Goal: Task Accomplishment & Management: Manage account settings

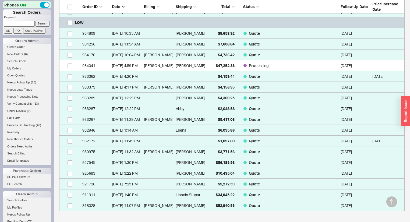
scroll to position [172, 0]
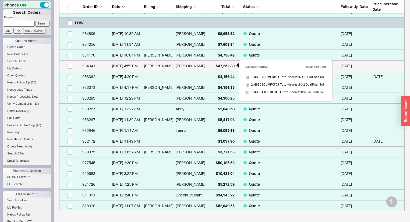
click at [213, 65] on div "$47,252.38" at bounding box center [221, 65] width 27 height 11
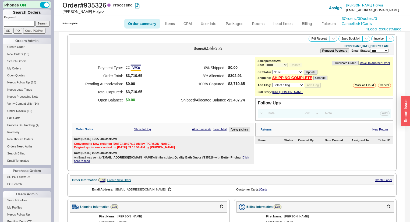
select select "*"
select select "LOW"
select select "3"
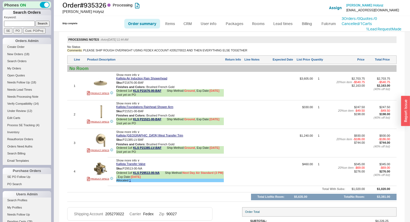
scroll to position [306, 0]
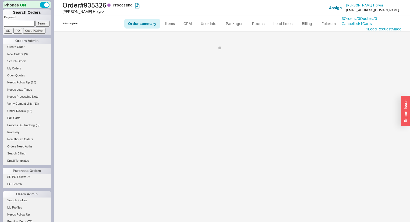
select select "LOW"
select select "3"
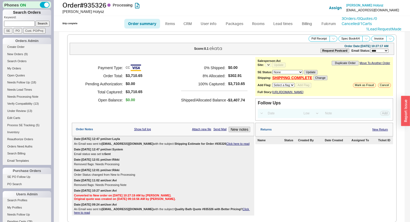
select select "*"
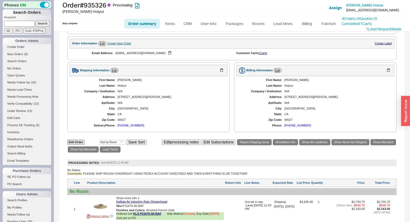
scroll to position [175, 0]
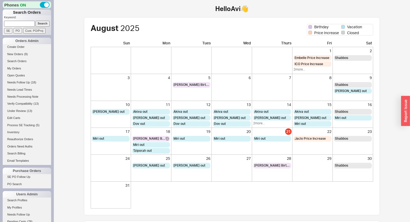
click at [12, 24] on input at bounding box center [19, 24] width 31 height 6
type input "927584"
click at [35, 21] on input "Search" at bounding box center [42, 24] width 14 height 6
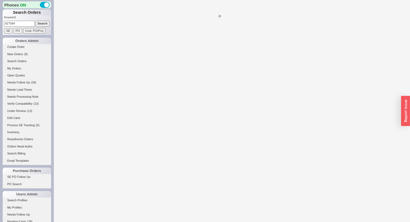
select select "LOW"
select select "3"
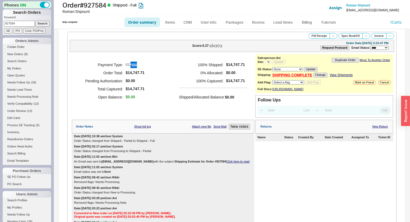
select select "*"
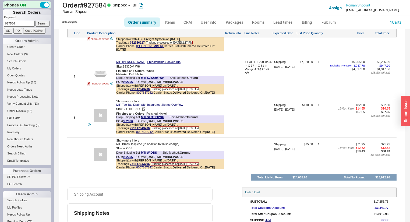
scroll to position [676, 0]
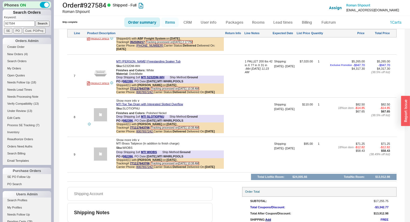
click at [171, 23] on link "Items" at bounding box center [169, 22] width 17 height 10
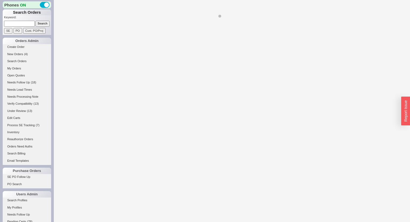
select select "3"
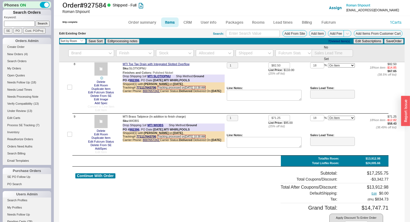
scroll to position [485, 0]
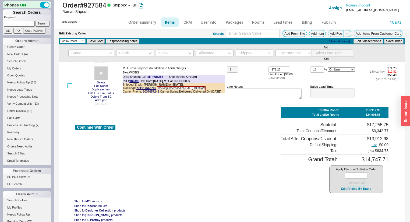
click at [69, 87] on input "checkbox" at bounding box center [69, 85] width 5 height 5
checkbox input "true"
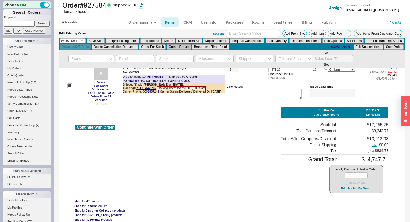
click at [191, 48] on button "Create Return" at bounding box center [179, 46] width 24 height 5
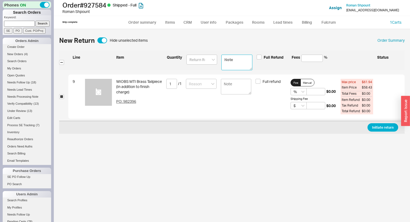
click at [234, 56] on textarea at bounding box center [236, 63] width 31 height 16
paste textarea "I wanted to check if MTI Brass Tailpiece SKU: WIOBS is returnable. This part wa…"
type textarea "I wanted to check if MTI Brass Tailpiece SKU: WIOBS is returnable. This part wa…"
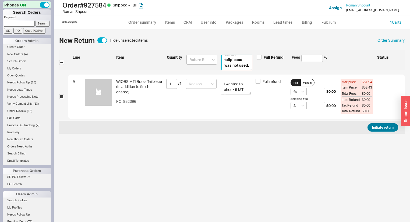
type textarea "I wanted to check if MTI Brass Tailpiece SKU: WIOBS is returnable. This part wa…"
click at [371, 123] on button "Initiate return" at bounding box center [382, 127] width 31 height 8
click at [209, 85] on input at bounding box center [201, 84] width 31 height 10
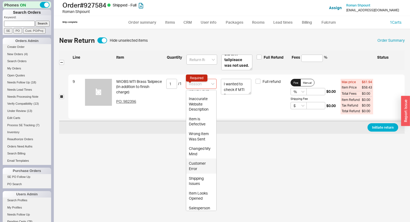
scroll to position [33, 0]
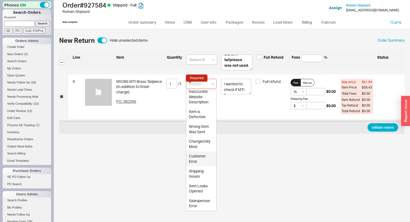
click at [197, 158] on div "Customer Error" at bounding box center [201, 158] width 30 height 15
type input "Customer Error"
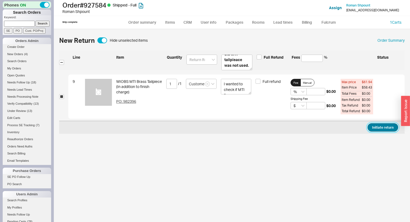
click at [387, 128] on button "Initiate return" at bounding box center [382, 127] width 31 height 8
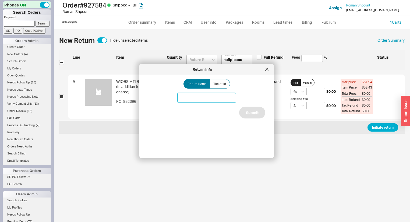
click at [224, 99] on input at bounding box center [206, 98] width 59 height 10
type input "Tailpiece"
click at [243, 113] on button "Submit" at bounding box center [252, 113] width 26 height 12
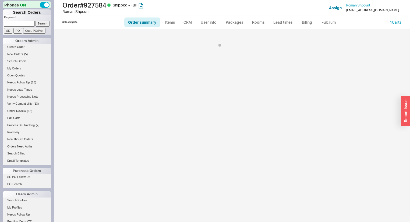
select select "LOW"
select select "3"
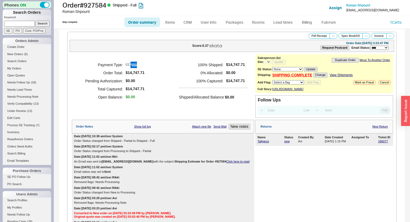
select select "*"
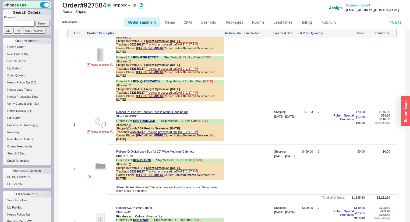
scroll to position [438, 0]
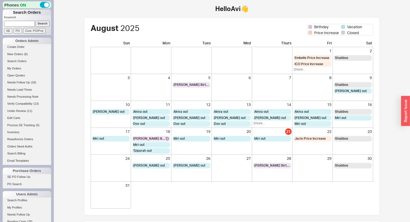
click at [29, 25] on input at bounding box center [19, 24] width 31 height 6
type input "cauble"
click at [35, 21] on input "Search" at bounding box center [42, 24] width 14 height 6
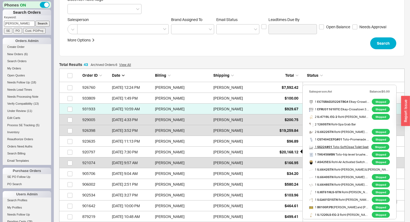
scroll to position [8, 0]
click at [292, 151] on span "$20,168.12" at bounding box center [288, 152] width 19 height 5
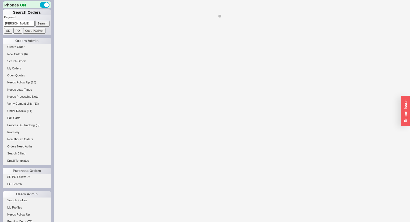
select select "LOW"
select select "3"
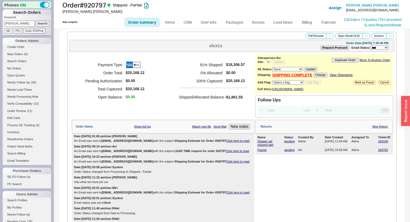
select select "*"
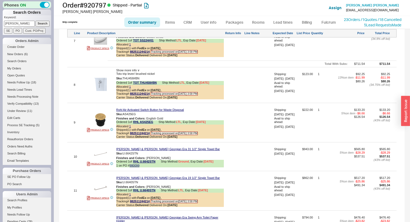
scroll to position [789, 0]
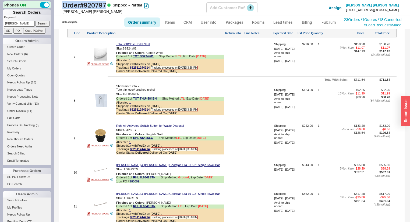
drag, startPoint x: 109, startPoint y: 4, endPoint x: 61, endPoint y: 2, distance: 48.4
click at [61, 2] on div "Order # 920797 Shipped - Partial Holly Cauble Add Customer Ref Assign Holly Cau…" at bounding box center [232, 8] width 356 height 16
copy h1 "Order # 920797"
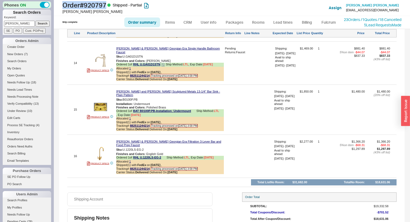
scroll to position [1048, 0]
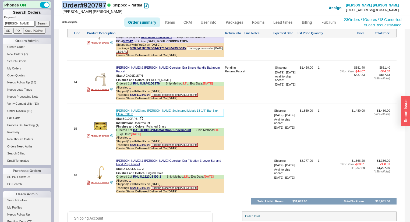
click at [159, 111] on link "Bates and Bates Sculptured Metals 13-1/4" Bar Sink - Plain Pattern" at bounding box center [170, 112] width 108 height 7
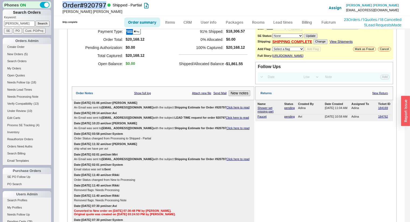
scroll to position [0, 0]
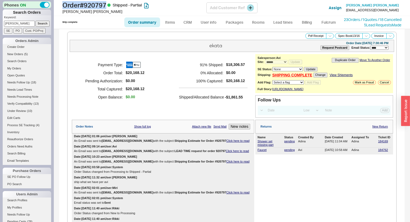
copy h1 "Order # 920797"
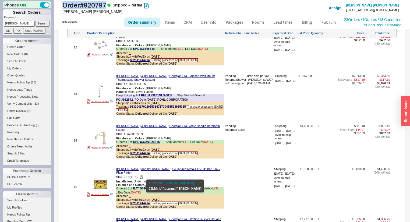
scroll to position [968, 0]
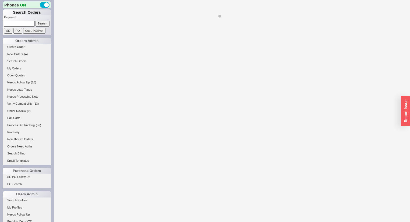
select select "*"
select select "LOW"
select select "3"
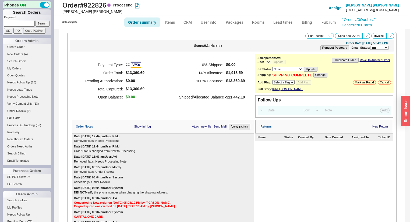
select select "*"
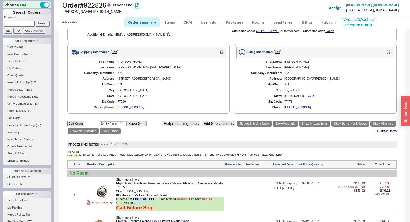
scroll to position [516, 0]
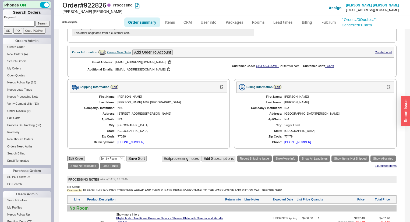
click at [133, 141] on div "[PHONE_NUMBER]" at bounding box center [131, 141] width 27 height 3
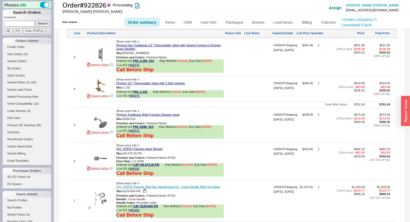
scroll to position [753, 0]
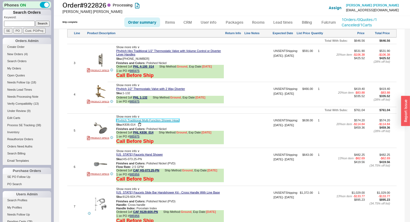
click at [137, 122] on link "Phylrich Traditional Multi-Function Shower Head" at bounding box center [147, 120] width 63 height 3
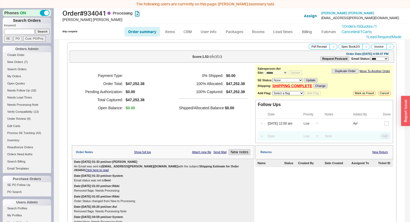
select select "*"
select select "LOW"
select select "3"
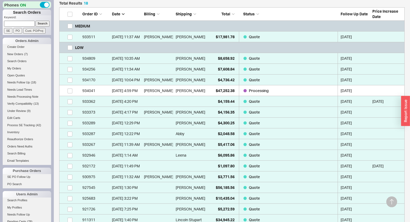
scroll to position [137, 0]
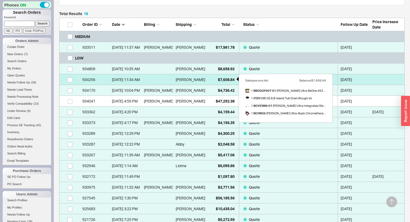
click at [222, 77] on span "$7,608.84" at bounding box center [226, 79] width 17 height 5
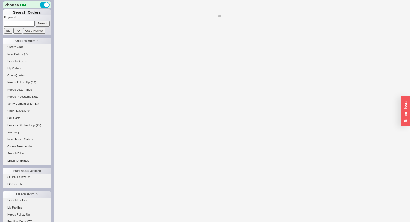
select select "*"
select select "LOW"
select select "3"
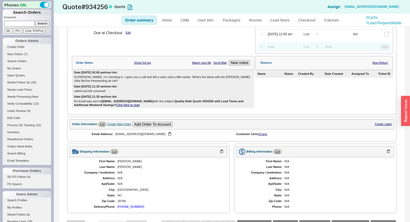
scroll to position [86, 0]
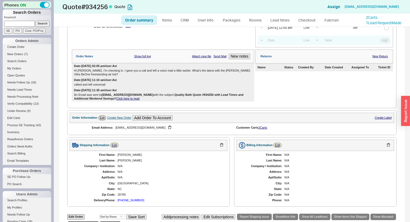
click at [111, 96] on b "[EMAIL_ADDRESS][DOMAIN_NAME]" at bounding box center [128, 94] width 52 height 3
click at [116, 99] on link "Click here to read" at bounding box center [127, 98] width 23 height 3
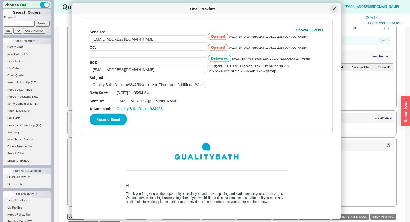
click at [333, 9] on icon at bounding box center [333, 8] width 3 height 3
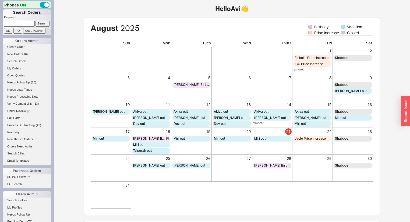
click at [24, 23] on input at bounding box center [19, 24] width 31 height 6
type input "935300"
click at [35, 21] on input "Search" at bounding box center [42, 24] width 14 height 6
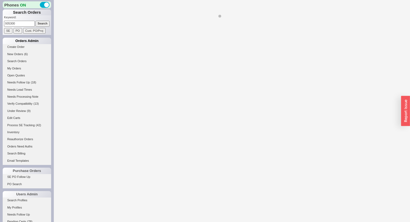
select select "*"
select select "LOW"
select select "3"
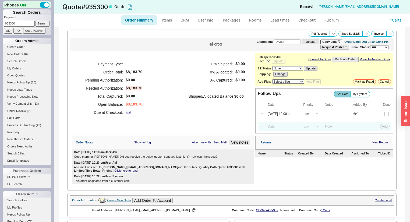
select select "*"
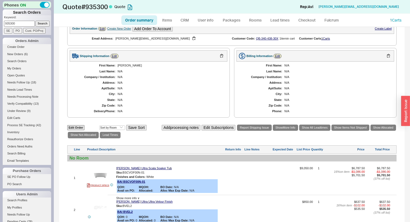
scroll to position [151, 0]
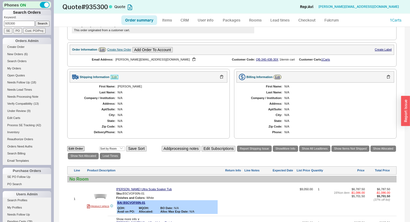
click at [114, 76] on link "Edit" at bounding box center [115, 77] width 8 height 5
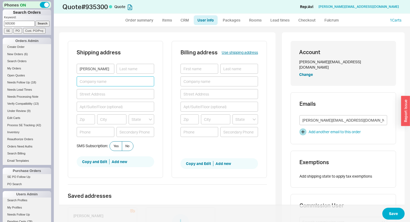
click at [106, 81] on input at bounding box center [115, 81] width 77 height 10
paste input "AccuBuild Development, Inc."
type input "AccuBuild Development, Inc."
click at [138, 68] on input at bounding box center [135, 69] width 38 height 10
type input "Gibala"
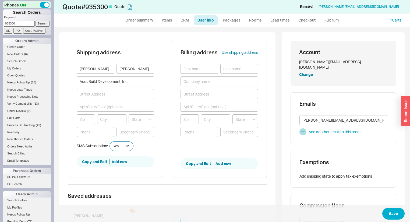
click at [99, 128] on input at bounding box center [96, 132] width 38 height 10
paste input "630.816.7699"
type input "630-816-7699"
drag, startPoint x: 120, startPoint y: 82, endPoint x: 81, endPoint y: 80, distance: 39.0
click at [81, 80] on input "AccuBuild Development, Inc." at bounding box center [115, 81] width 77 height 10
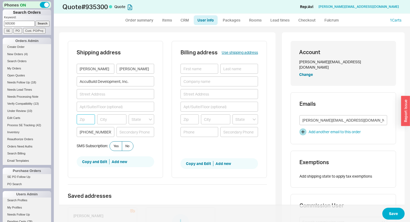
click at [86, 118] on input at bounding box center [86, 119] width 18 height 10
paste input "60091"
type input "60091"
type input "WILMETTE"
type input "Illinois"
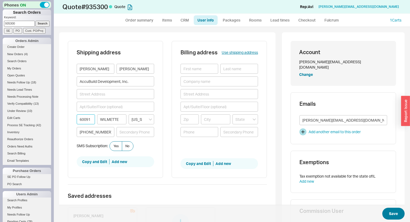
type input "60091"
click at [391, 213] on button "Save" at bounding box center [393, 214] width 22 height 12
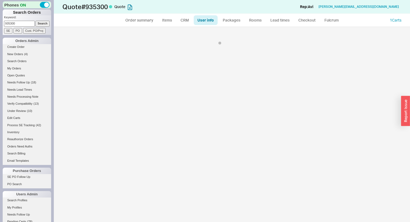
select select "*"
select select "LOW"
select select "3"
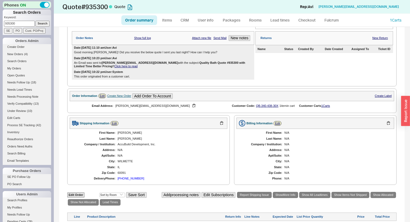
scroll to position [151, 0]
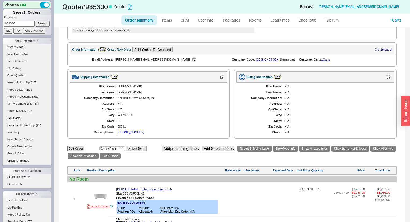
click at [127, 132] on div "630-816-7699" at bounding box center [131, 131] width 27 height 3
click at [132, 133] on div "630-816-7699" at bounding box center [131, 131] width 27 height 3
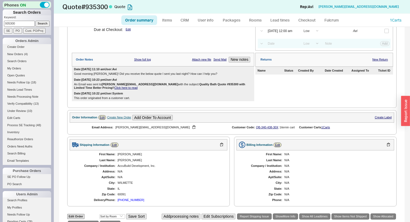
scroll to position [87, 0]
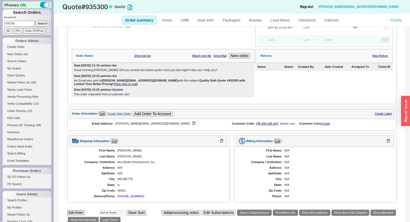
click at [134, 196] on div "630-816-7699" at bounding box center [131, 195] width 27 height 3
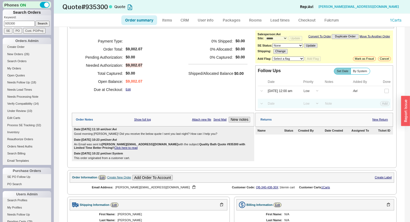
scroll to position [0, 0]
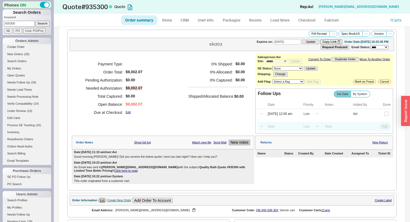
click at [239, 144] on button "New notes" at bounding box center [240, 143] width 22 height 6
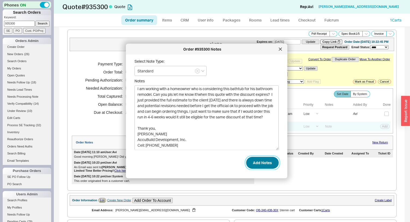
type textarea "Hi Avi I did receive it and have noted the nice discount; thank you! I am worki…"
click at [258, 161] on button "Add Notes" at bounding box center [262, 162] width 33 height 12
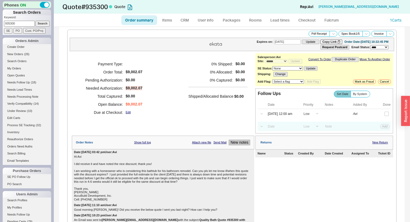
click at [241, 143] on button "New notes" at bounding box center [240, 143] width 22 height 6
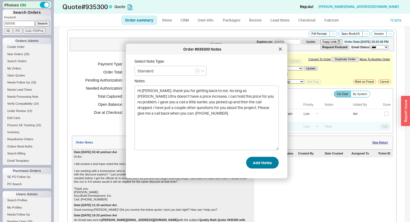
type textarea "Hi Chris, thank you for getting back to me. As long as Bain Ultra doesn’t have …"
click at [260, 167] on button "Add Notes" at bounding box center [262, 162] width 33 height 12
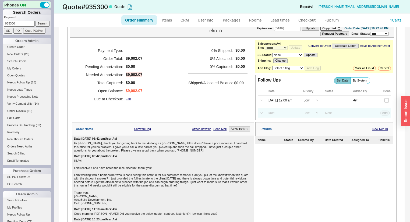
scroll to position [0, 0]
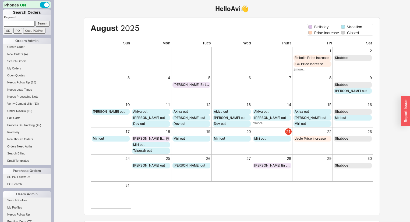
click at [26, 24] on input at bounding box center [19, 24] width 31 height 6
type input "908314"
click at [35, 21] on input "Search" at bounding box center [42, 24] width 14 height 6
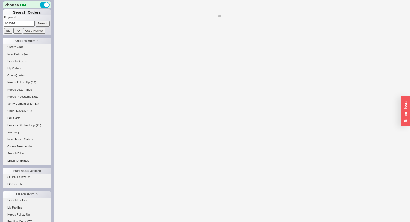
select select "LOW"
select select "3"
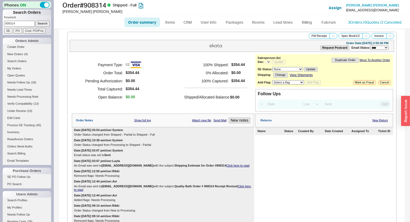
select select "*"
click at [361, 23] on link "3 Orders / 0 Quotes / 2 Cancelled" at bounding box center [374, 22] width 53 height 5
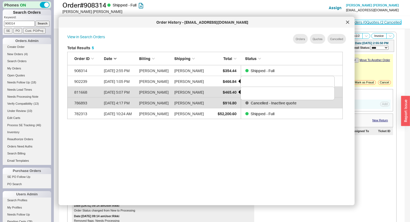
scroll to position [161, 281]
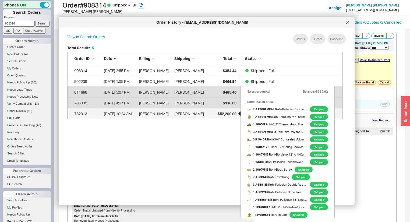
click at [220, 114] on span "$52,200.60" at bounding box center [227, 113] width 19 height 5
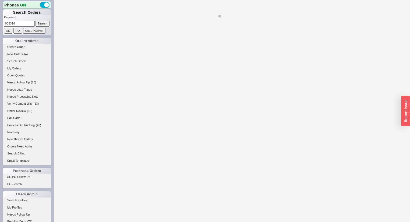
select select "*"
select select "LOW"
select select "3"
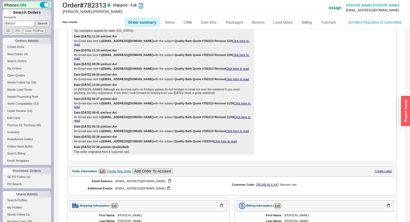
scroll to position [366, 0]
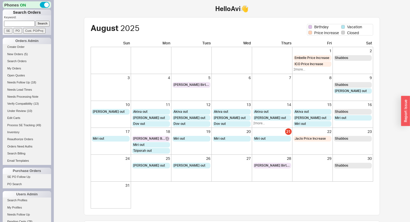
click at [30, 20] on p "Keyword:" at bounding box center [27, 17] width 47 height 5
click at [29, 24] on input at bounding box center [19, 24] width 31 height 6
type input "3055863122"
click at [35, 21] on input "Search" at bounding box center [42, 24] width 14 height 6
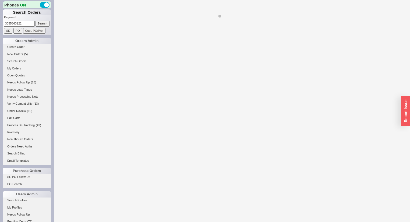
select select "*"
select select "LOW"
select select "3"
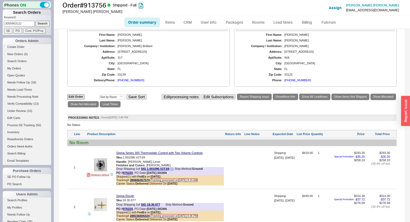
scroll to position [444, 0]
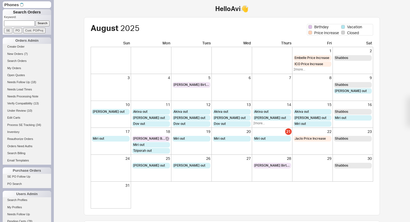
click at [11, 23] on input at bounding box center [19, 23] width 31 height 6
type input "[PERSON_NAME]"
click at [35, 21] on input "Search" at bounding box center [42, 24] width 14 height 6
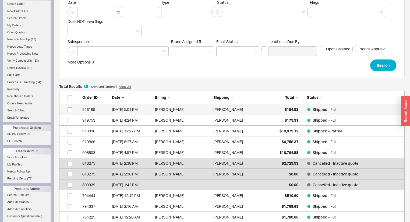
scroll to position [65, 0]
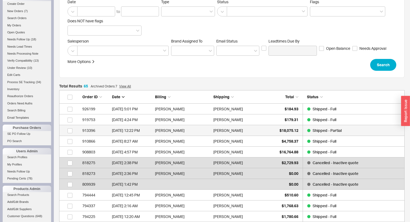
click at [249, 130] on div "[PERSON_NAME]" at bounding box center [241, 130] width 56 height 11
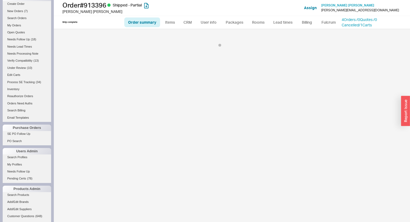
select select "*"
select select "LOW"
select select "3"
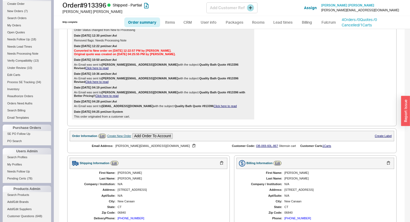
scroll to position [144, 0]
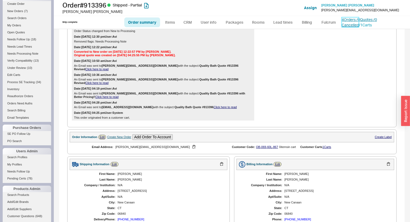
click at [348, 17] on link "4 Orders / 0 Quotes / 0 Cancelled" at bounding box center [358, 22] width 35 height 10
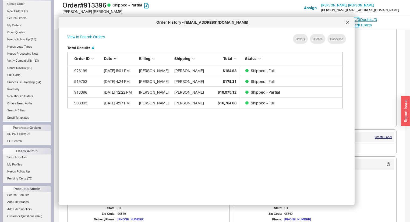
scroll to position [53, 272]
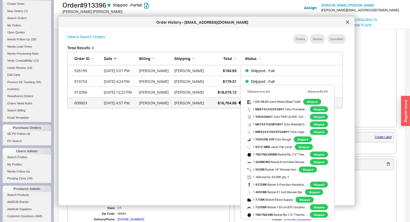
click at [211, 102] on div "$16,764.88" at bounding box center [222, 102] width 27 height 11
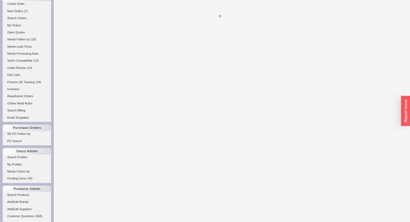
select select "*"
select select "LOW"
select select "3"
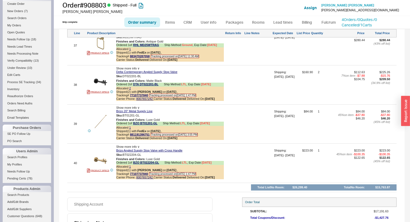
scroll to position [2051, 0]
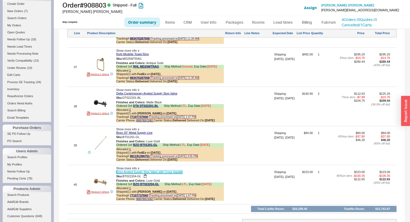
click at [180, 170] on link "Brizo Angled Supply Stop Valve with Cross Handle" at bounding box center [149, 171] width 66 height 3
click at [209, 166] on div "Show more info ∨" at bounding box center [170, 167] width 108 height 3
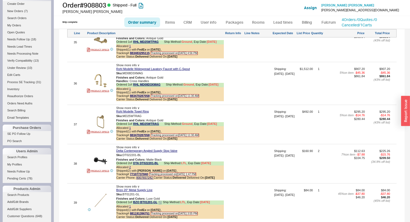
scroll to position [1986, 0]
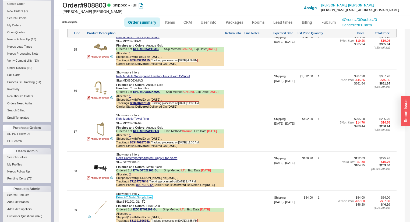
click at [145, 195] on link "Brizo 20" Metal Supply Line" at bounding box center [134, 196] width 36 height 3
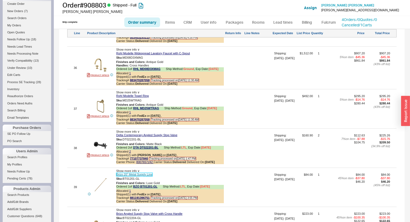
scroll to position [2008, 0]
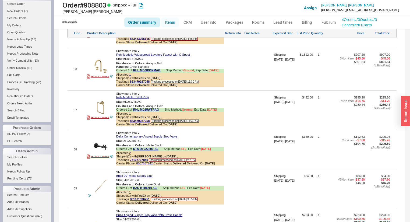
click at [173, 25] on link "Items" at bounding box center [169, 22] width 17 height 10
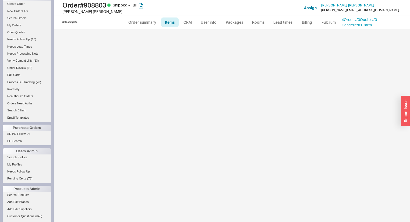
select select "3"
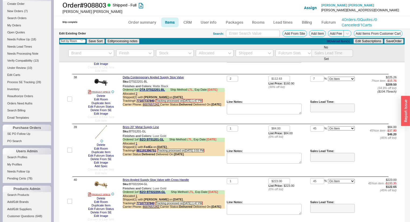
scroll to position [1826, 0]
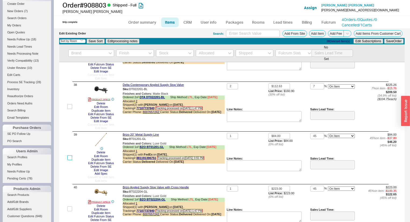
click at [70, 160] on input "checkbox" at bounding box center [69, 157] width 5 height 5
checkbox input "true"
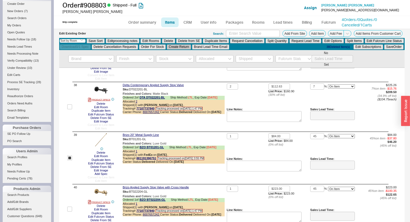
click at [191, 46] on button "Create Return" at bounding box center [179, 46] width 24 height 5
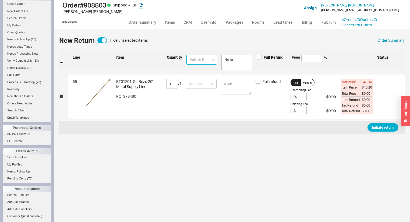
click at [200, 60] on input at bounding box center [201, 60] width 31 height 10
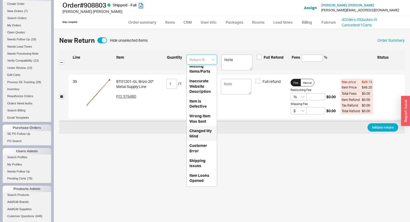
scroll to position [33, 0]
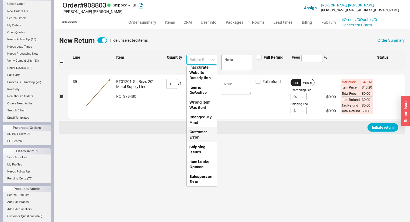
click at [198, 131] on div "Customer Error" at bounding box center [202, 134] width 30 height 15
type input "Customer Error"
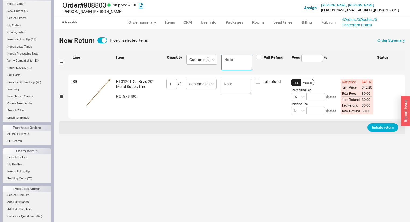
click at [232, 60] on textarea at bounding box center [236, 63] width 31 height 16
type textarea "S"
type textarea "Sh"
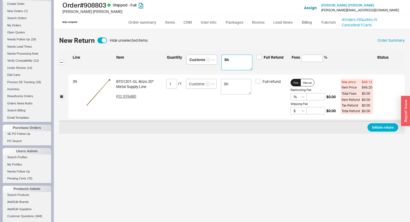
type textarea "She"
type textarea "She'"
type textarea "She's"
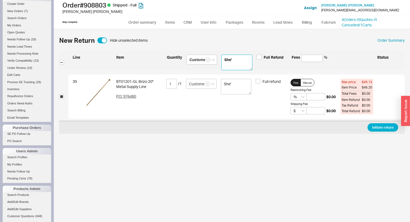
type textarea "She's"
click at [154, 23] on link "Order summary" at bounding box center [142, 22] width 36 height 10
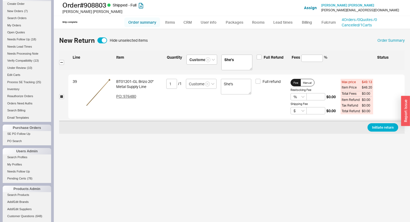
select select "*"
select select "LOW"
select select "3"
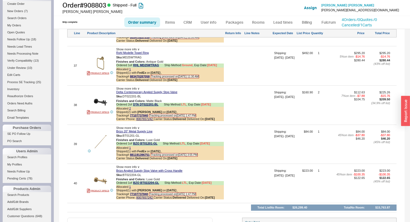
scroll to position [2072, 0]
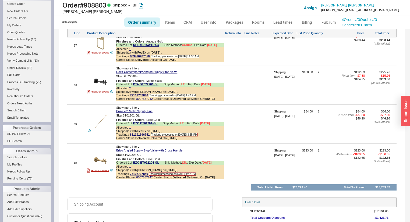
click at [136, 106] on span "Show more info ∨" at bounding box center [127, 107] width 23 height 3
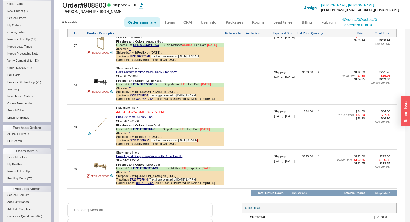
click at [133, 106] on span "Hide more info ∧" at bounding box center [127, 107] width 22 height 3
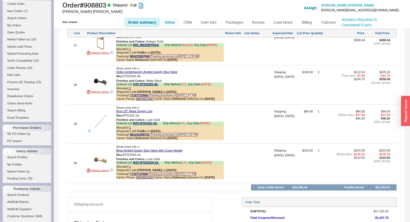
click at [172, 19] on link "Items" at bounding box center [169, 22] width 17 height 10
select select "3"
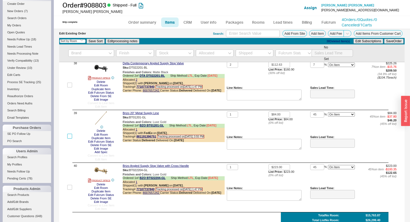
click at [70, 138] on input "checkbox" at bounding box center [69, 136] width 5 height 5
checkbox input "true"
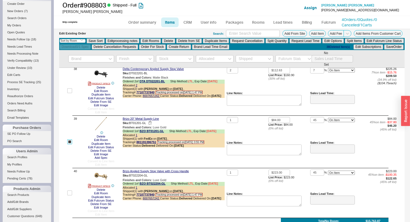
scroll to position [1853, 0]
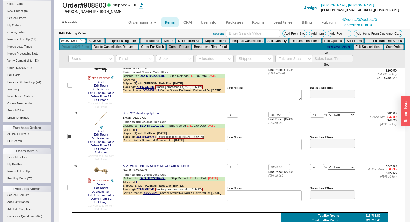
click at [191, 47] on button "Create Return" at bounding box center [179, 46] width 24 height 5
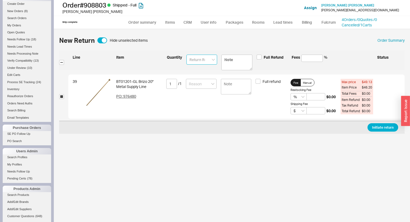
click at [203, 58] on input at bounding box center [201, 60] width 31 height 10
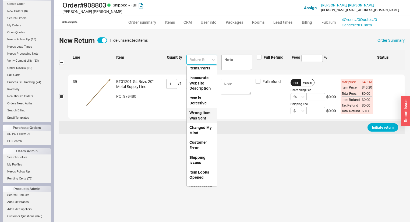
scroll to position [33, 0]
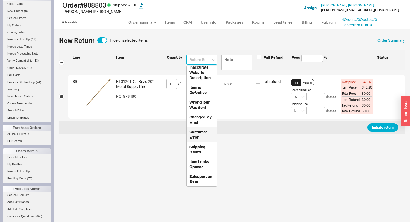
click at [203, 134] on div "Customer Error" at bounding box center [202, 134] width 30 height 15
type input "Customer Error"
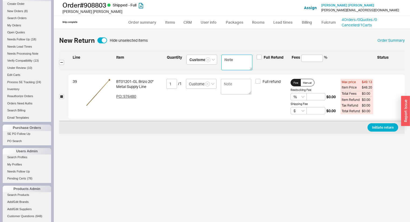
click at [233, 59] on textarea at bounding box center [236, 63] width 31 height 16
type textarea "C"
type textarea "Cu"
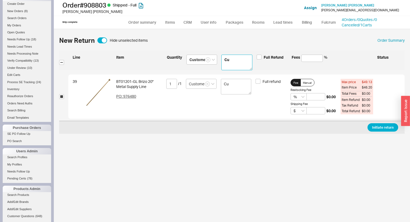
type textarea "Cus"
type textarea "Cust"
type textarea "Custo"
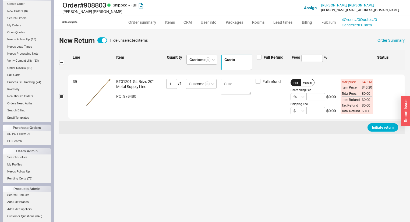
type textarea "Custo"
type textarea "Custom"
type textarea "Custome"
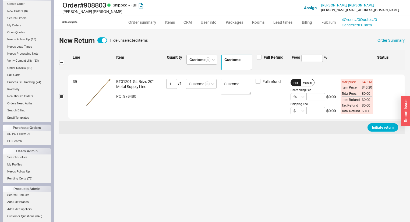
type textarea "Customer"
type textarea "Customer a"
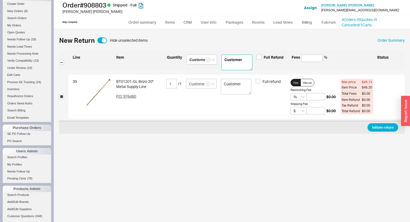
type textarea "Customer a"
type textarea "Customer as"
type textarea "Customer ask"
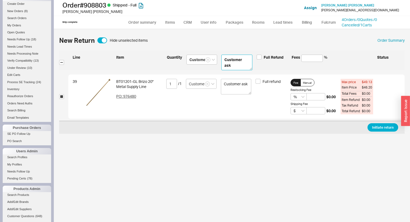
type textarea "Customer aske"
type textarea "Customer asked"
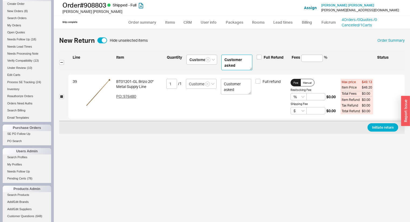
type textarea "Customer asked"
type textarea "Customer asked f"
type textarea "Customer asked fo"
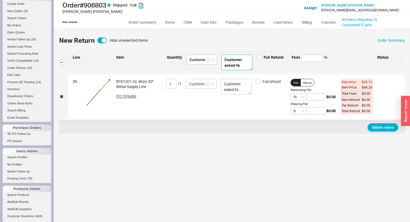
type textarea "Customer asked for"
type textarea "Customer asked for t"
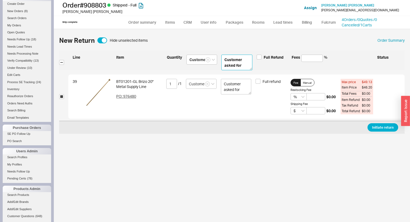
type textarea "Customer asked for t"
type textarea "Customer asked for th"
type textarea "Customer asked for thi"
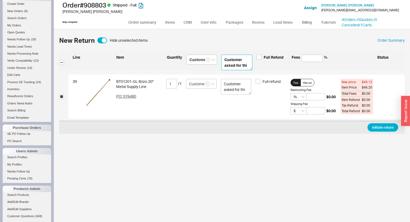
type textarea "Customer asked for this"
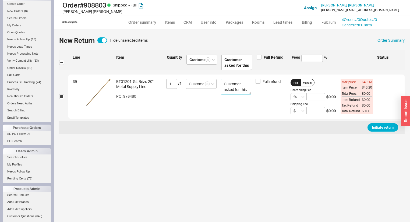
click at [249, 89] on textarea "Customer asked for this" at bounding box center [236, 87] width 31 height 16
click at [239, 91] on textarea "Customer asked for this and can't use it now because it's for" at bounding box center [236, 87] width 31 height 16
type textarea "Customer asked for this and can't use it now because it's for a sink and not a …"
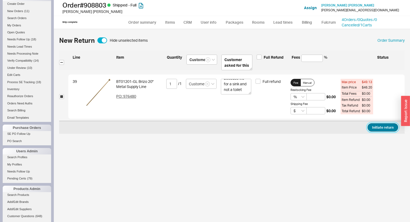
click at [382, 124] on button "Initiate return" at bounding box center [382, 127] width 31 height 8
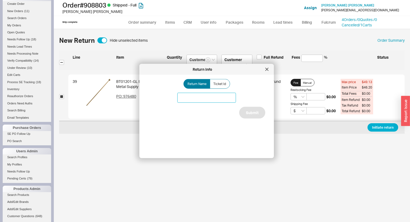
click at [221, 102] on input at bounding box center [206, 98] width 59 height 10
type input "Supply Line"
click at [249, 113] on button "Submit" at bounding box center [252, 113] width 26 height 12
select select "*"
select select "LOW"
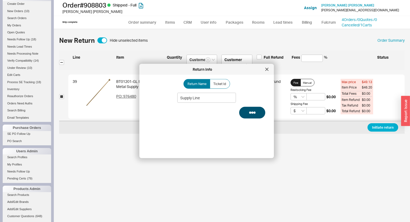
select select "3"
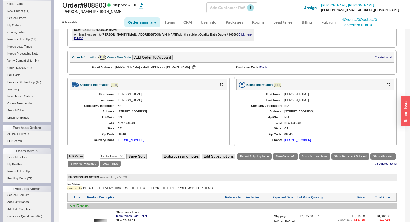
scroll to position [265, 0]
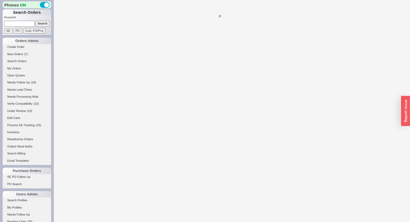
select select "LOW"
select select "3"
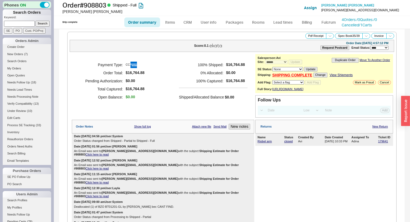
select select "*"
click at [377, 19] on link "4 Orders / 0 Quotes / 0 Cancelled" at bounding box center [358, 22] width 35 height 10
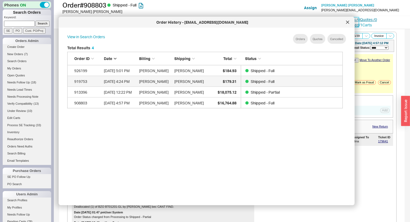
scroll to position [53, 272]
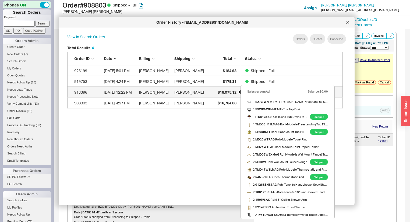
click at [233, 94] on span "$18,075.12" at bounding box center [227, 92] width 19 height 5
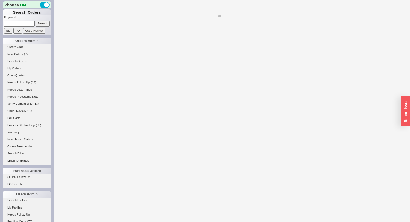
select select "*"
select select "LOW"
select select "3"
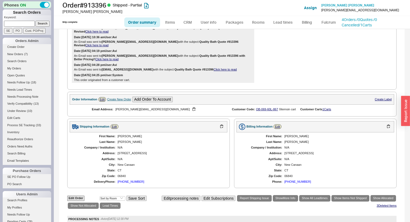
scroll to position [215, 0]
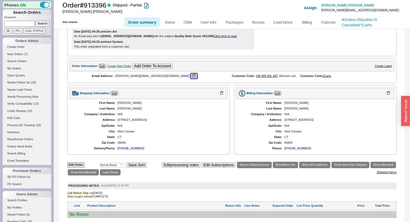
click at [191, 73] on button "button" at bounding box center [194, 75] width 6 height 5
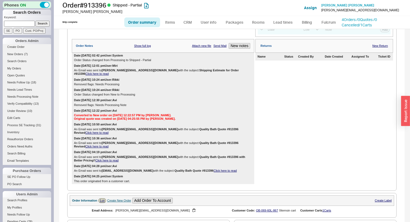
scroll to position [0, 0]
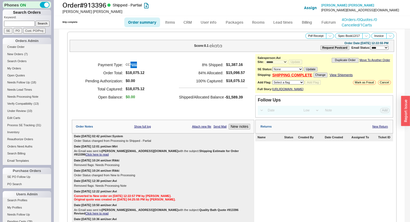
click at [109, 154] on link "Click here to read" at bounding box center [97, 154] width 23 height 3
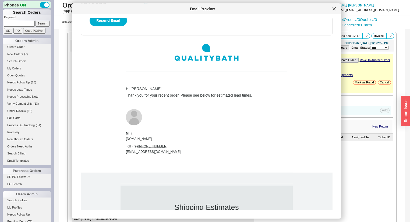
scroll to position [8, 0]
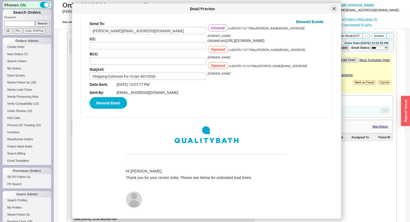
click at [334, 10] on icon at bounding box center [334, 8] width 3 height 3
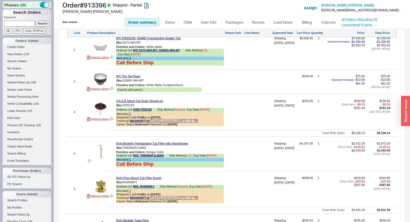
scroll to position [344, 0]
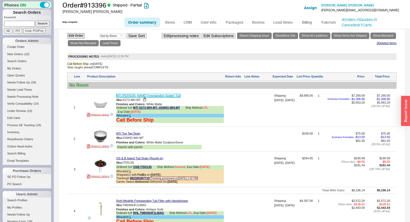
click at [144, 94] on link "MTI [PERSON_NAME] Freestanding Soaker Tub" at bounding box center [148, 95] width 64 height 3
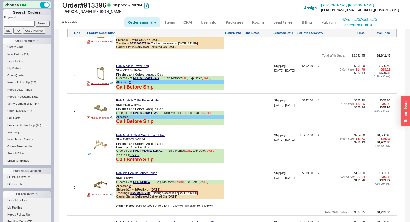
scroll to position [553, 0]
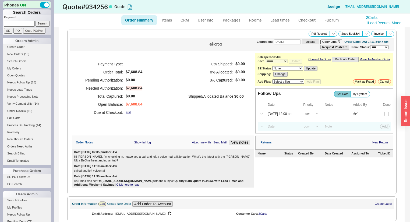
select select "*"
select select "LOW"
select select "3"
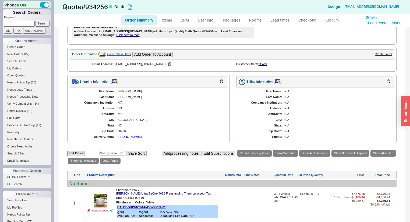
scroll to position [129, 0]
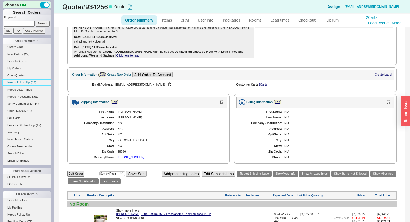
click at [26, 81] on span "Needs Follow Up" at bounding box center [18, 82] width 23 height 3
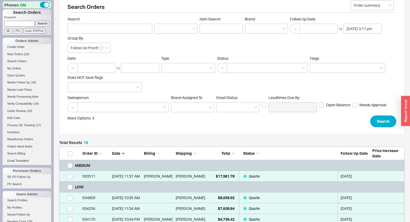
scroll to position [108, 0]
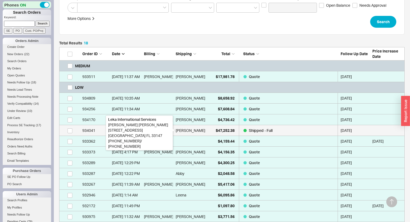
click at [199, 131] on div "Manuel Sarraff" at bounding box center [191, 130] width 30 height 11
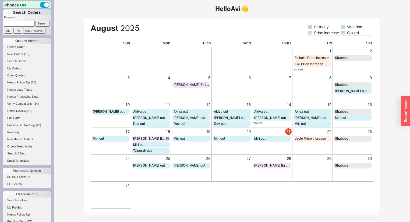
click at [26, 25] on input at bounding box center [19, 24] width 31 height 6
type input "97060"
click at [35, 21] on input "Search" at bounding box center [42, 24] width 14 height 6
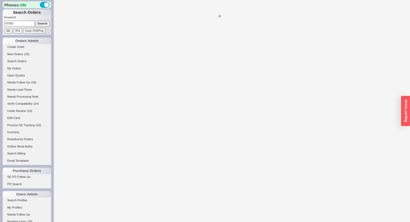
select select "*"
select select "LOW"
select select "3"
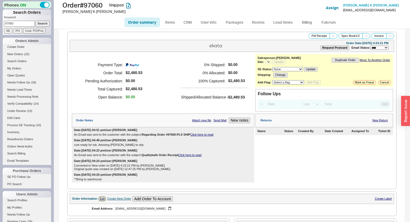
select select "*"
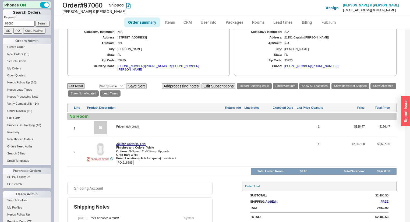
scroll to position [223, 0]
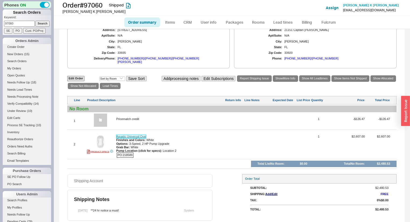
click at [145, 135] on link "Aquatic Universal Oval" at bounding box center [131, 136] width 30 height 3
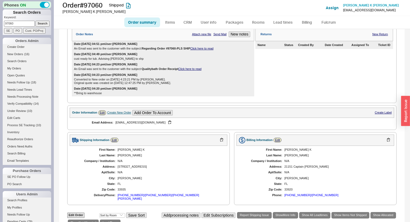
scroll to position [94, 0]
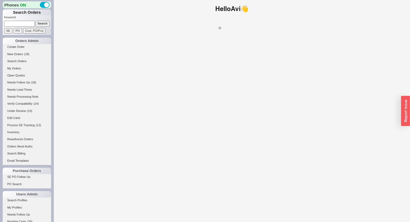
click at [16, 24] on input at bounding box center [19, 24] width 31 height 6
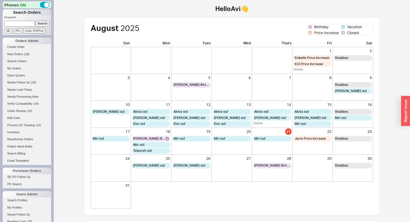
paste input "VR5268"
type input "VR5268"
drag, startPoint x: 23, startPoint y: 23, endPoint x: -28, endPoint y: 16, distance: 51.3
click at [0, 16] on html "Phones ON Search Orders Keyword: VR5268 Search SE PO Cust. PO/Proj Orders Admin…" at bounding box center [205, 198] width 410 height 397
click at [18, 44] on link "Create Order" at bounding box center [27, 47] width 48 height 6
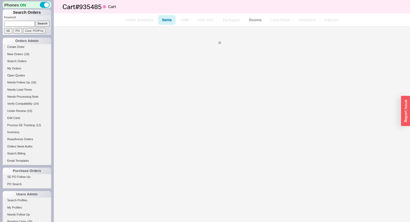
select select "3"
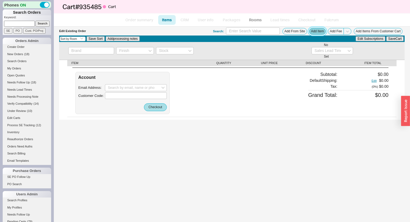
click at [316, 29] on button "Add Item" at bounding box center [317, 31] width 17 height 7
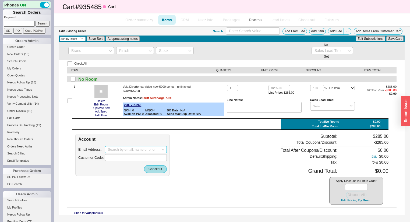
click at [115, 150] on input at bounding box center [136, 149] width 62 height 7
paste input "[EMAIL_ADDRESS][DOMAIN_NAME]"
click at [142, 159] on div "[EMAIL_ADDRESS][DOMAIN_NAME]" at bounding box center [136, 160] width 56 height 8
type input "[EMAIL_ADDRESS][DOMAIN_NAME]"
click at [149, 169] on button "Checkout" at bounding box center [155, 169] width 23 height 8
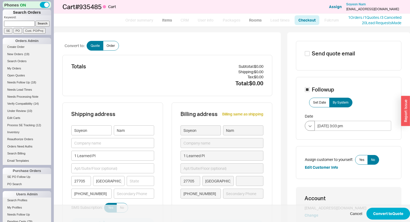
type input "[US_STATE]"
click at [385, 211] on button "Convert to Quote" at bounding box center [388, 214] width 44 height 12
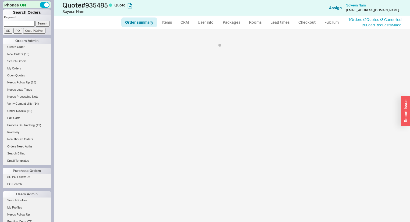
select select "*"
select select "3"
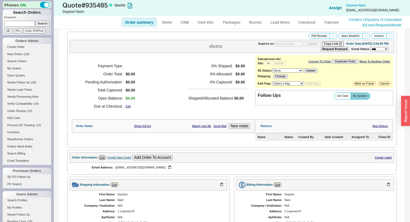
select select "*"
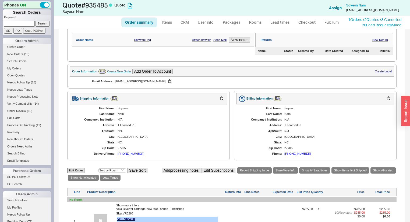
scroll to position [151, 0]
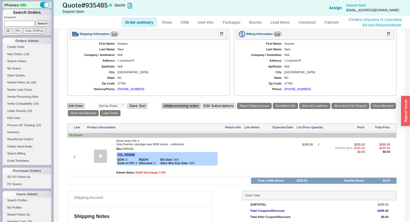
click at [175, 109] on button "Add processing notes" at bounding box center [181, 106] width 39 height 6
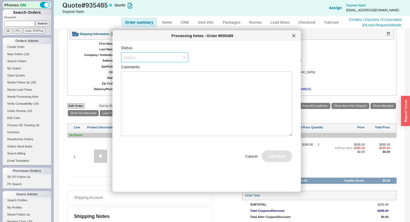
click at [162, 54] on input at bounding box center [154, 57] width 67 height 10
click at [150, 98] on div "No Status" at bounding box center [154, 97] width 67 height 10
type input "No Status"
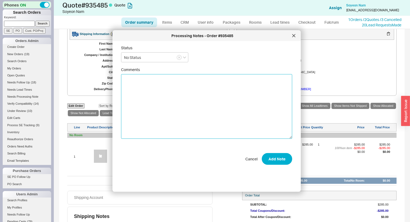
click at [151, 98] on textarea "Comments" at bounding box center [206, 106] width 171 height 65
click at [140, 86] on textarea "Comments" at bounding box center [206, 106] width 171 height 65
paste textarea "Hi Avi, that part is a VR5268.. send me the po + ship to, the po the rough was …"
click at [123, 77] on textarea "Hi Avi, that part is a VR5268.. send me the po + ship to, the po the rough was …" at bounding box center [206, 106] width 171 height 65
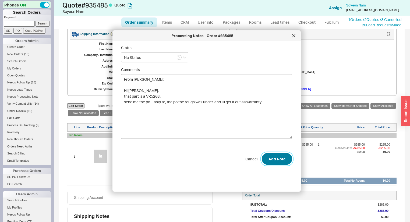
type textarea "From [PERSON_NAME]: Hi [PERSON_NAME], that part is a VR5268.. send me the po + …"
click at [272, 157] on button "Add Note" at bounding box center [277, 159] width 30 height 12
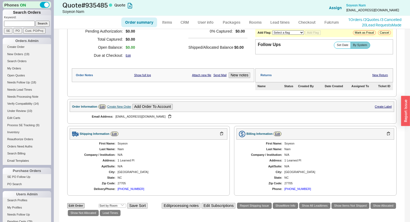
scroll to position [0, 0]
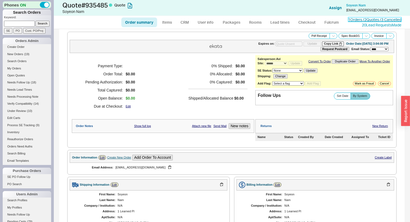
click at [374, 20] on link "1 Orders / 2 Quotes / 3 Cancelled" at bounding box center [374, 19] width 53 height 5
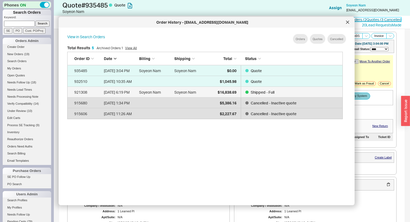
scroll to position [161, 281]
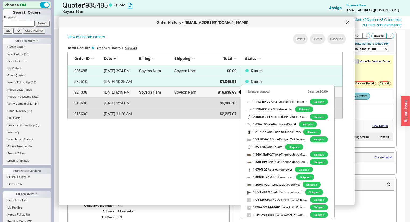
click at [224, 92] on span "$16,838.69" at bounding box center [227, 92] width 19 height 5
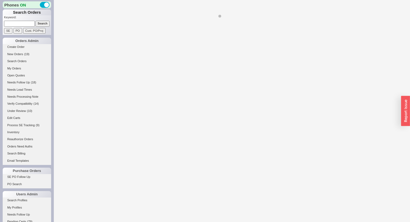
select select "*"
select select "LOW"
select select "3"
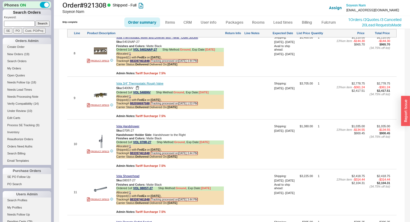
scroll to position [750, 0]
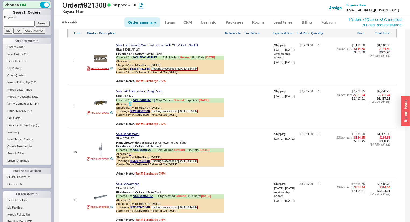
click at [130, 106] on link "1" at bounding box center [130, 103] width 2 height 3
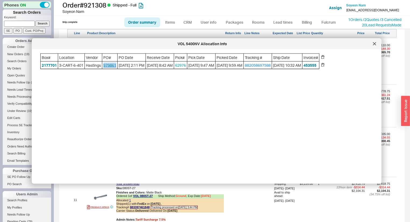
drag, startPoint x: 118, startPoint y: 65, endPoint x: 105, endPoint y: 66, distance: 12.7
click at [105, 66] on span "979861" at bounding box center [109, 65] width 15 height 8
copy link "979861"
click at [374, 44] on icon at bounding box center [374, 43] width 3 height 3
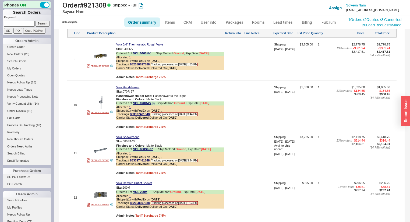
scroll to position [772, 0]
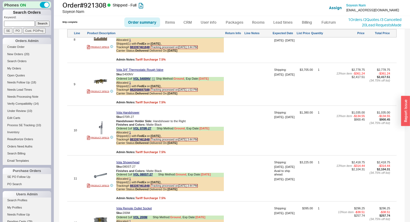
click at [131, 84] on div "Allocated 1" at bounding box center [170, 82] width 108 height 3
click at [130, 84] on link "1" at bounding box center [130, 82] width 2 height 3
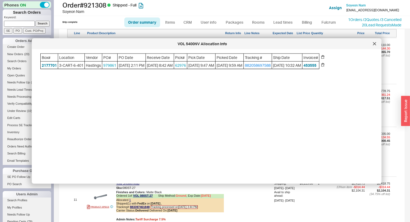
scroll to position [750, 0]
drag, startPoint x: 118, startPoint y: 65, endPoint x: 105, endPoint y: 64, distance: 13.2
click at [105, 64] on span "979861" at bounding box center [109, 65] width 15 height 8
copy link "979861"
click at [374, 45] on icon at bounding box center [374, 43] width 3 height 3
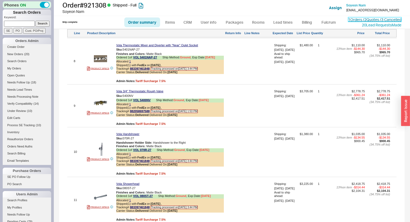
click at [369, 18] on link "1 Orders / 2 Quotes / 3 Cancelled" at bounding box center [374, 19] width 53 height 5
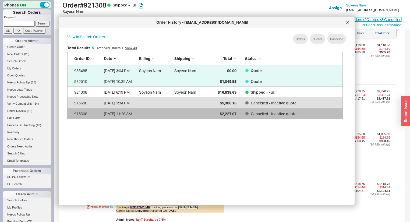
scroll to position [161, 281]
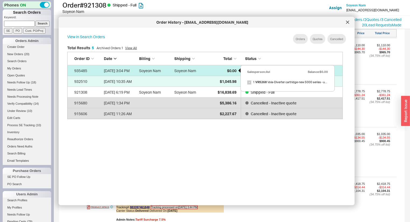
click at [222, 71] on div "$0.00" at bounding box center [222, 70] width 27 height 11
select select "*"
select select "3"
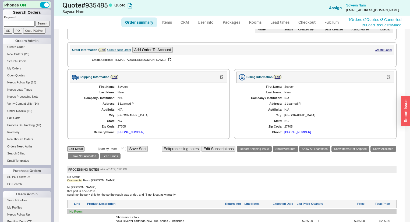
scroll to position [172, 0]
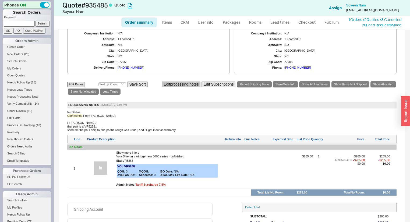
click at [188, 87] on button "Edit processing notes" at bounding box center [181, 84] width 39 height 6
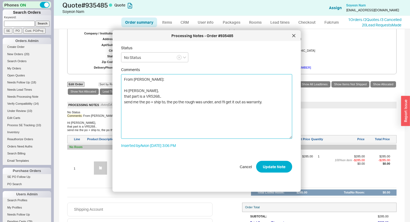
click at [213, 101] on textarea "From John: Hi Avi, that part is a VR5268.. send me the po + ship to, the po the…" at bounding box center [206, 106] width 171 height 65
paste textarea "979861"
click at [215, 101] on textarea "From John: Hi Avi, that part is a VR5268.. send me the po + ship to, the po the…" at bounding box center [206, 106] width 171 height 65
type textarea "From John: Hi Avi, that part is a VR5268.. send me the po + ship to, the po the…"
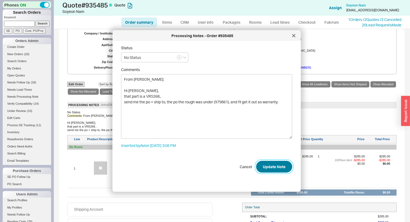
click at [276, 168] on button "Update Note" at bounding box center [274, 167] width 36 height 12
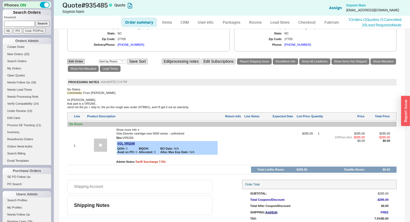
scroll to position [213, 0]
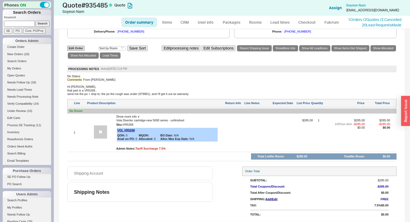
click at [180, 48] on div "Edit Order Select an option Sort by Brand Sort by Room Save Sort Edit processin…" at bounding box center [231, 52] width 329 height 15
click at [176, 45] on button "Edit processing notes" at bounding box center [181, 48] width 39 height 6
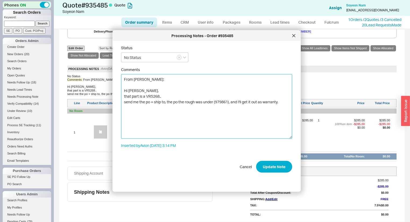
click at [143, 79] on textarea "From John: Hi Avi, that part is a VR5268.. send me the po + ship to, the po the…" at bounding box center [206, 106] width 171 height 65
click at [142, 79] on textarea "From John: Hi Avi, that part is a VR5268.. send me the po + ship to, the po the…" at bounding box center [206, 106] width 171 height 65
type textarea "From John Kamuda: Hi Avi, that part is a VR5268.. send me the po + ship to, the…"
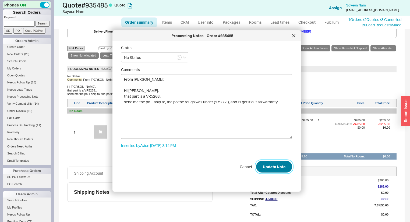
click at [262, 163] on button "Update Note" at bounding box center [274, 167] width 36 height 12
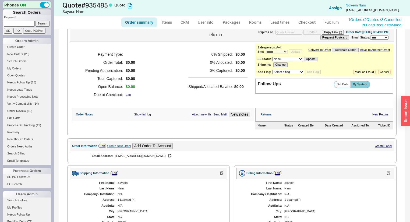
scroll to position [0, 0]
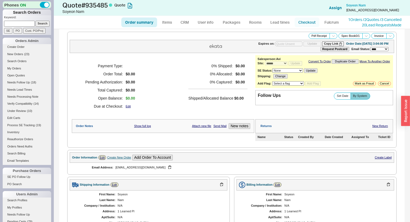
click at [307, 22] on link "Checkout" at bounding box center [306, 22] width 25 height 10
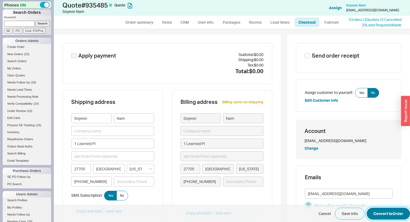
click at [384, 212] on button "Convert to Order" at bounding box center [387, 214] width 43 height 12
select select "*"
select select "LOW"
select select "3"
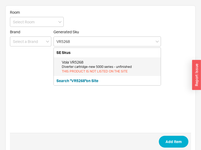
click at [92, 66] on div "Diverter cartridge-new 5000 series - unfinished" at bounding box center [110, 67] width 96 height 5
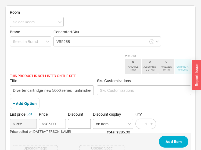
type input "VR5268"
click at [83, 120] on input "Discount" at bounding box center [79, 124] width 23 height 10
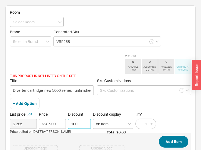
type input "100"
click at [178, 141] on button "Add Item" at bounding box center [174, 142] width 30 height 12
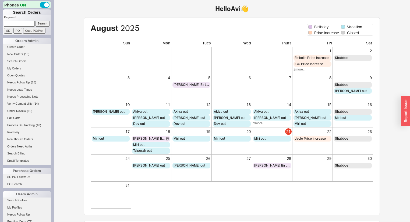
click at [23, 25] on input at bounding box center [19, 24] width 31 height 6
type input "[PERSON_NAME]"
click at [35, 21] on input "Search" at bounding box center [42, 24] width 14 height 6
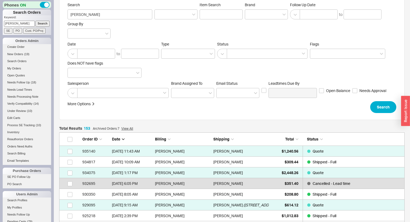
scroll to position [65, 0]
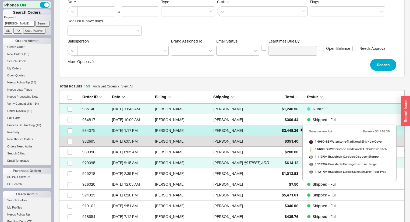
click at [287, 129] on span "$2,448.26" at bounding box center [290, 130] width 17 height 5
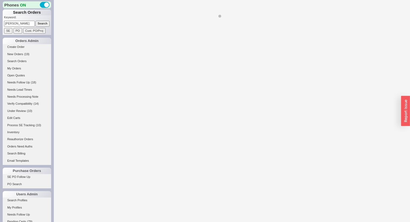
select select "*"
select select "LOW"
select select "3"
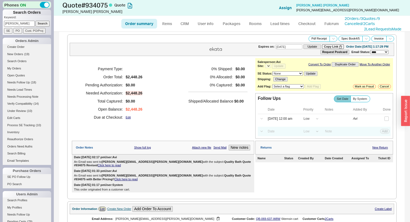
select select "*"
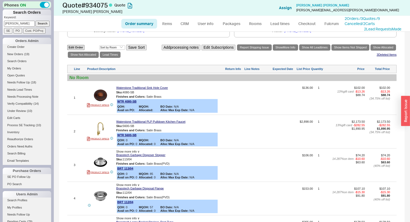
scroll to position [204, 0]
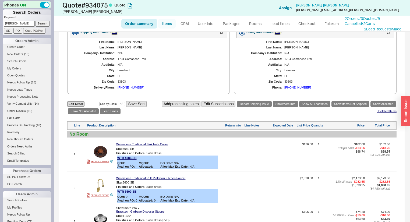
click at [170, 26] on link "Items" at bounding box center [166, 24] width 17 height 10
select select "3"
select select "ON_CHECKOUT_AGGREGATED"
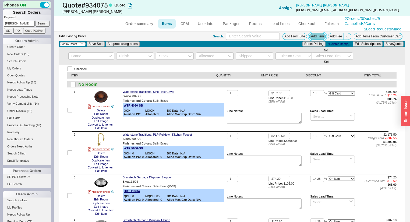
click at [315, 36] on button "Add Item" at bounding box center [317, 36] width 17 height 7
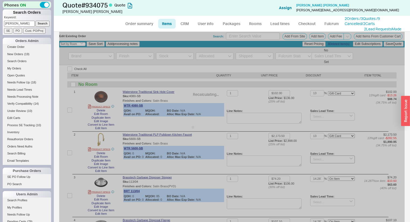
select select "ON_CHECKOUT_AGGREGATED"
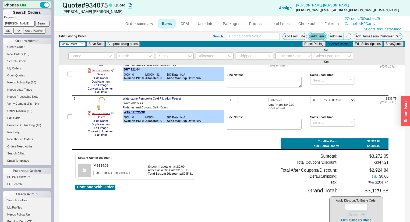
scroll to position [178, 0]
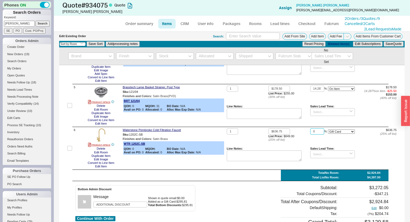
drag, startPoint x: 320, startPoint y: 131, endPoint x: 299, endPoint y: 127, distance: 21.1
click at [299, 127] on div "Check All ITEM QUANTITY UNIT PRICE DISCOUNT ITEM TOTAL No Room 1 PRODUCT SPECS …" at bounding box center [231, 86] width 345 height 398
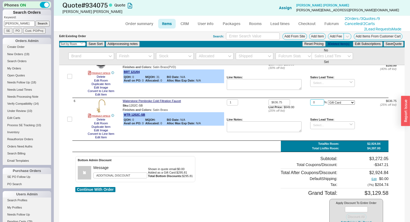
scroll to position [200, 0]
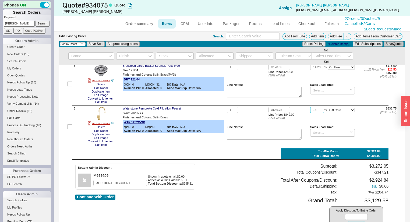
type input "13"
click at [392, 44] on button "Save Quote" at bounding box center [393, 43] width 20 height 5
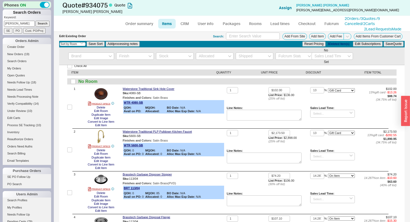
scroll to position [0, 0]
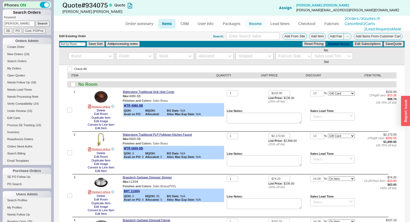
click at [253, 25] on link "Rooms" at bounding box center [255, 24] width 20 height 10
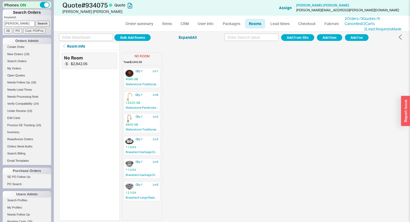
drag, startPoint x: 143, startPoint y: 194, endPoint x: 143, endPoint y: 103, distance: 91.2
click at [143, 103] on div "Qty: 1 Ln: 1 4080-SB Waterstone Traditional Sink Hole Cover Qty: 1 Ln: 2 5600-S…" at bounding box center [142, 143] width 40 height 153
click at [165, 23] on link "Items" at bounding box center [166, 24] width 17 height 10
select select "3"
select select "ON_CHECKOUT_AGGREGATED"
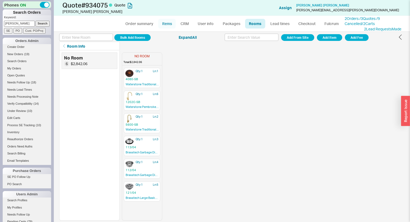
select select "ON_CHECKOUT_AGGREGATED"
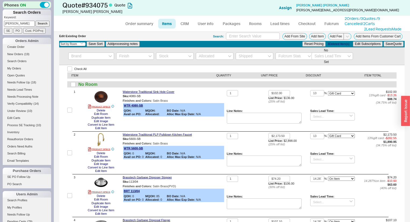
select select "ON_CHECKOUT_AGGREGATED"
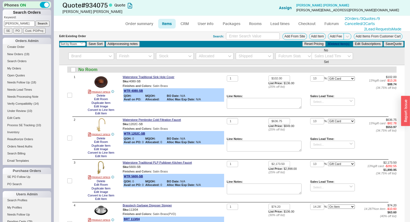
scroll to position [22, 0]
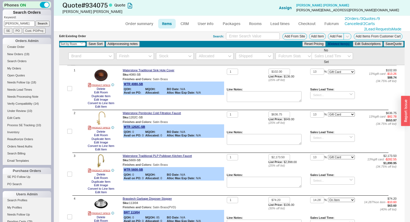
click at [70, 130] on input "checkbox" at bounding box center [69, 131] width 5 height 5
checkbox input "true"
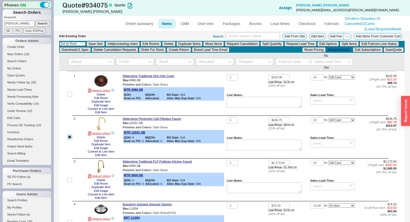
scroll to position [27, 0]
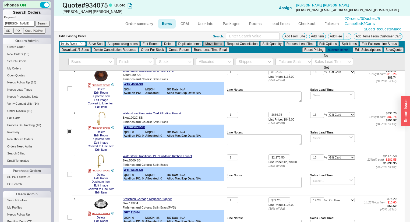
click at [222, 45] on button "Move Items" at bounding box center [213, 43] width 20 height 5
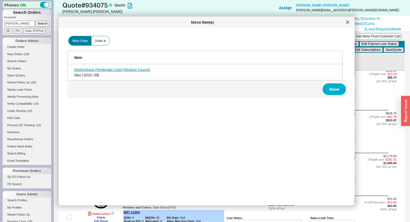
scroll to position [161, 281]
click at [329, 87] on button "Move" at bounding box center [333, 89] width 23 height 12
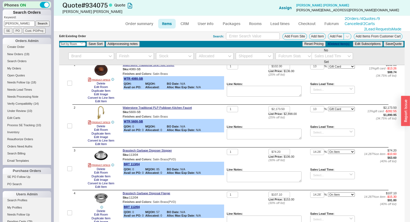
checkbox input "false"
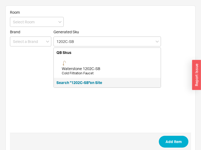
type input "1202C-SB"
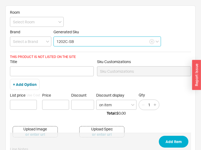
click at [79, 40] on input "1202C-SB" at bounding box center [108, 42] width 108 height 10
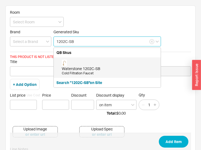
click at [79, 69] on div "Waterstone 1202C-SB" at bounding box center [110, 68] width 96 height 5
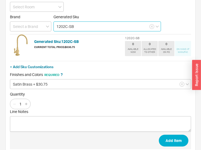
scroll to position [23, 0]
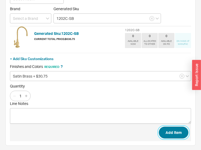
click at [170, 127] on button "Add Item" at bounding box center [174, 133] width 30 height 12
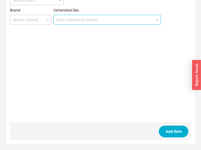
scroll to position [22, 0]
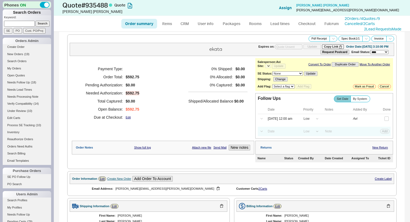
select select "*"
select select "LOW"
select select "3"
select select "*"
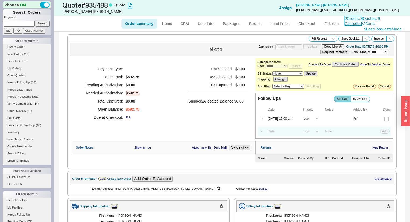
click at [365, 18] on link "2 Orders / 4 Quotes / 9 Cancelled" at bounding box center [361, 21] width 35 height 10
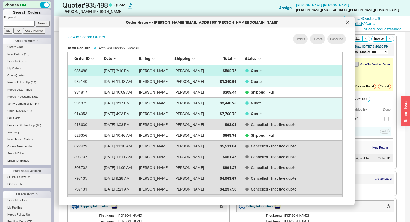
scroll to position [161, 281]
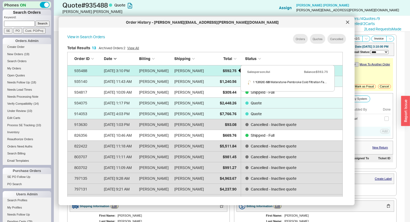
click at [221, 70] on div "$592.75" at bounding box center [222, 70] width 27 height 11
select select "*"
select select "LOW"
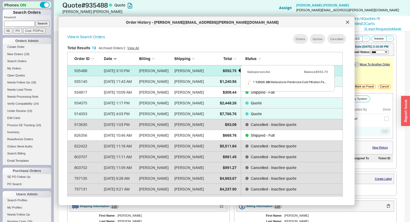
select select "3"
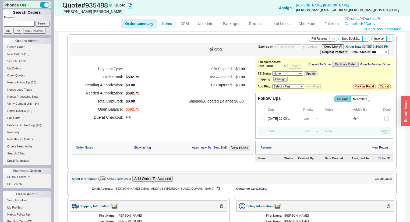
click at [171, 26] on link "Items" at bounding box center [166, 24] width 17 height 10
select select "3"
select select "ON_CHECKOUT_AGGREGATED"
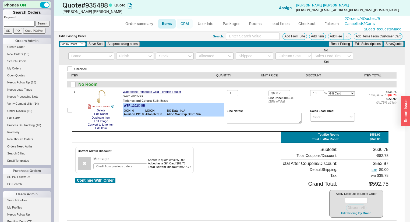
click at [180, 24] on link "CRM" at bounding box center [185, 24] width 16 height 10
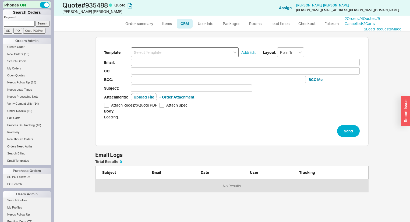
scroll to position [29, 270]
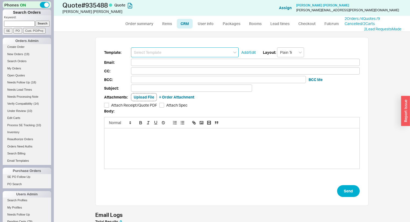
click at [175, 49] on input at bounding box center [185, 52] width 108 height 10
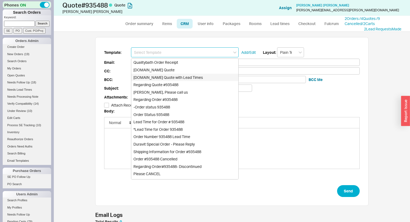
click at [173, 72] on div "Qualitybath.com Quote" at bounding box center [184, 70] width 107 height 8
type input "Receipt"
type input "leslie.s.buchanan@gmail.com"
type input "Quality Bath Quote #935488"
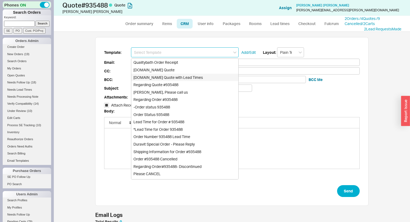
checkbox input "true"
type input "Qualitybath.com Quote"
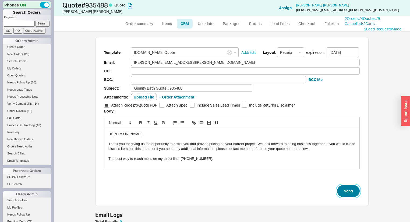
click at [346, 186] on button "Send" at bounding box center [348, 191] width 23 height 12
select select "*"
select select "LOW"
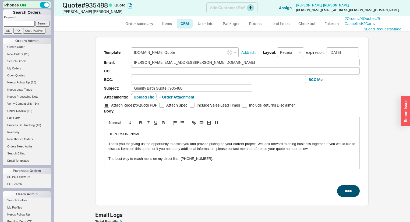
select select "3"
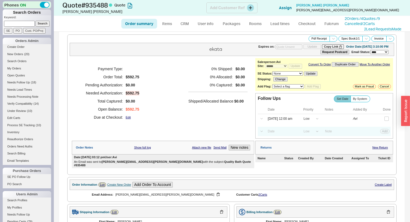
type input "09/04/2025"
click at [372, 122] on button "button" at bounding box center [375, 119] width 6 height 6
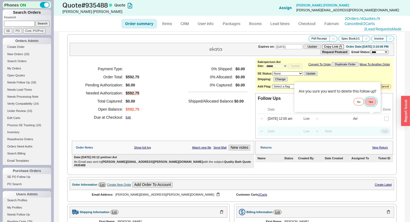
click at [371, 101] on button "Yes" at bounding box center [370, 102] width 11 height 8
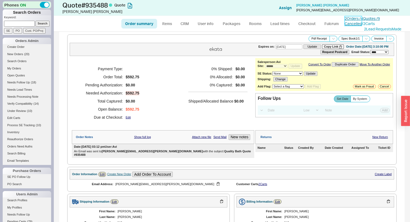
click at [369, 18] on link "2 Orders / 4 Quotes / 9 Cancelled" at bounding box center [361, 21] width 35 height 10
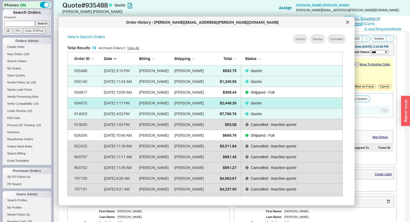
scroll to position [150, 272]
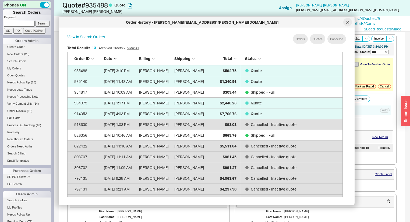
click at [350, 22] on div at bounding box center [347, 22] width 9 height 9
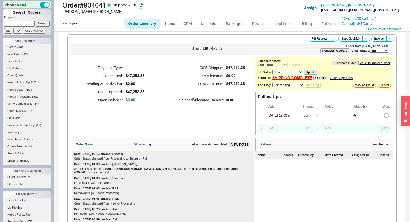
select select "*"
select select "LOW"
select select "3"
click at [109, 170] on link "Click here to read" at bounding box center [97, 171] width 23 height 3
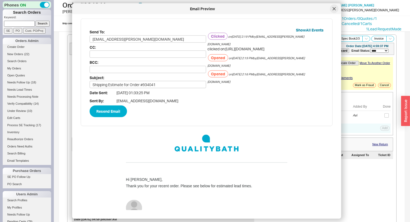
click at [330, 6] on div at bounding box center [334, 9] width 9 height 9
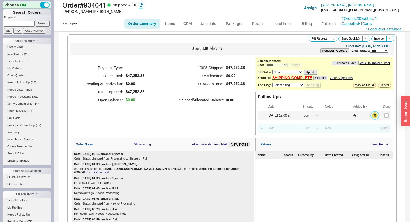
click at [372, 113] on button "button" at bounding box center [375, 115] width 6 height 6
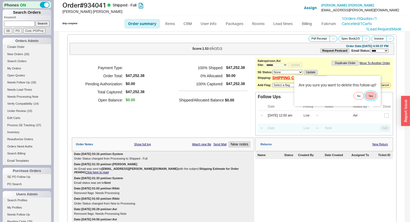
click at [370, 99] on button "Yes" at bounding box center [370, 96] width 11 height 8
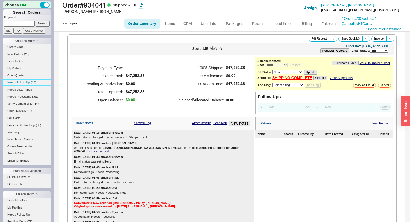
click at [29, 80] on link "Needs Follow Up ( 17 )" at bounding box center [27, 83] width 48 height 6
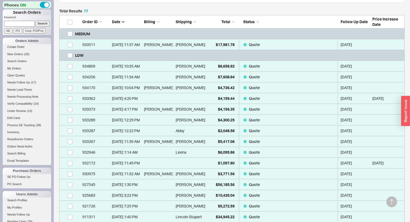
scroll to position [129, 0]
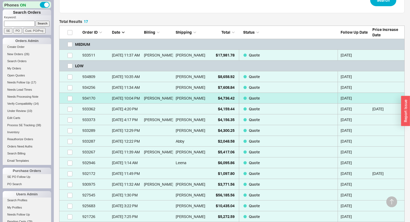
click at [207, 98] on link "934170 8/14/25 10:04 PM Li Liao Leslie Liao $4,736.42 Quote 08/21/2025" at bounding box center [231, 98] width 345 height 11
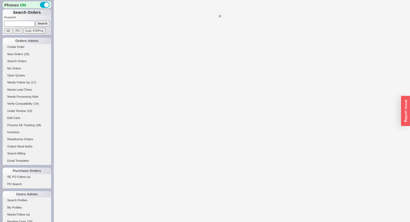
select select "*"
select select "LOW"
select select "3"
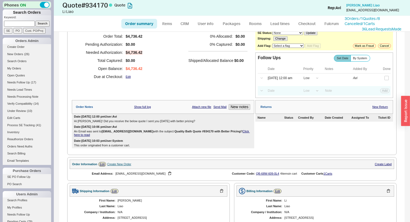
scroll to position [48, 0]
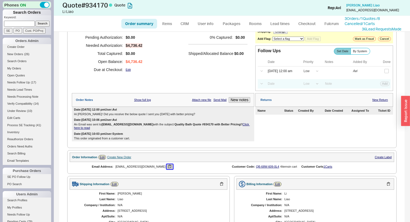
click at [166, 167] on button "button" at bounding box center [169, 166] width 6 height 5
click at [177, 78] on div "Payment Type: Order Total: $4,736.42 Pending Authorization: $0.00 Needed Author…" at bounding box center [163, 45] width 182 height 70
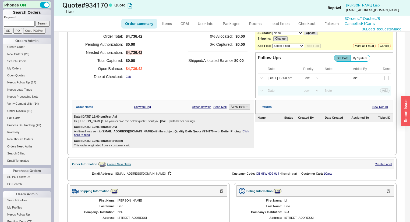
scroll to position [0, 0]
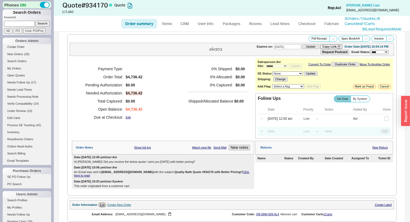
click at [212, 124] on div "Payment Type: Order Total: $4,736.42 Pending Authorization: $0.00 Needed Author…" at bounding box center [163, 93] width 182 height 70
click at [235, 150] on button "New notes" at bounding box center [240, 148] width 22 height 6
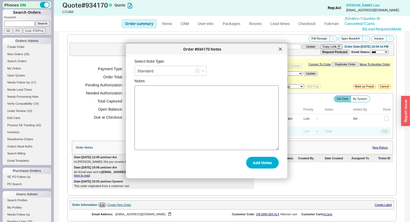
click at [236, 133] on textarea "Notes" at bounding box center [206, 118] width 144 height 65
type textarea "Hi Leslie! I'm checking in. What's the latest with the Rohl faucetry?"
click at [261, 163] on button "Add Notes" at bounding box center [262, 162] width 33 height 12
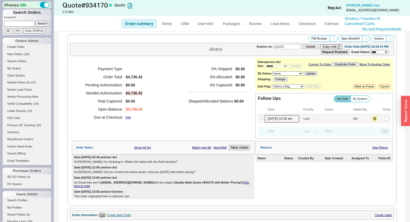
click at [289, 120] on input "08/21/25 12:00 am" at bounding box center [282, 118] width 34 height 7
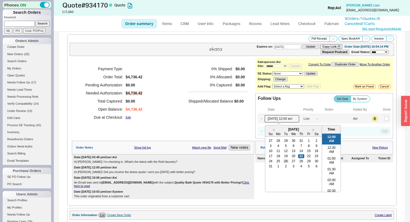
click at [283, 163] on div "26" at bounding box center [286, 161] width 6 height 4
type input "08/26/25 12:00 am"
click at [380, 121] on button "Save" at bounding box center [384, 118] width 11 height 5
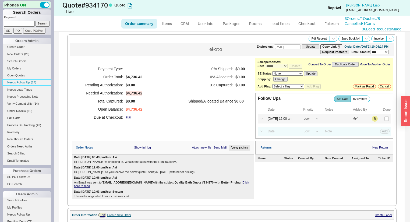
click at [29, 81] on span "Needs Follow Up" at bounding box center [18, 82] width 23 height 3
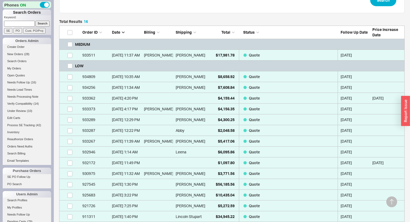
scroll to position [172, 0]
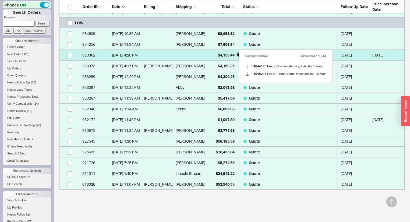
click at [215, 51] on div "$4,159.44" at bounding box center [221, 55] width 27 height 11
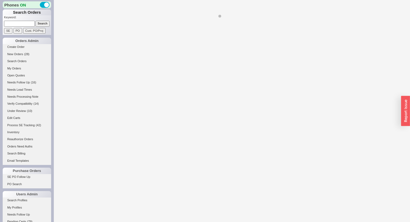
select select "*"
select select "LOW"
select select "3"
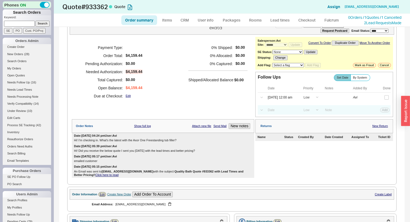
scroll to position [108, 0]
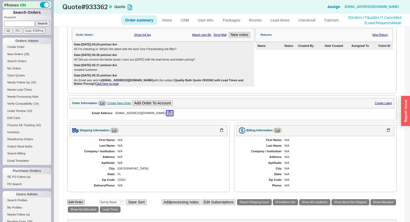
click at [166, 116] on button "button" at bounding box center [169, 113] width 6 height 5
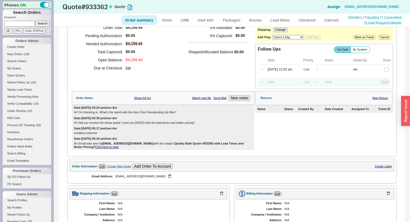
scroll to position [43, 0]
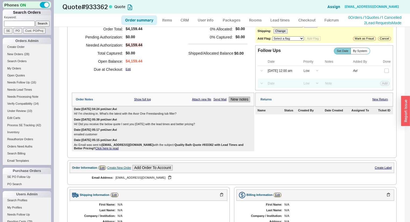
click at [240, 101] on button "New notes" at bounding box center [240, 100] width 22 height 6
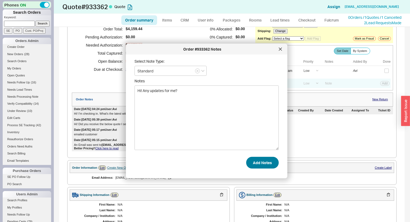
type textarea "Hi! Any updates for me?"
click at [246, 163] on button "Add Notes" at bounding box center [262, 162] width 33 height 12
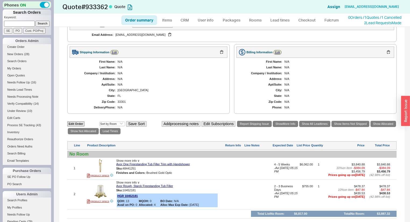
scroll to position [0, 0]
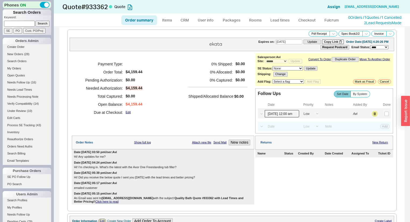
click at [286, 115] on input "08/21/25 12:00 am" at bounding box center [282, 113] width 34 height 7
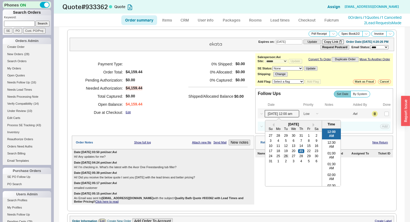
click at [283, 157] on div "26" at bounding box center [286, 156] width 6 height 4
type input "08/26/25 12:00 am"
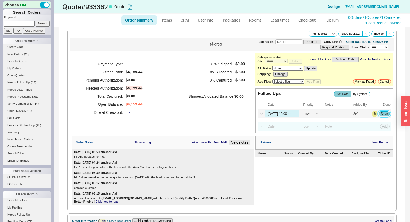
click at [379, 115] on button "Save" at bounding box center [384, 113] width 11 height 5
click at [35, 82] on span "( 15 )" at bounding box center [33, 82] width 5 height 3
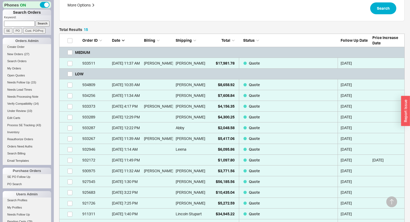
scroll to position [129, 0]
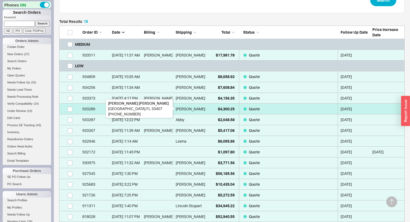
click at [197, 111] on div "Wendy Williams" at bounding box center [191, 109] width 30 height 11
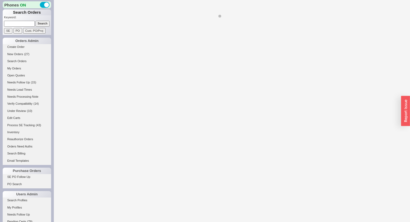
select select "*"
select select "LOW"
select select "3"
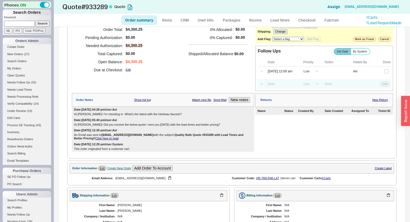
scroll to position [43, 0]
click at [166, 180] on button "button" at bounding box center [169, 177] width 6 height 5
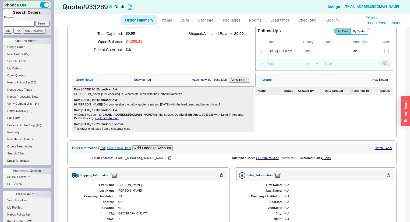
scroll to position [0, 0]
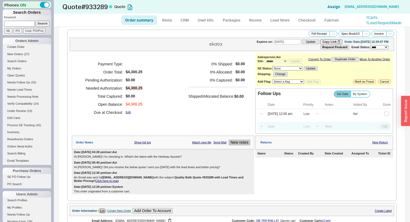
click at [238, 145] on button "New notes" at bounding box center [240, 143] width 22 height 6
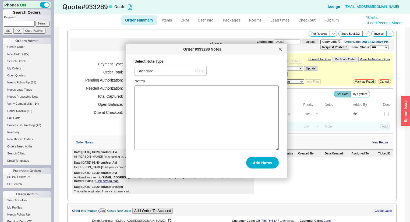
click at [220, 129] on textarea "Notes" at bounding box center [206, 118] width 144 height 65
type textarea "Hi Wendy! Any updates for me?"
click at [260, 161] on button "Add Notes" at bounding box center [262, 162] width 33 height 12
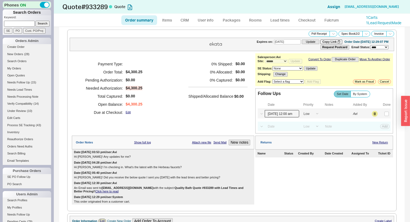
click at [283, 114] on input "08/21/25 12:00 am" at bounding box center [282, 113] width 34 height 7
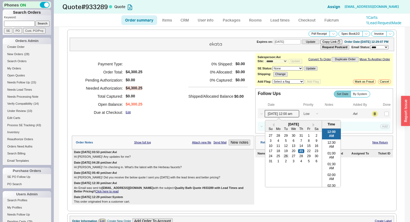
click at [283, 156] on div "26" at bounding box center [286, 156] width 6 height 4
type input "08/26/25 12:00 am"
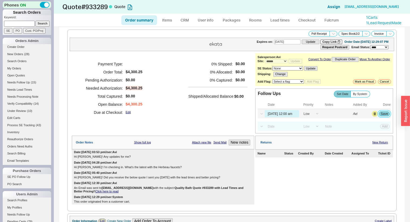
click at [380, 113] on button "Save" at bounding box center [384, 113] width 11 height 5
click at [278, 116] on input "08/26/25 12:00 am" at bounding box center [282, 113] width 34 height 7
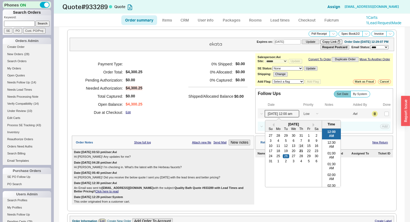
drag, startPoint x: 284, startPoint y: 158, endPoint x: 299, endPoint y: 147, distance: 18.3
click at [284, 158] on div "26" at bounding box center [286, 156] width 6 height 4
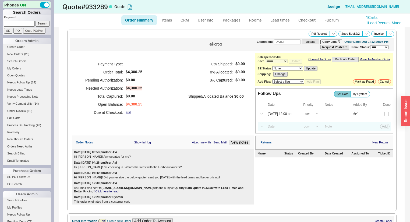
click at [210, 123] on div "Payment Type: Order Total: $4,300.25 Pending Authorization: $0.00 Needed Author…" at bounding box center [163, 88] width 182 height 70
click at [31, 81] on span "( 14 )" at bounding box center [33, 82] width 5 height 3
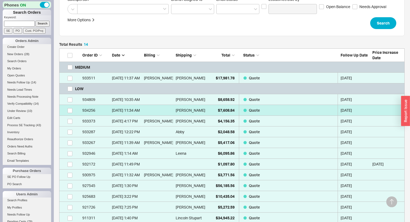
scroll to position [108, 0]
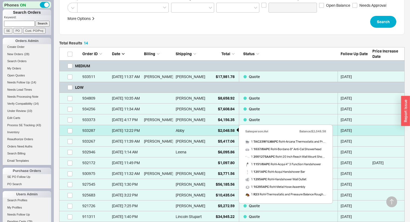
click at [210, 128] on div "$2,048.58" at bounding box center [221, 130] width 27 height 11
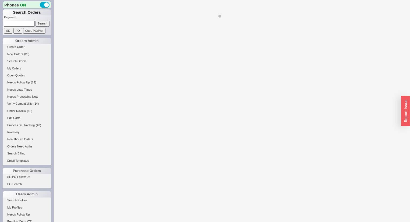
select select "*"
select select "LOW"
select select "3"
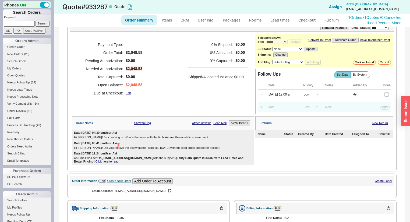
scroll to position [43, 0]
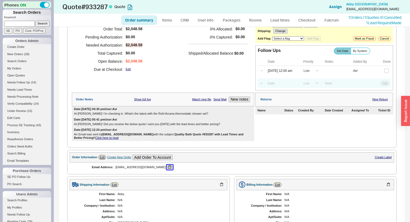
drag, startPoint x: 154, startPoint y: 170, endPoint x: 157, endPoint y: 168, distance: 3.4
click at [166, 170] on button "button" at bounding box center [169, 167] width 6 height 5
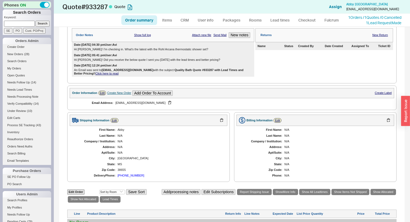
scroll to position [108, 0]
click at [166, 105] on button "button" at bounding box center [169, 102] width 6 height 5
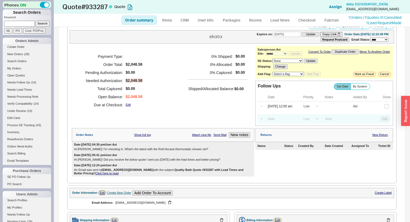
scroll to position [0, 0]
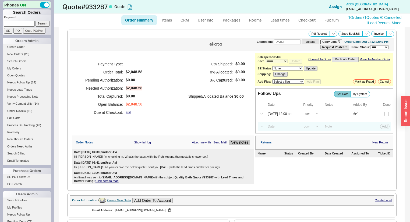
click at [241, 144] on button "New notes" at bounding box center [240, 143] width 22 height 6
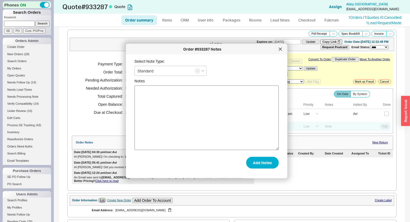
type textarea "v"
type textarea "Hi Mary! Any updates for me?"
click at [251, 163] on button "Add Notes" at bounding box center [262, 162] width 33 height 12
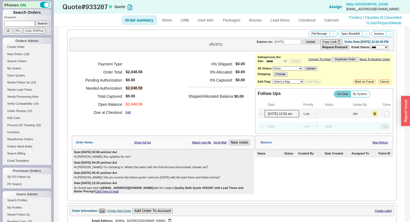
click at [282, 117] on input "08/21/25 12:00 am" at bounding box center [282, 113] width 34 height 7
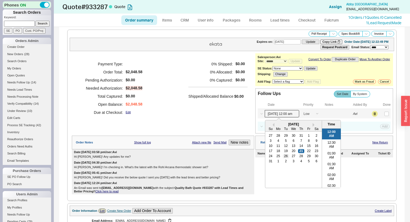
click at [285, 156] on div "26" at bounding box center [286, 156] width 6 height 4
type input "08/26/25 12:00 am"
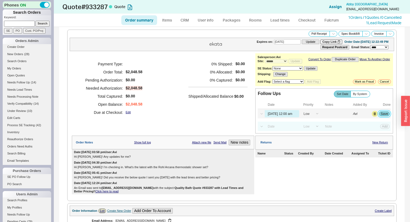
click at [383, 115] on button "Save" at bounding box center [384, 113] width 11 height 5
click at [29, 81] on span "Needs Follow Up" at bounding box center [18, 82] width 23 height 3
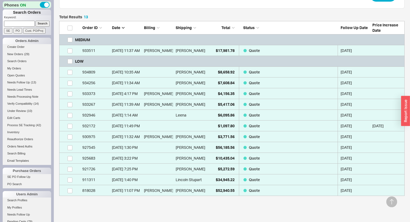
scroll to position [151, 0]
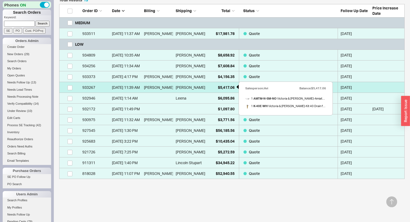
click at [210, 85] on div "$5,417.06" at bounding box center [221, 87] width 27 height 11
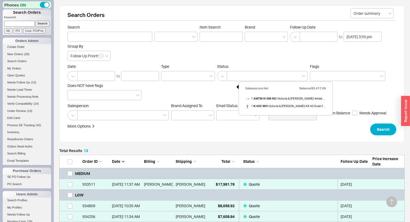
select select "*"
select select "LOW"
select select "3"
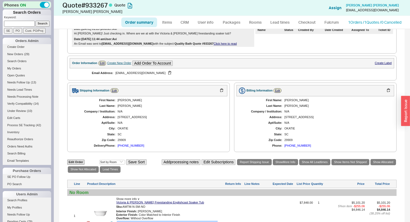
scroll to position [65, 0]
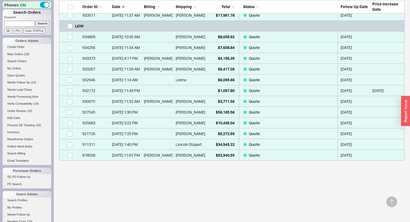
scroll to position [169, 0]
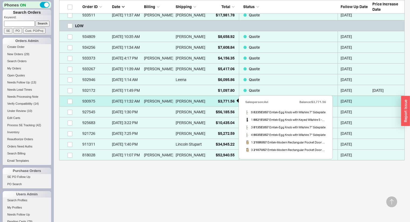
click at [227, 101] on span "$3,771.56" at bounding box center [226, 101] width 17 height 5
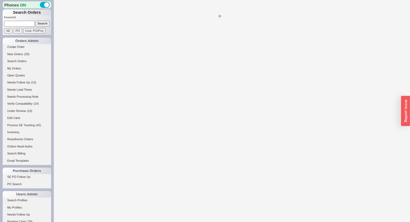
select select "*"
select select "LOW"
select select "3"
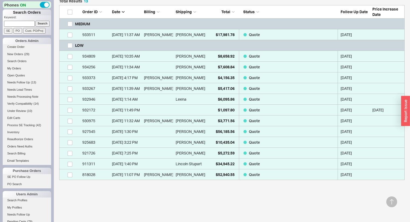
scroll to position [169, 0]
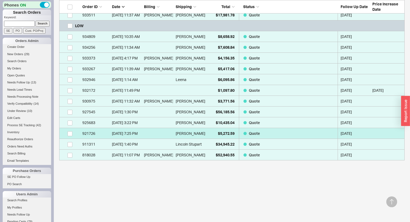
click at [202, 132] on div "Pamela" at bounding box center [190, 133] width 29 height 11
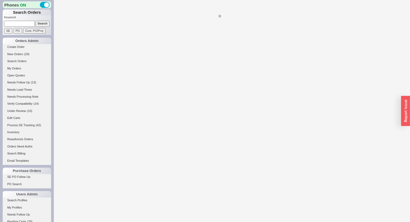
select select "*"
select select "LOW"
select select "3"
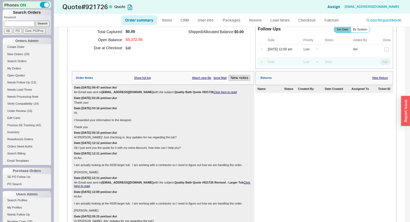
scroll to position [43, 0]
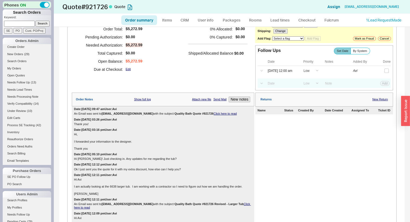
click at [213, 114] on link "Click here to read" at bounding box center [224, 113] width 23 height 3
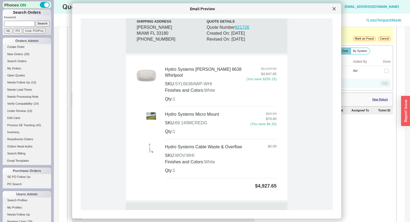
scroll to position [65, 0]
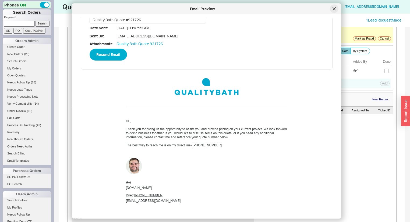
click at [332, 9] on icon at bounding box center [333, 8] width 3 height 3
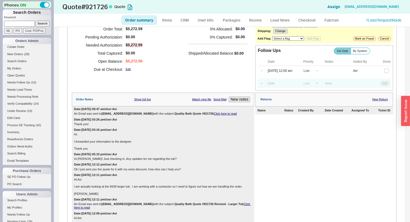
click at [213, 115] on link "Click here to read" at bounding box center [224, 113] width 23 height 3
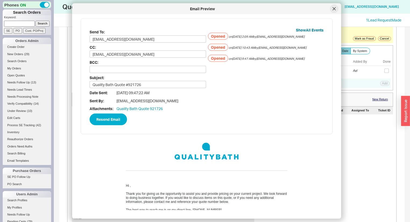
click at [333, 9] on icon at bounding box center [333, 8] width 3 height 3
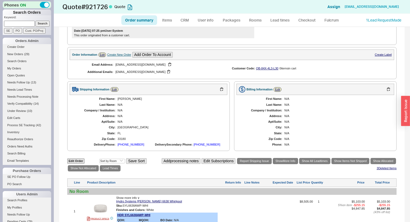
scroll to position [301, 0]
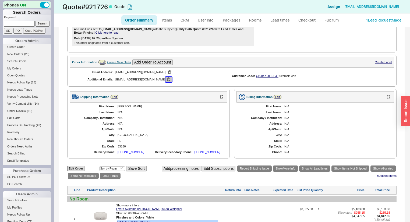
click at [165, 78] on button "button" at bounding box center [168, 79] width 6 height 5
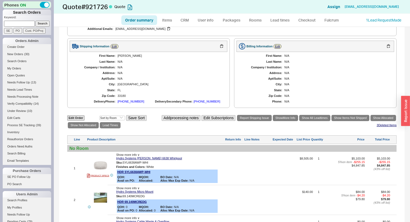
scroll to position [344, 0]
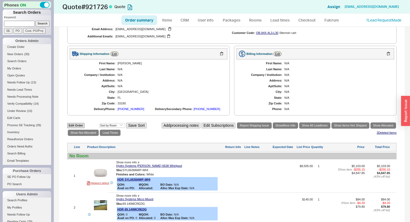
click at [200, 108] on div "786-727-3153" at bounding box center [206, 108] width 27 height 3
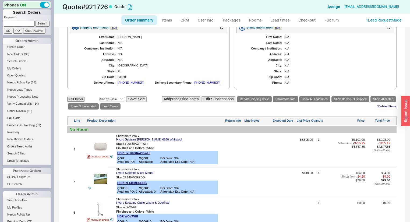
scroll to position [366, 0]
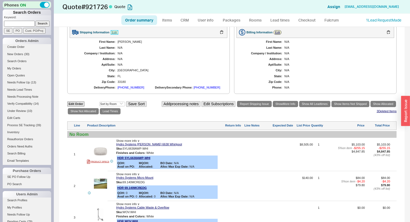
click at [116, 30] on link "Edit" at bounding box center [115, 32] width 8 height 5
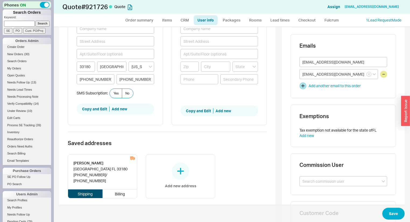
scroll to position [19, 0]
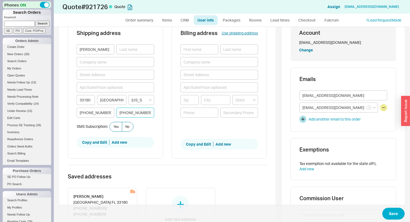
click at [119, 111] on input "786-727-3153" at bounding box center [135, 113] width 38 height 10
type input "Alejandra 786-727-3153"
click at [393, 212] on button "Save" at bounding box center [393, 214] width 22 height 12
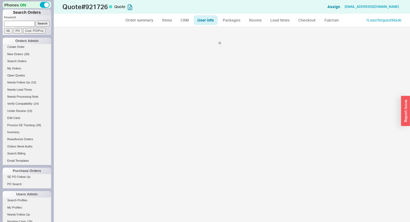
select select "*"
select select "LOW"
select select "3"
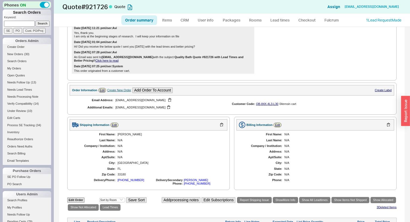
scroll to position [392, 0]
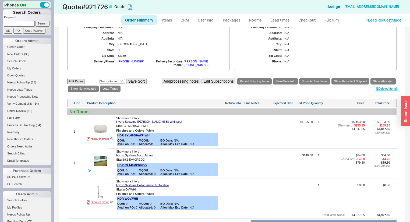
click at [384, 87] on link "3 Deleted Item s" at bounding box center [386, 88] width 20 height 3
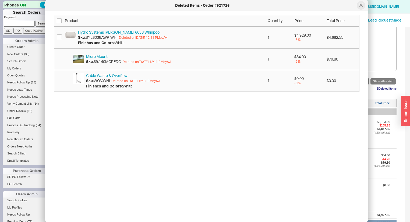
click at [359, 5] on icon at bounding box center [360, 5] width 3 height 3
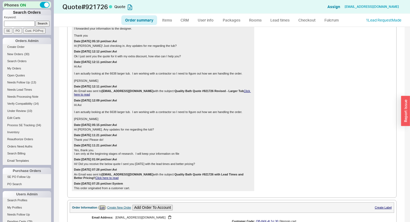
scroll to position [198, 0]
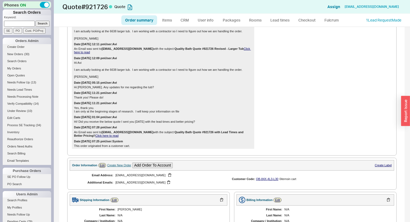
click at [109, 134] on link "Click here to read" at bounding box center [106, 135] width 23 height 3
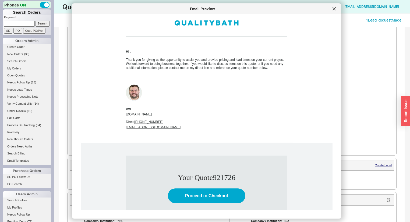
scroll to position [129, 0]
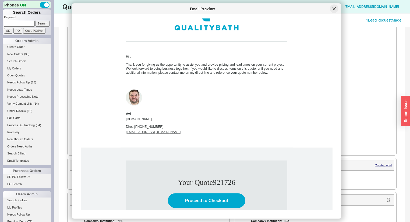
click at [337, 8] on div at bounding box center [334, 9] width 9 height 9
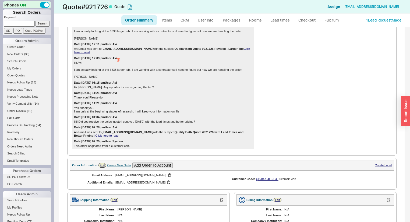
scroll to position [134, 0]
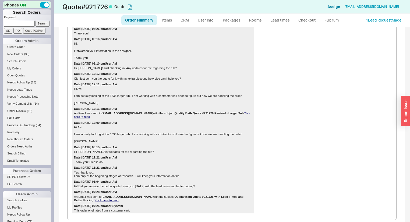
click at [237, 113] on div "Date: 06/25/2025 12:11 pm User: Avi An Email was sent to tfb3pets@gmail.com wit…" at bounding box center [163, 113] width 182 height 14
click at [237, 114] on link "Click here to read" at bounding box center [162, 115] width 177 height 7
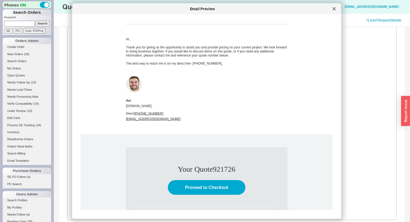
scroll to position [129, 0]
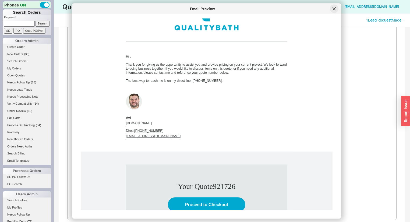
click at [333, 9] on icon at bounding box center [334, 8] width 3 height 3
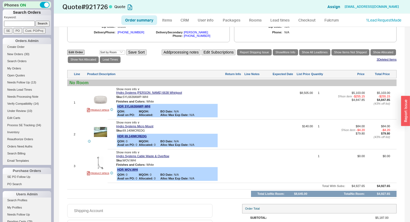
scroll to position [413, 0]
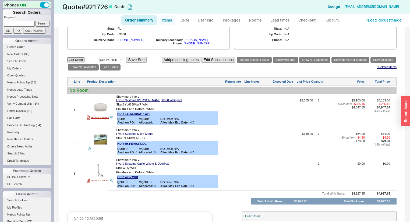
click at [165, 19] on link "Items" at bounding box center [166, 20] width 17 height 10
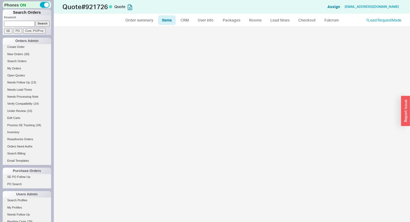
select select "3"
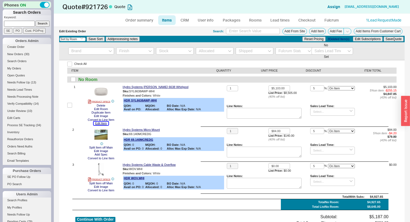
click at [103, 122] on button "Edit Item" at bounding box center [101, 123] width 15 height 3
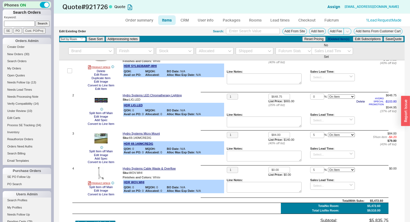
scroll to position [120, 0]
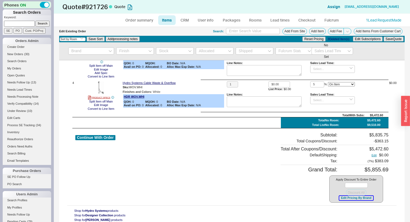
click at [341, 198] on button "Edit Pricing By Brand" at bounding box center [356, 198] width 34 height 4
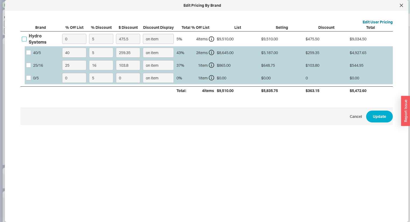
click at [25, 38] on input "Hydro Systems" at bounding box center [24, 39] width 5 height 5
checkbox input "true"
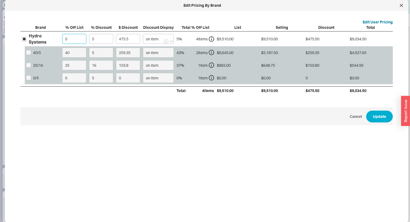
drag, startPoint x: 70, startPoint y: 38, endPoint x: 46, endPoint y: 37, distance: 24.0
click at [0, 0] on div "Hydro Systems 0 5 475.5 on item 5 % 4 item s $9,510.00 $9,510.00 $475.50 $9,034…" at bounding box center [0, 0] width 0 height 0
type input "4"
type input "456.48"
type input "40"
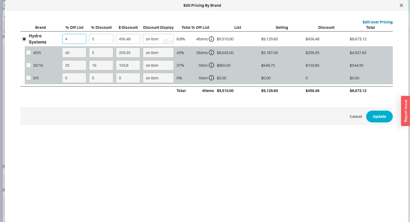
type input "285.3"
type input "40"
click at [373, 114] on button "Update" at bounding box center [379, 117] width 27 height 12
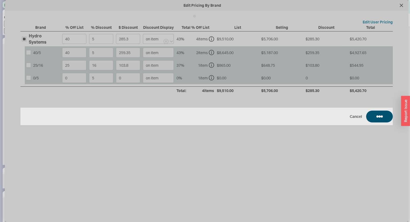
type input "$519.00"
type input "5"
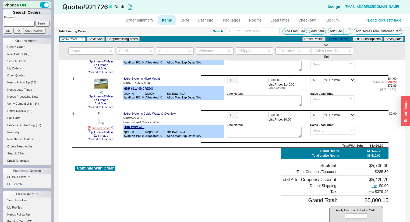
scroll to position [0, 0]
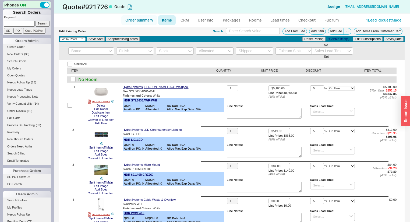
click at [147, 21] on link "Order summary" at bounding box center [139, 20] width 36 height 10
select select "*"
select select "LOW"
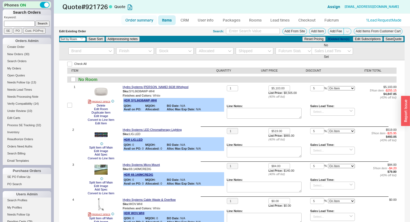
select select "3"
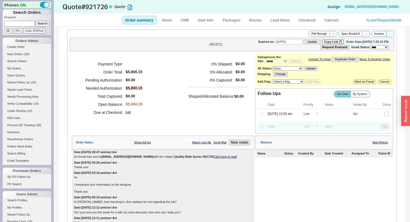
click at [213, 158] on link "Click here to read" at bounding box center [224, 156] width 23 height 3
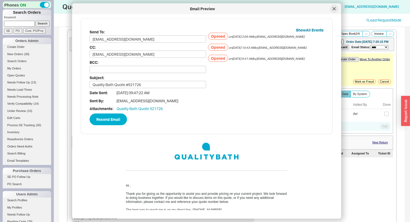
click at [333, 9] on icon at bounding box center [334, 8] width 3 height 3
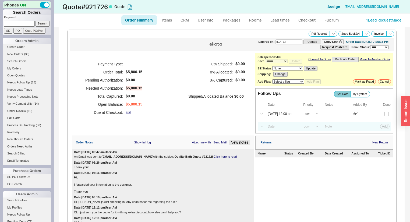
scroll to position [22, 0]
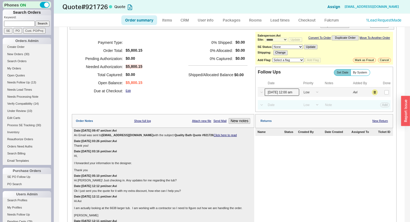
click at [284, 95] on input "08/21/25 12:00 am" at bounding box center [282, 91] width 34 height 7
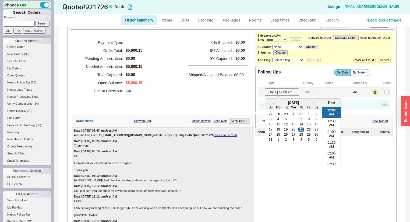
click at [307, 131] on div "22" at bounding box center [308, 130] width 6 height 4
type input "08/22/25 12:00 am"
click at [382, 95] on button "Save" at bounding box center [384, 92] width 11 height 5
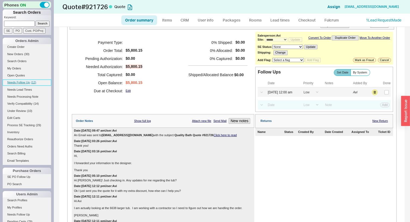
click at [25, 81] on span "Needs Follow Up" at bounding box center [18, 82] width 23 height 3
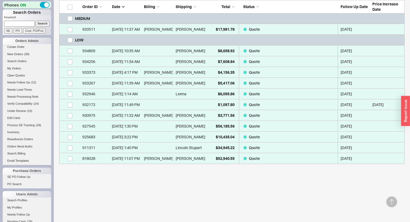
scroll to position [158, 0]
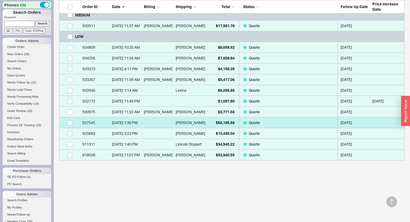
click at [201, 120] on div "Daniel Hayes" at bounding box center [190, 122] width 29 height 11
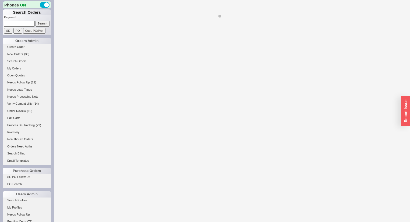
select select "*"
select select "LOW"
select select "3"
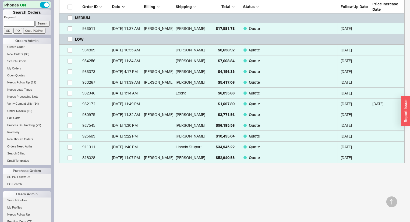
scroll to position [158, 0]
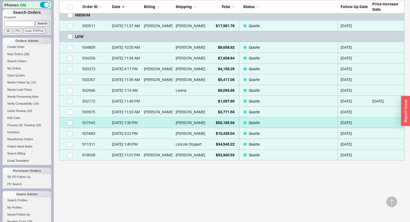
click at [204, 122] on div "Daniel Hayes" at bounding box center [190, 122] width 29 height 11
select select "*"
select select "LOW"
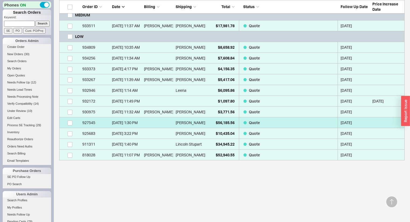
select select "3"
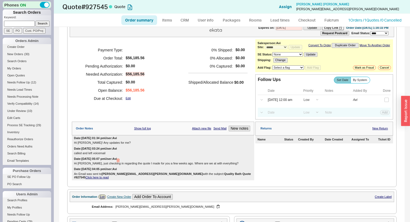
scroll to position [22, 0]
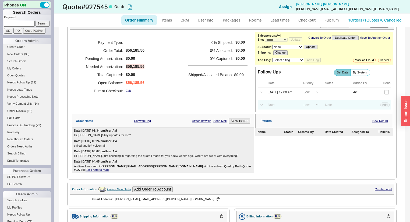
click at [109, 168] on link "Click here to read" at bounding box center [97, 169] width 23 height 3
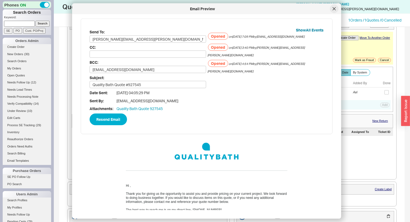
click at [333, 10] on icon at bounding box center [334, 8] width 3 height 3
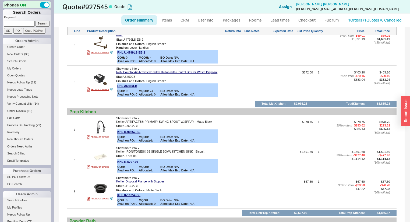
scroll to position [0, 0]
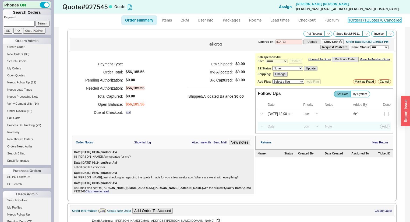
click at [371, 20] on link "1 Orders / 1 Quotes / 0 Cancelled" at bounding box center [374, 20] width 53 height 5
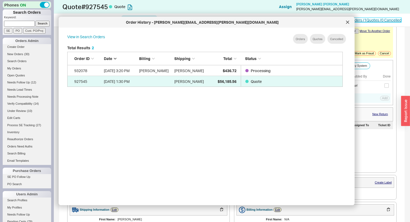
scroll to position [22, 0]
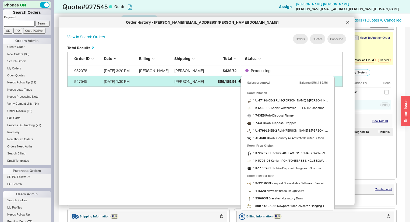
click at [229, 81] on span "$56,185.56" at bounding box center [227, 81] width 19 height 5
select select "*"
select select "LOW"
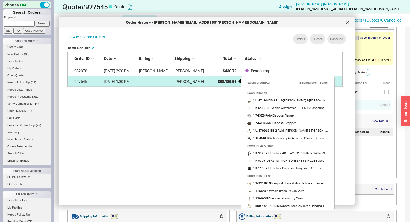
select select "3"
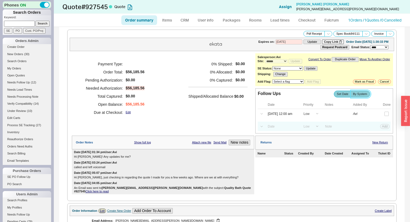
click at [355, 94] on span "By System" at bounding box center [360, 93] width 14 height 3
click at [0, 0] on input "By System" at bounding box center [0, 0] width 0 height 0
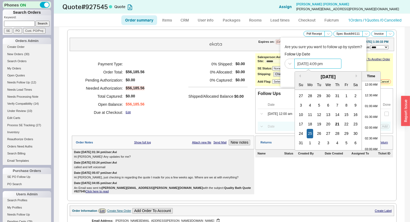
click at [319, 61] on input "08/25/2025 4:09 pm" at bounding box center [317, 64] width 47 height 10
click at [335, 123] on div "21" at bounding box center [337, 123] width 6 height 9
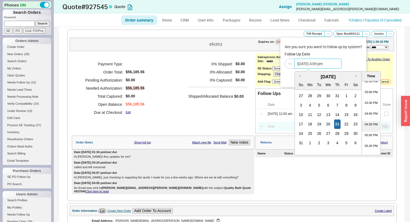
click at [371, 123] on li "04:30 PM" at bounding box center [371, 126] width 19 height 11
type input "08/21/2025 4:30 pm"
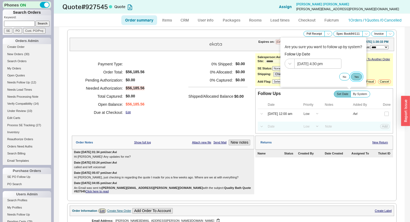
click at [358, 78] on button "Yes" at bounding box center [356, 77] width 11 height 8
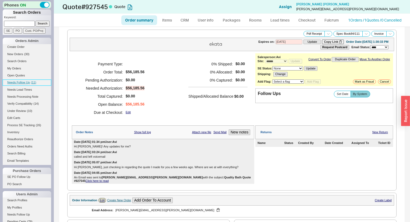
click at [30, 81] on link "Needs Follow Up ( 11 )" at bounding box center [27, 83] width 48 height 6
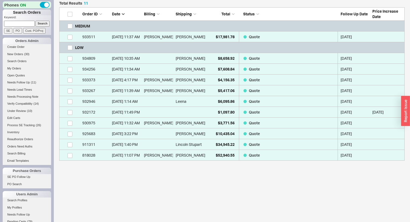
scroll to position [148, 0]
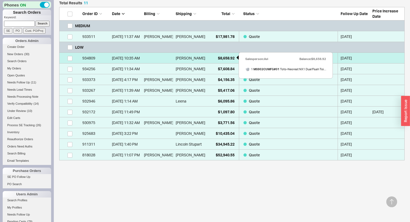
click at [212, 60] on div "$8,658.92" at bounding box center [221, 58] width 27 height 11
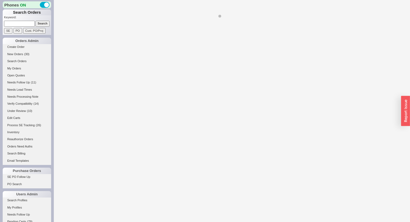
select select "*"
select select "LOW"
select select "3"
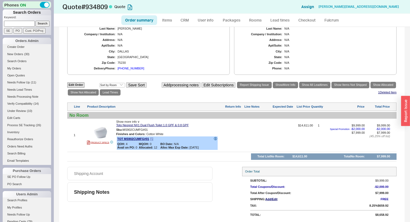
scroll to position [195, 0]
click at [154, 129] on button "button" at bounding box center [151, 129] width 6 height 5
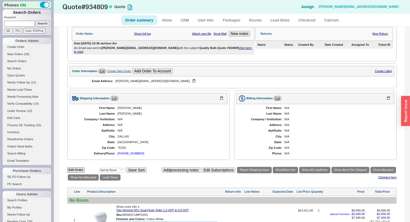
scroll to position [87, 0]
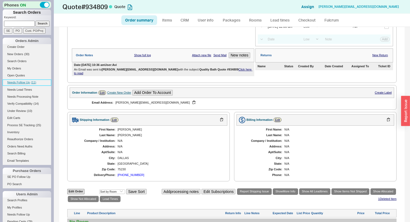
click at [33, 83] on span "( 11 )" at bounding box center [33, 82] width 5 height 3
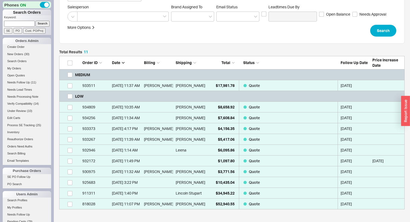
scroll to position [43, 0]
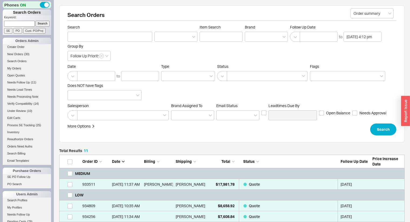
select select "*"
select select "LOW"
select select "3"
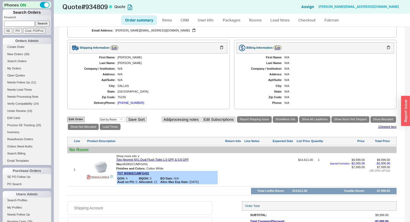
scroll to position [152, 0]
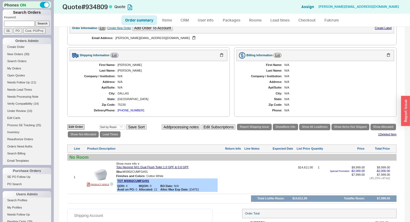
click at [130, 109] on div "214-244-4142" at bounding box center [131, 110] width 27 height 3
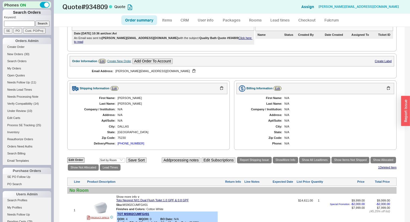
scroll to position [86, 0]
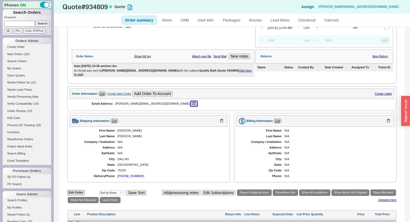
click at [191, 101] on button "button" at bounding box center [194, 103] width 6 height 5
click at [215, 71] on link "Click here to read" at bounding box center [163, 72] width 178 height 7
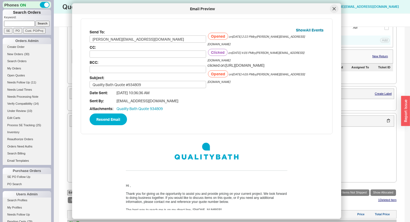
click at [332, 9] on div at bounding box center [334, 9] width 9 height 9
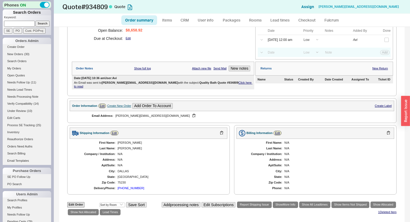
scroll to position [108, 0]
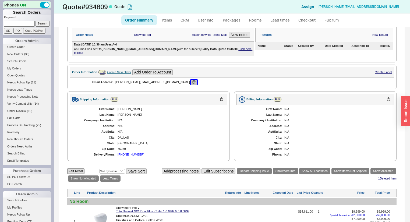
click at [191, 80] on button "button" at bounding box center [194, 82] width 6 height 5
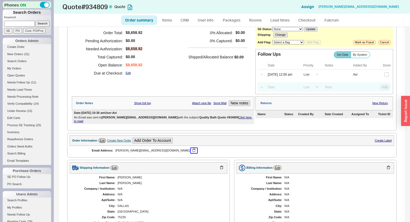
scroll to position [43, 0]
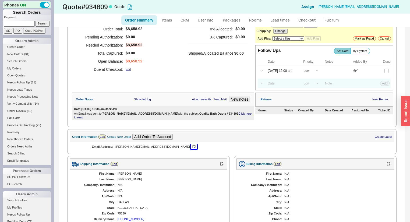
drag, startPoint x: 152, startPoint y: 145, endPoint x: 141, endPoint y: 141, distance: 12.2
click at [191, 145] on button "button" at bounding box center [194, 146] width 6 height 5
click at [191, 144] on button "button" at bounding box center [194, 146] width 6 height 5
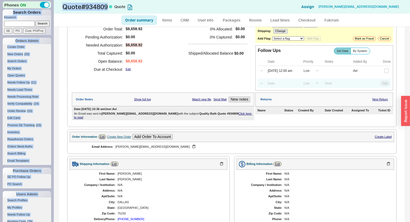
drag, startPoint x: 109, startPoint y: 7, endPoint x: 52, endPoint y: 7, distance: 57.3
click at [52, 7] on div "Phones ON Search Orders Keyword: Search SE PO Cust. PO/Proj Orders Admin Create…" at bounding box center [205, 111] width 410 height 222
click at [63, 8] on h1 "Quote # 934809 Quote" at bounding box center [134, 7] width 144 height 8
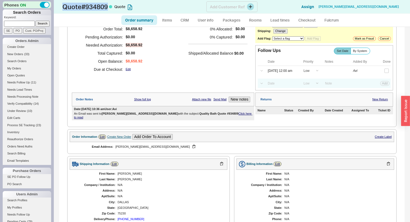
drag, startPoint x: 63, startPoint y: 6, endPoint x: 110, endPoint y: 8, distance: 46.6
click at [110, 8] on h1 "Quote # 934809 Quote" at bounding box center [134, 7] width 144 height 8
copy h1 "Quote # 934809"
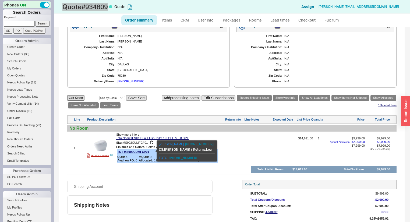
scroll to position [173, 0]
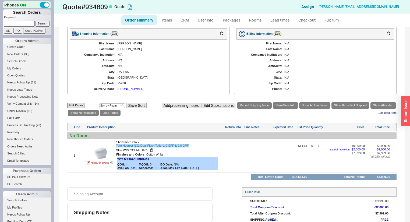
drag, startPoint x: 191, startPoint y: 146, endPoint x: 116, endPoint y: 145, distance: 75.0
click at [116, 145] on div "Toto Neorest NX1 Dual Flush Toilet 1.0 GPF & 0.8 GPF" at bounding box center [170, 145] width 108 height 3
copy link "Toto Neorest NX1 Dual Flush Toilet 1.0 GPF & 0.8 GPF"
click at [170, 83] on div "First Name: Wes Last Name: Herman Company / Institution: N/A Address: N/A Apt/S…" at bounding box center [149, 67] width 158 height 54
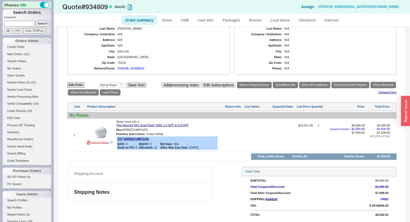
scroll to position [0, 0]
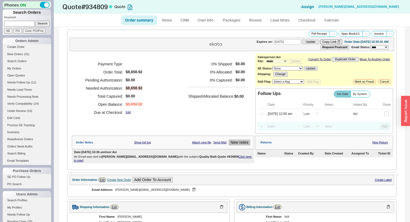
click at [232, 145] on button "New notes" at bounding box center [240, 143] width 22 height 6
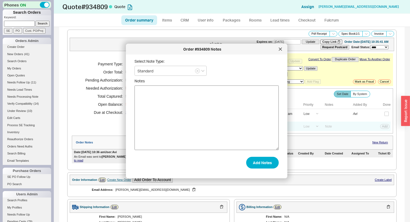
click at [222, 140] on textarea "Notes" at bounding box center [206, 118] width 144 height 65
type textarea "emailed customer"
click at [268, 165] on button "Add Notes" at bounding box center [262, 162] width 33 height 12
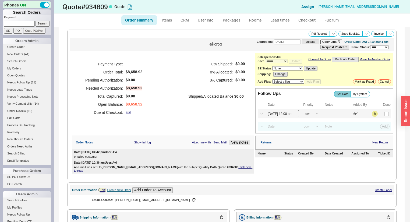
click at [272, 116] on input "08/21/25 12:00 am" at bounding box center [282, 113] width 34 height 7
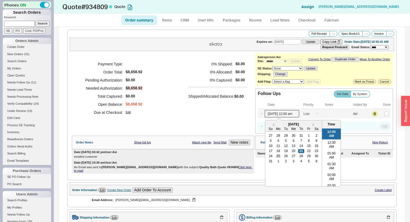
click at [276, 157] on div "25" at bounding box center [278, 156] width 6 height 4
type input "08/25/25 12:00 am"
click at [379, 116] on button "Save" at bounding box center [384, 113] width 11 height 5
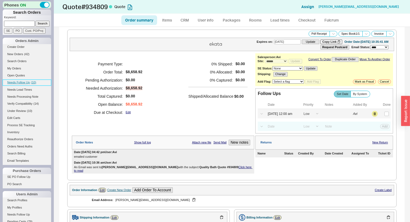
click at [28, 83] on span "Needs Follow Up" at bounding box center [18, 82] width 23 height 3
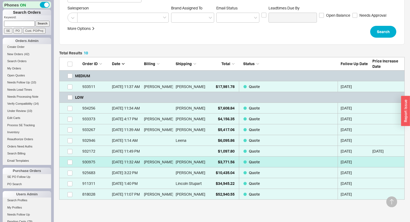
scroll to position [94, 0]
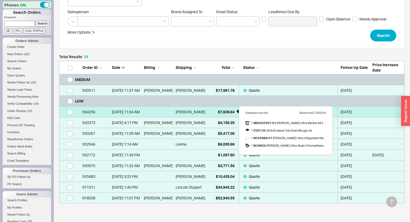
click at [208, 114] on div "$7,608.84" at bounding box center [221, 111] width 27 height 11
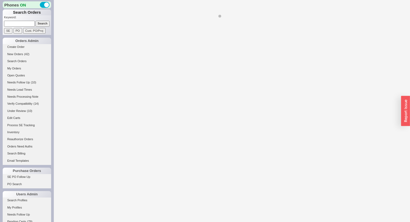
select select "*"
select select "LOW"
select select "3"
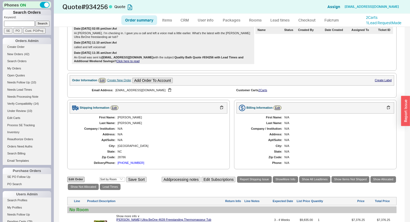
scroll to position [151, 0]
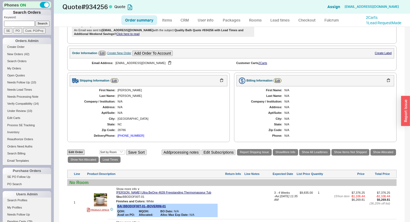
click at [132, 136] on div "828-226-1639" at bounding box center [131, 135] width 27 height 3
click at [166, 65] on button "button" at bounding box center [169, 62] width 6 height 5
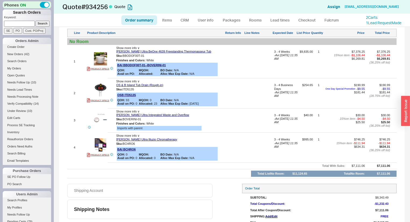
scroll to position [249, 0]
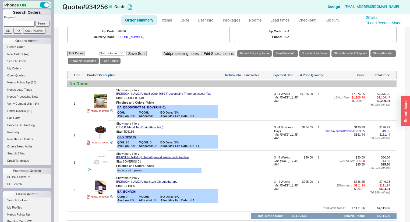
click at [232, 168] on div at bounding box center [234, 165] width 19 height 18
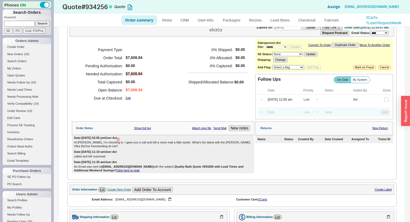
scroll to position [13, 0]
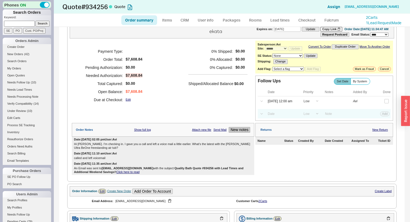
click at [236, 132] on button "New notes" at bounding box center [240, 130] width 22 height 6
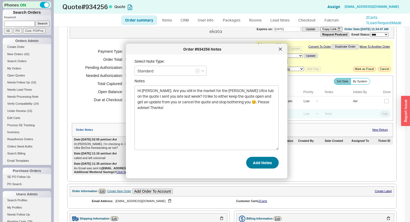
type textarea "Hi Jennifer. Are you still in the market for the Bain Ultra tub on the quote I …"
click at [259, 162] on button "Add Notes" at bounding box center [262, 162] width 33 height 12
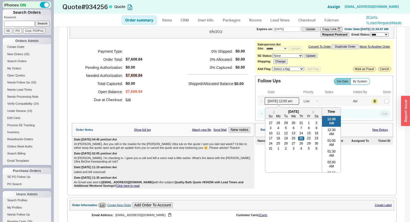
click at [284, 103] on input "08/21/25 12:00 am" at bounding box center [282, 100] width 34 height 7
click at [284, 144] on div "26" at bounding box center [286, 144] width 6 height 4
click at [276, 145] on div "25" at bounding box center [278, 144] width 6 height 4
click at [284, 144] on div "26" at bounding box center [286, 144] width 6 height 4
type input "08/26/25 12:00 am"
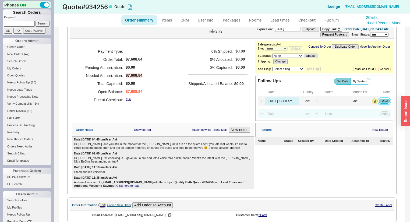
click at [382, 102] on button "Save" at bounding box center [384, 101] width 11 height 5
click at [30, 83] on link "Needs Follow Up ( 9 )" at bounding box center [27, 83] width 48 height 6
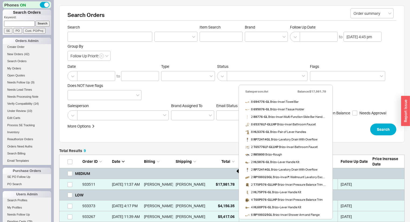
scroll to position [126, 0]
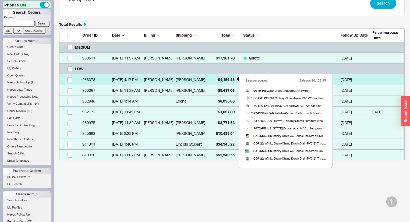
click at [218, 81] on span "$4,156.35" at bounding box center [226, 79] width 17 height 5
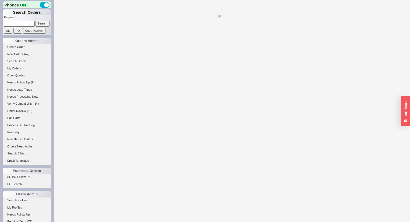
select select "*"
select select "LOW"
select select "3"
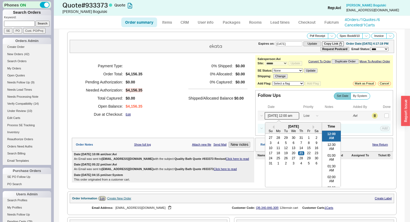
click at [280, 116] on input "08/21/25 12:00 am" at bounding box center [282, 115] width 34 height 7
click at [276, 160] on div "25" at bounding box center [278, 158] width 6 height 4
type input "08/25/25 12:00 am"
click at [384, 116] on button "Save" at bounding box center [384, 115] width 11 height 5
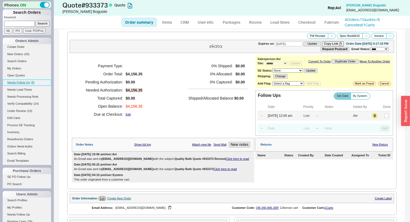
click at [30, 80] on link "Needs Follow Up ( 8 )" at bounding box center [27, 83] width 48 height 6
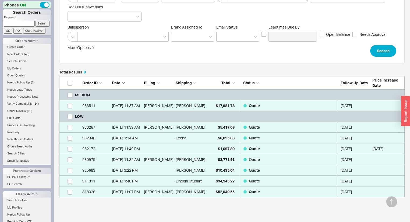
scroll to position [115, 0]
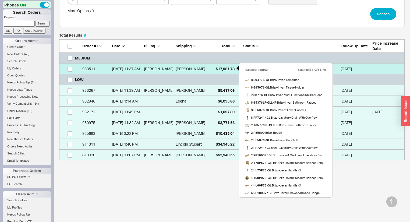
click at [222, 67] on span "$17,981.78" at bounding box center [225, 68] width 19 height 5
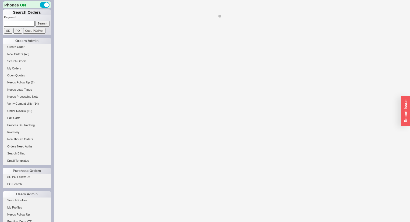
select select "*"
select select "MEDIUM"
select select "LOW"
select select "3"
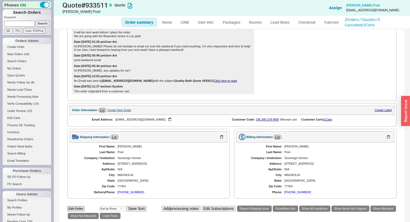
scroll to position [129, 0]
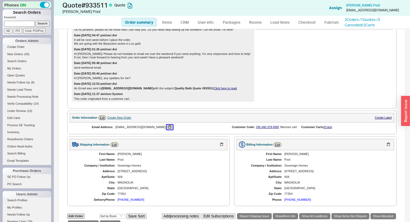
click at [166, 129] on button "button" at bounding box center [169, 126] width 6 height 5
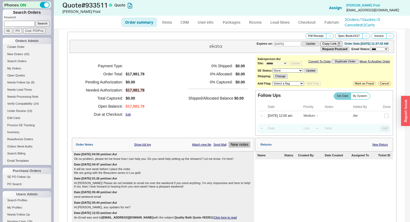
click at [236, 147] on button "New notes" at bounding box center [240, 145] width 22 height 6
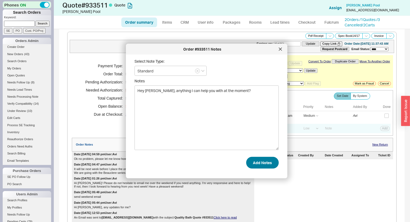
type textarea "Hey Todd, anything I can help you with at the moment?"
click at [260, 160] on button "Add Notes" at bounding box center [262, 162] width 33 height 12
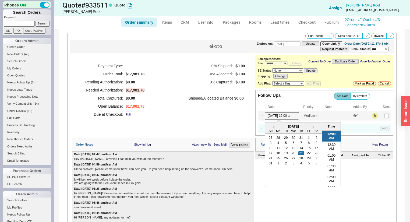
click at [275, 119] on input "08/21/25 12:00 am" at bounding box center [282, 115] width 34 height 7
click at [279, 160] on div "25" at bounding box center [278, 158] width 6 height 4
type input "08/25/25 12:00 am"
click at [380, 118] on button "Save" at bounding box center [384, 115] width 11 height 5
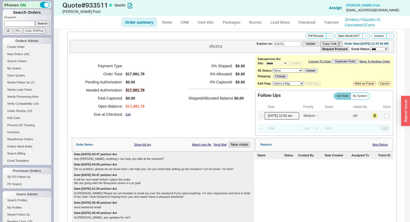
click at [275, 114] on input "08/25/25 12:00 am" at bounding box center [282, 115] width 34 height 7
click at [180, 121] on div "Payment Type: Order Total: $17,981.78 Pending Authorization: $0.00 Needed Autho…" at bounding box center [163, 90] width 182 height 70
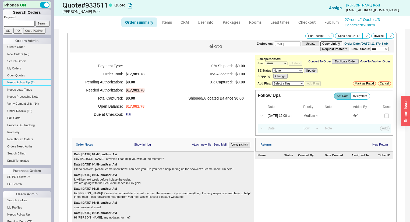
click at [28, 81] on span "Needs Follow Up" at bounding box center [18, 82] width 23 height 3
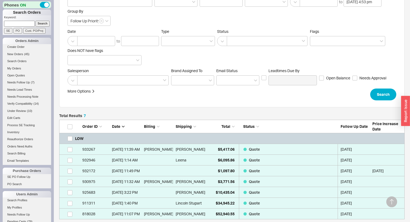
scroll to position [94, 0]
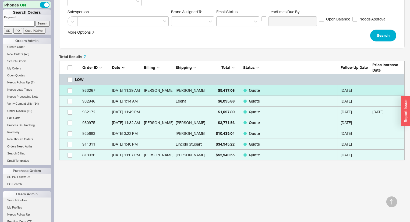
click at [206, 89] on link "933267 8/11/25 11:39 AM Randy Bachman Randy Bachman $5,417.06 Quote 08/21/2025" at bounding box center [231, 90] width 345 height 11
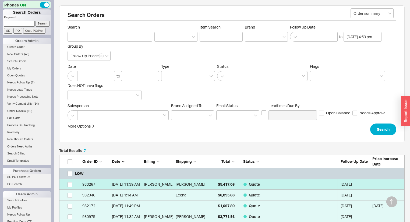
select select "*"
select select "LOW"
select select "3"
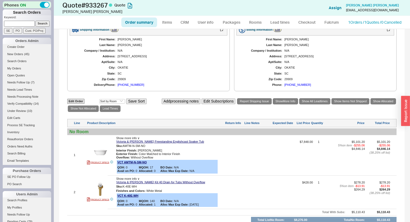
scroll to position [215, 0]
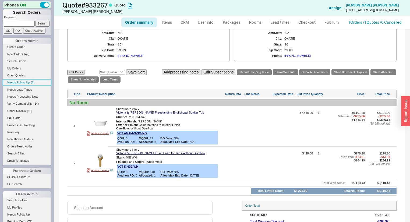
click at [27, 81] on span "Needs Follow Up" at bounding box center [18, 82] width 23 height 3
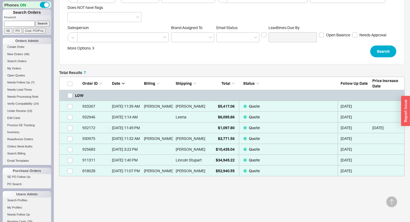
scroll to position [94, 0]
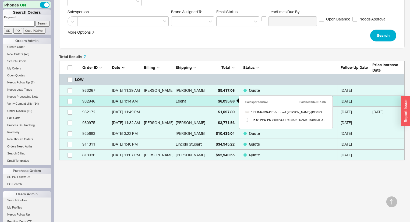
click at [215, 98] on div "$6,095.86" at bounding box center [221, 101] width 27 height 11
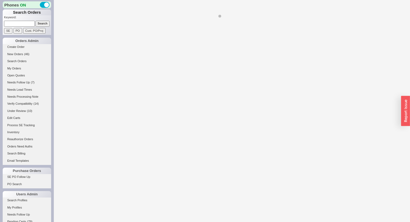
select select "*"
select select "LOW"
select select "3"
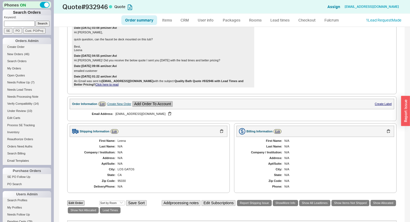
scroll to position [172, 0]
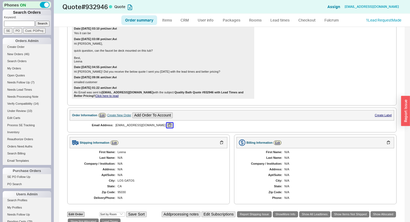
click at [166, 127] on button "button" at bounding box center [169, 125] width 6 height 5
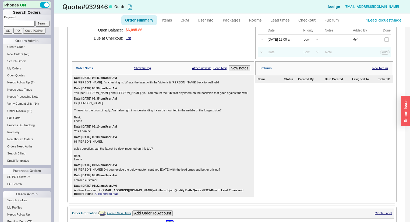
scroll to position [0, 0]
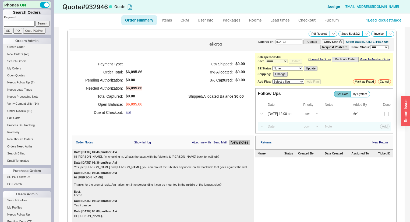
click at [237, 144] on button "New notes" at bounding box center [240, 143] width 22 height 6
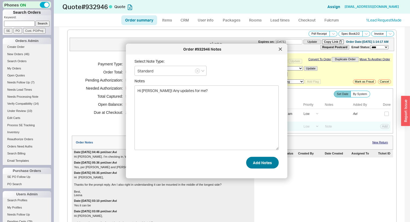
type textarea "Hi Leena! Any updates for me?"
click at [255, 158] on button "Add Notes" at bounding box center [262, 162] width 33 height 12
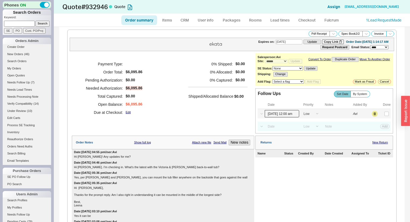
click at [289, 117] on input "08/21/25 12:00 am" at bounding box center [282, 113] width 34 height 7
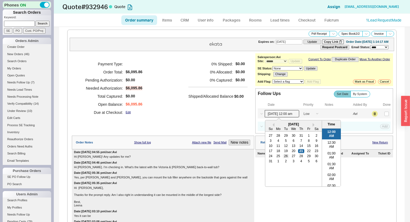
click at [283, 157] on div "26" at bounding box center [286, 156] width 6 height 4
type input "08/26/25 12:00 am"
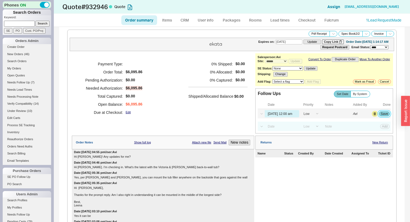
click at [379, 115] on button "Save" at bounding box center [384, 113] width 11 height 5
click at [25, 82] on span "Needs Follow Up" at bounding box center [18, 82] width 23 height 3
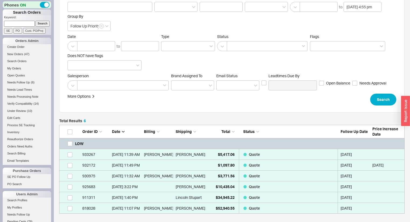
scroll to position [83, 0]
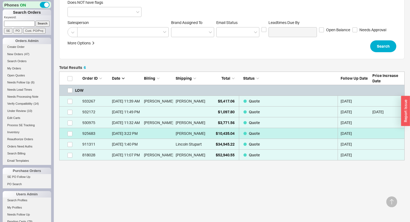
click at [204, 130] on div "Olivia Kitzen" at bounding box center [190, 133] width 29 height 11
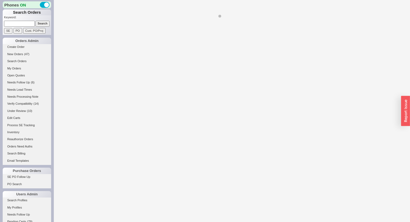
select select "*"
select select "LOW"
select select "3"
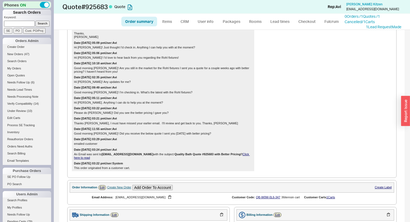
scroll to position [258, 0]
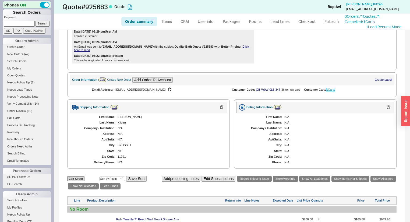
click at [332, 91] on link "1 Carts" at bounding box center [330, 89] width 9 height 3
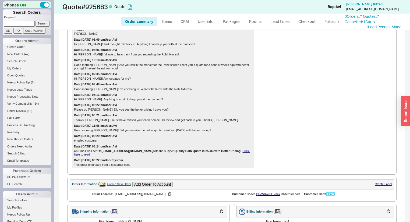
scroll to position [22, 0]
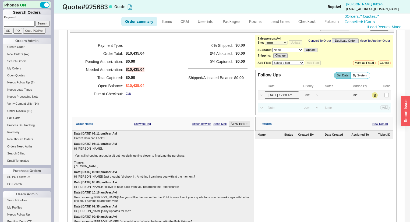
click at [279, 98] on input "08/21/25 12:00 am" at bounding box center [282, 94] width 34 height 7
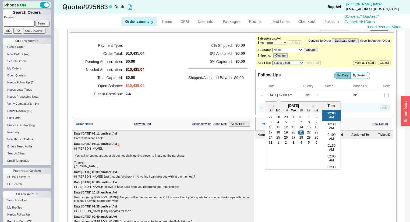
click at [235, 156] on div "Hi Avi, Yes, still shopping around a bit but hopefully getting closer to finali…" at bounding box center [163, 157] width 178 height 21
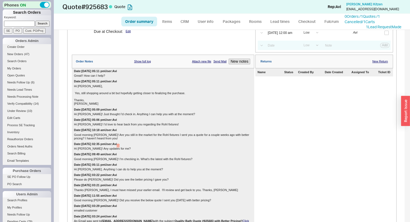
scroll to position [0, 0]
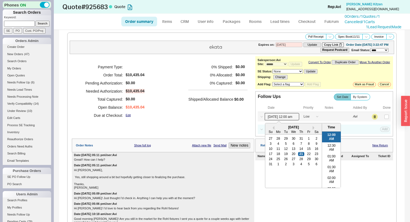
click at [280, 118] on input "08/21/25 12:00 am" at bounding box center [282, 116] width 34 height 7
click at [306, 156] on div "22" at bounding box center [308, 154] width 6 height 4
type input "08/22/25 12:00 am"
click at [380, 118] on button "Save" at bounding box center [384, 116] width 11 height 5
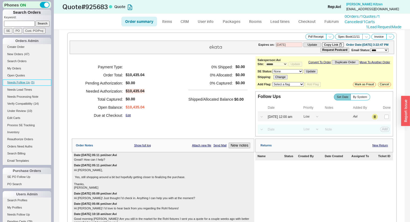
click at [35, 81] on link "Needs Follow Up ( 5 )" at bounding box center [27, 83] width 48 height 6
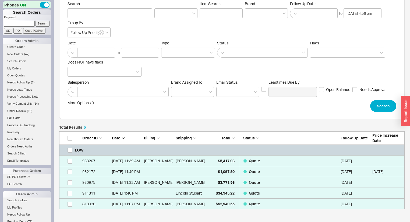
scroll to position [72, 0]
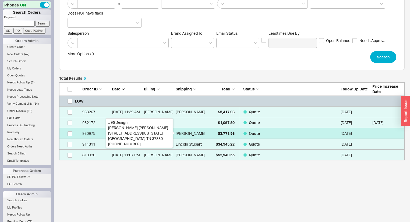
click at [202, 133] on div "Forrest Adkisson" at bounding box center [191, 133] width 30 height 11
select select "*"
select select "LOW"
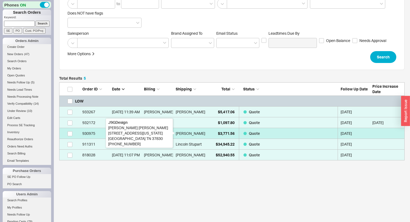
select select "3"
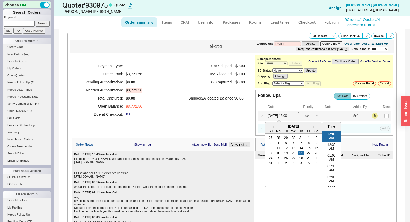
click at [281, 116] on input "08/21/25 12:00 am" at bounding box center [282, 115] width 34 height 7
click at [275, 160] on div "25" at bounding box center [278, 158] width 6 height 4
type input "08/25/25 12:00 am"
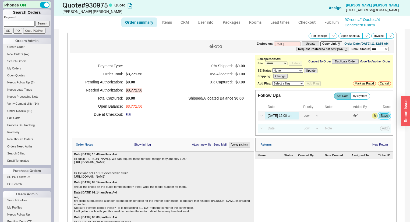
click at [384, 118] on button "Save" at bounding box center [384, 115] width 11 height 5
click at [27, 82] on span "Needs Follow Up" at bounding box center [18, 82] width 23 height 3
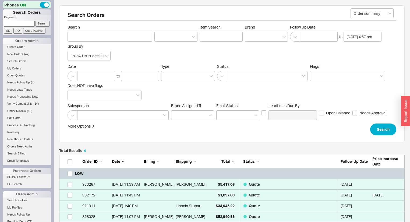
scroll to position [62, 0]
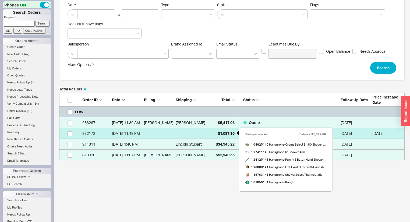
click at [216, 132] on div "$1,097.80" at bounding box center [221, 133] width 27 height 11
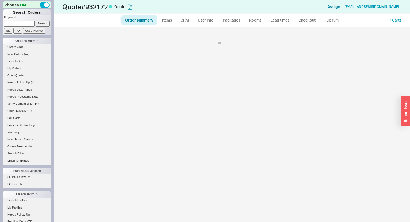
select select "*"
select select "LOW"
select select "3"
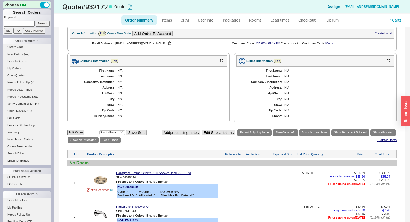
scroll to position [301, 0]
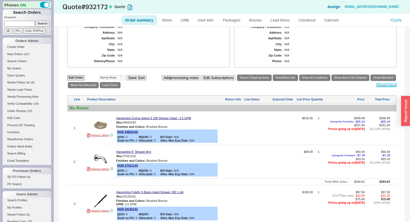
click at [382, 87] on link "2 Deleted Item s" at bounding box center [386, 84] width 20 height 3
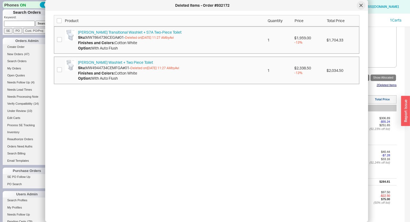
click at [362, 4] on icon at bounding box center [361, 5] width 3 height 3
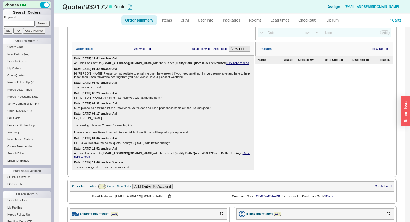
scroll to position [22, 0]
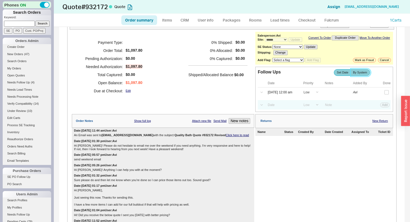
click at [355, 74] on span "By System" at bounding box center [360, 72] width 14 height 3
click at [0, 0] on input "By System" at bounding box center [0, 0] width 0 height 0
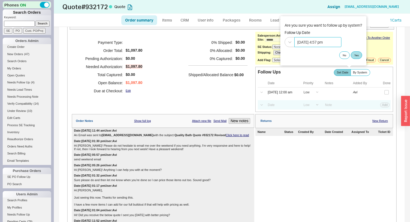
click at [333, 41] on input "08/25/2025 4:57 pm" at bounding box center [317, 42] width 47 height 10
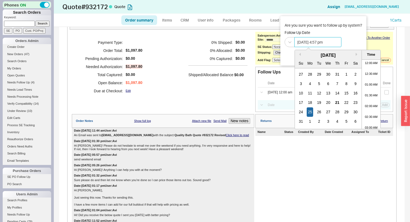
scroll to position [315, 0]
click at [337, 101] on div "21" at bounding box center [337, 102] width 6 height 9
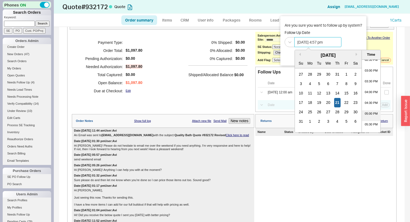
click at [372, 115] on li "05:00 PM" at bounding box center [371, 115] width 19 height 11
type input "08/21/2025 5:00 pm"
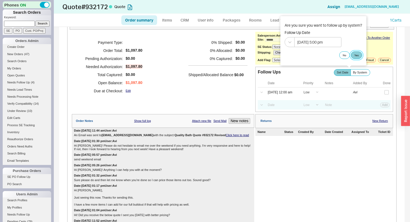
click at [361, 56] on button "Yes" at bounding box center [356, 55] width 11 height 8
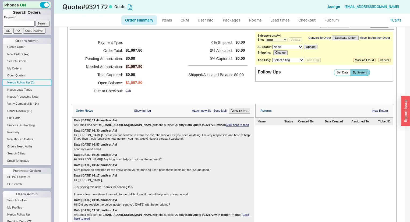
click at [24, 81] on span "Needs Follow Up" at bounding box center [18, 82] width 23 height 3
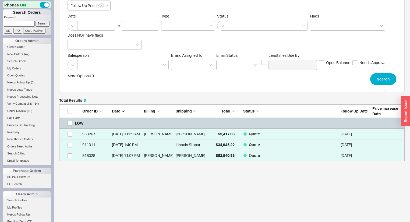
scroll to position [51, 0]
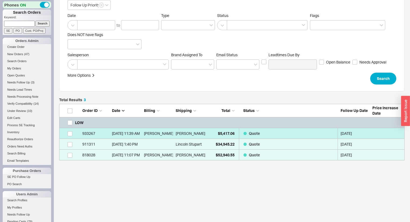
click at [206, 129] on link "933267 8/11/25 11:39 AM Randy Bachman Randy Bachman $5,417.06 Quote 08/21/2025" at bounding box center [231, 133] width 345 height 11
select select "*"
select select "LOW"
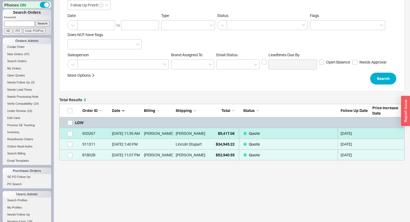
select select "3"
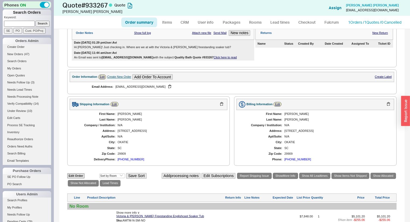
scroll to position [104, 0]
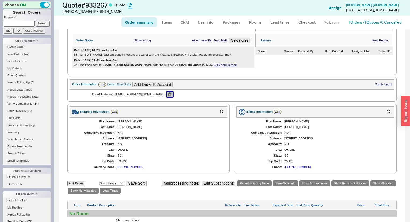
click at [166, 97] on button "button" at bounding box center [169, 94] width 6 height 5
click at [166, 95] on button "button" at bounding box center [169, 94] width 6 height 5
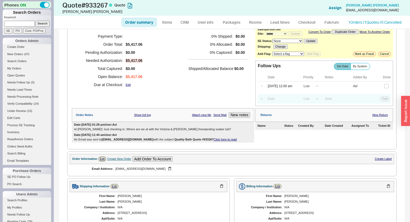
scroll to position [18, 0]
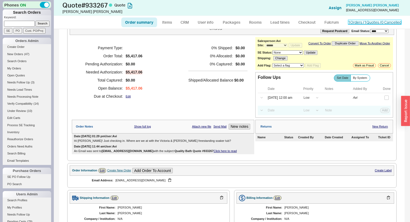
click at [368, 23] on link "1 Orders / 1 Quotes / 0 Cancelled" at bounding box center [374, 22] width 53 height 5
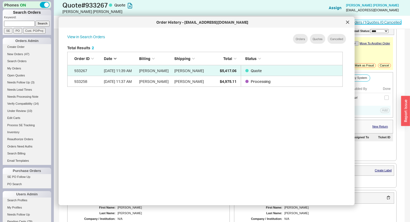
scroll to position [161, 281]
click at [349, 22] on div at bounding box center [347, 22] width 9 height 9
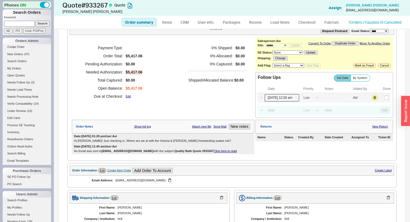
click at [279, 98] on input "08/21/25 12:00 am" at bounding box center [282, 97] width 34 height 7
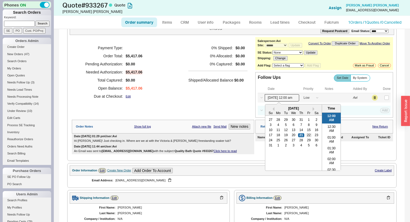
click at [306, 137] on div "22" at bounding box center [308, 135] width 6 height 4
type input "08/22/25 12:00 am"
click at [382, 97] on div "Select a Date Now One hour One day Two Days One Month 08/22/25 12:00 am Previou…" at bounding box center [324, 97] width 133 height 9
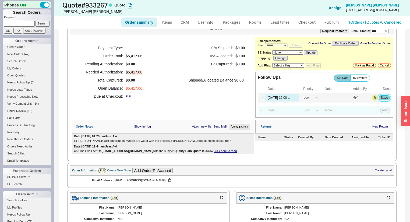
click at [383, 99] on button "Save" at bounding box center [384, 97] width 11 height 5
click at [29, 81] on span "Needs Follow Up" at bounding box center [18, 82] width 23 height 3
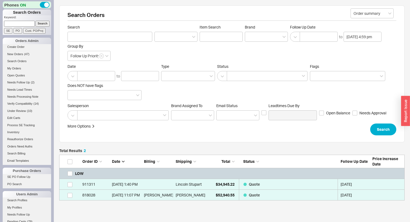
scroll to position [42, 342]
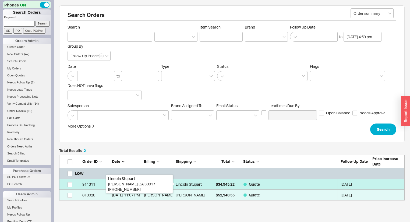
click at [191, 182] on div "Lincoln Stupart" at bounding box center [189, 184] width 26 height 11
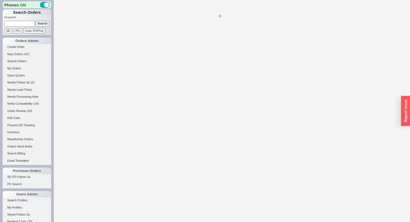
select select "*"
select select "LOW"
select select "3"
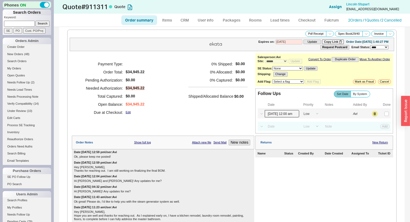
click at [275, 114] on input "08/21/25 12:00 am" at bounding box center [282, 113] width 34 height 7
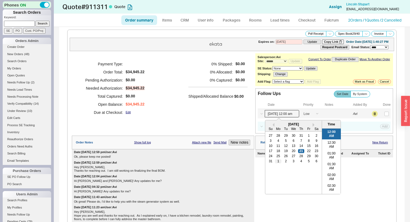
click at [277, 162] on div "1" at bounding box center [278, 161] width 6 height 4
click at [286, 137] on div "2" at bounding box center [286, 136] width 6 height 4
click at [270, 126] on button "Previous Month" at bounding box center [271, 125] width 6 height 4
click at [299, 157] on div "28" at bounding box center [301, 156] width 6 height 4
click at [283, 163] on div "2" at bounding box center [286, 161] width 6 height 4
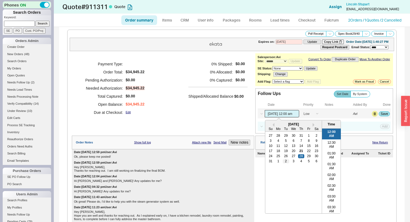
type input "09/02/25 12:00 am"
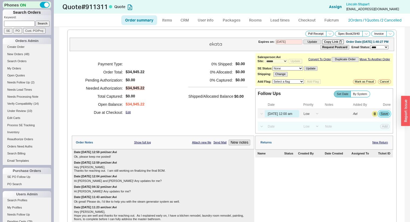
click at [385, 114] on button "Save" at bounding box center [384, 113] width 11 height 5
click at [31, 82] on span "( 1 )" at bounding box center [32, 82] width 3 height 3
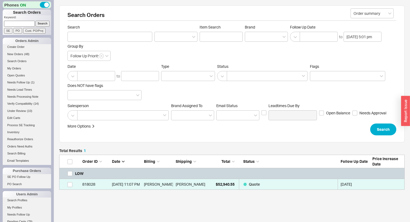
scroll to position [31, 342]
click at [203, 191] on div "Total Results 1 Order ID Date Billing Shipping Total Status Follow Up Date Pric…" at bounding box center [231, 198] width 345 height 98
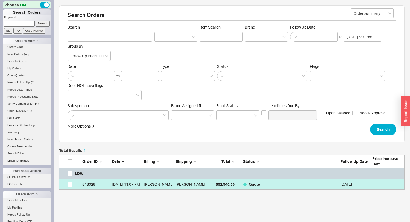
click at [203, 185] on div "Luis Cardona" at bounding box center [190, 184] width 29 height 11
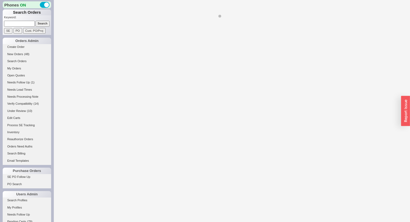
select select "*"
select select "LOW"
select select "3"
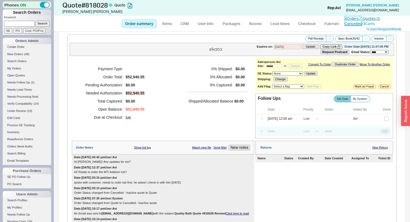
click at [370, 16] on link "4 Orders / 1 Quotes / 5 Cancelled" at bounding box center [361, 21] width 35 height 10
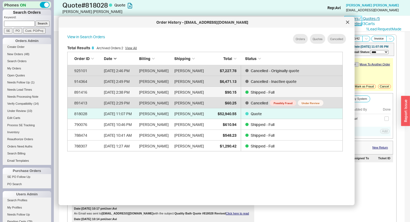
scroll to position [161, 281]
click at [347, 24] on div at bounding box center [347, 22] width 9 height 9
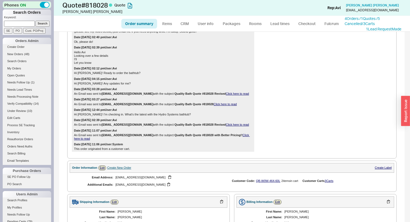
scroll to position [990, 0]
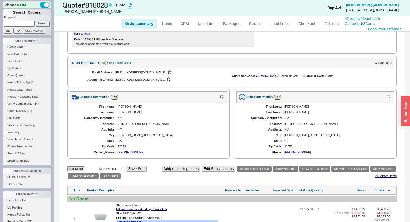
click at [330, 68] on div "Email Address: sny24x8y@me.com Additional Emails: sny24x8y13017f@gmail.com Cust…" at bounding box center [232, 76] width 324 height 17
click at [330, 74] on link "3 Carts" at bounding box center [329, 75] width 9 height 3
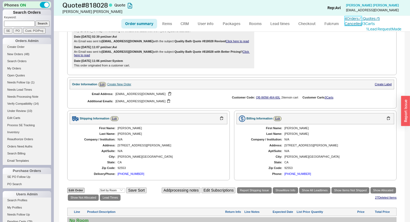
click at [380, 19] on link "4 Orders / 1 Quotes / 5 Cancelled" at bounding box center [361, 21] width 35 height 10
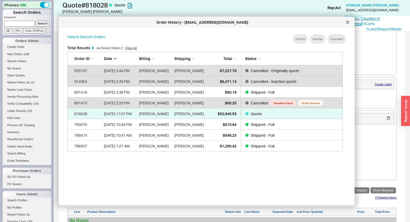
scroll to position [161, 281]
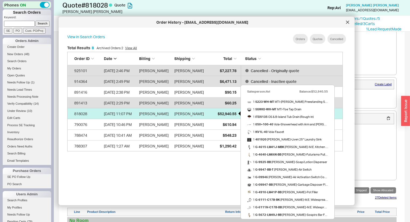
click at [219, 114] on span "$52,940.55" at bounding box center [227, 113] width 19 height 5
select select "*"
select select "LOW"
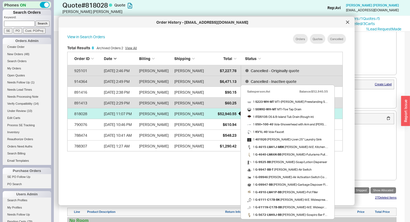
select select "3"
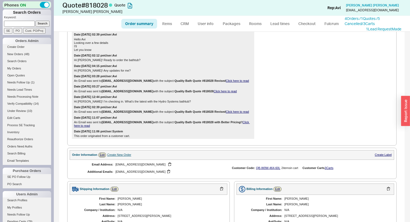
scroll to position [860, 0]
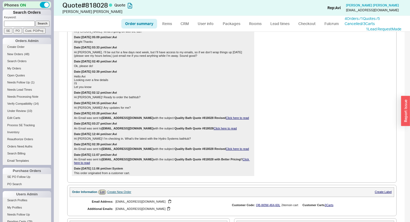
click at [226, 116] on link "Click here to read" at bounding box center [237, 117] width 23 height 3
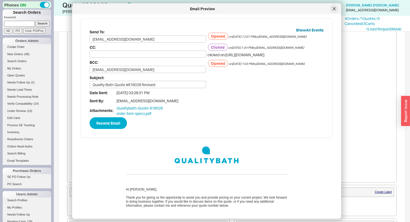
click at [334, 8] on icon at bounding box center [333, 8] width 3 height 3
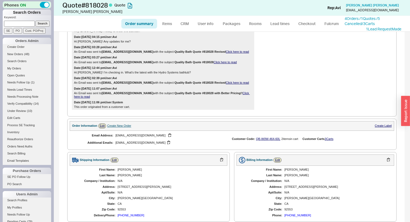
scroll to position [925, 0]
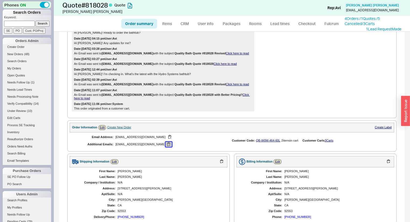
click at [165, 142] on button "button" at bounding box center [168, 144] width 6 height 5
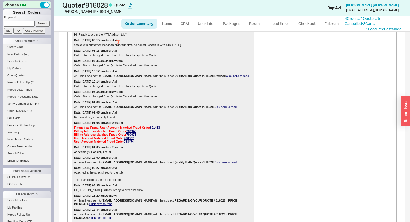
scroll to position [22, 0]
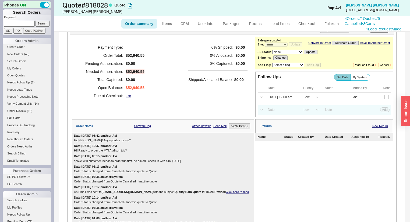
click at [240, 124] on div "Order Notes Show full log Attach new file Send Mail New notes" at bounding box center [163, 126] width 182 height 14
drag, startPoint x: 240, startPoint y: 125, endPoint x: 241, endPoint y: 127, distance: 2.9
click at [240, 125] on div "Order Notes Show full log Attach new file Send Mail New notes" at bounding box center [163, 126] width 182 height 14
click at [241, 128] on button "New notes" at bounding box center [240, 126] width 22 height 6
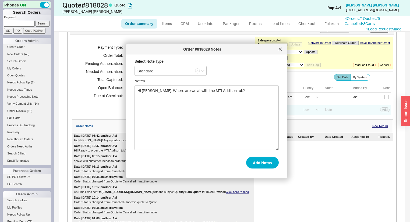
type textarea "Hi Luis! Where are we at with the MTI Addison tub?"
click at [252, 154] on form "Select Note Type: Standard Notes Hi Luis! Where are we at with the MTI Addison …" at bounding box center [206, 114] width 144 height 110
click at [258, 161] on button "Add Notes" at bounding box center [262, 162] width 33 height 12
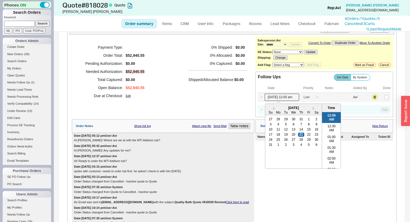
click at [283, 100] on input "08/21/25 12:00 am" at bounding box center [282, 97] width 34 height 7
click at [298, 141] on div "28" at bounding box center [301, 140] width 6 height 4
click at [292, 141] on div "27" at bounding box center [293, 140] width 6 height 4
type input "08/27/25 12:00 am"
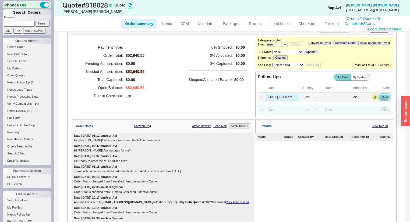
click at [380, 99] on button "Save" at bounding box center [384, 97] width 11 height 5
click at [27, 82] on span "Needs Follow Up" at bounding box center [18, 82] width 23 height 3
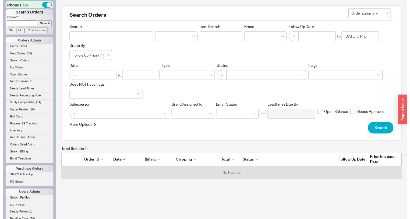
scroll to position [23, 342]
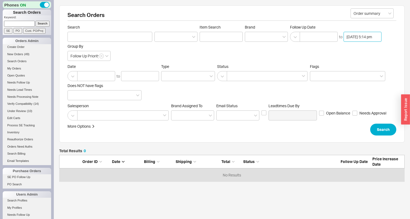
click at [361, 40] on input "08/21/2025 5:14 pm" at bounding box center [362, 37] width 38 height 10
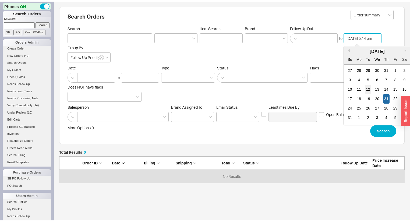
scroll to position [337, 0]
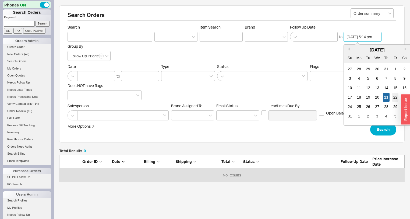
click at [397, 96] on div "22" at bounding box center [395, 96] width 6 height 9
type input "08/22/2025 5:14 pm"
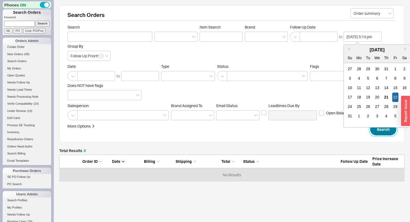
click at [390, 131] on button "Search" at bounding box center [383, 129] width 26 height 12
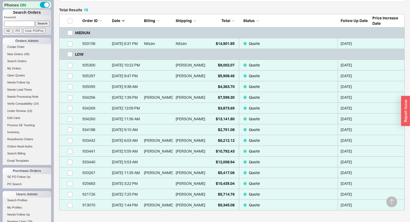
scroll to position [151, 0]
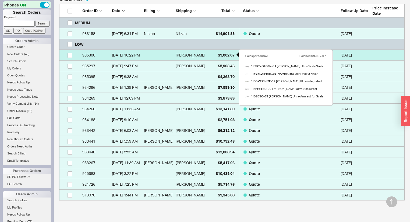
click at [224, 55] on span "$9,002.07" at bounding box center [226, 55] width 17 height 5
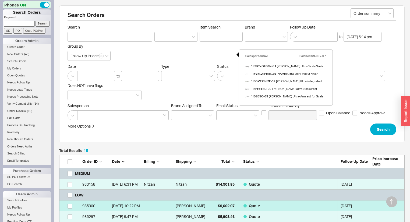
select select "*"
select select "LOW"
select select "3"
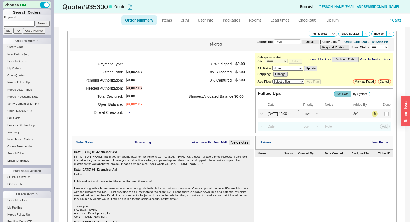
click at [276, 116] on input "08/22/25 12:00 am" at bounding box center [282, 113] width 34 height 7
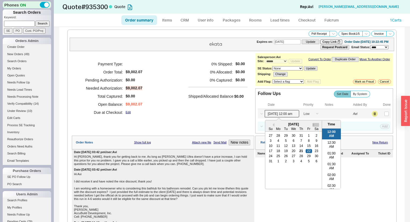
click at [312, 126] on button "Next month" at bounding box center [315, 125] width 6 height 4
click at [277, 147] on div "15" at bounding box center [278, 146] width 6 height 4
type input "09/15/25 12:00 am"
click at [381, 114] on button "Save" at bounding box center [384, 113] width 11 height 5
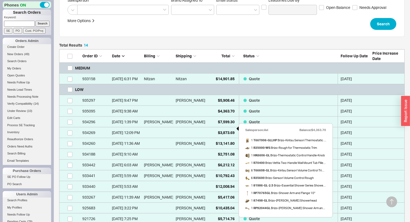
scroll to position [172, 0]
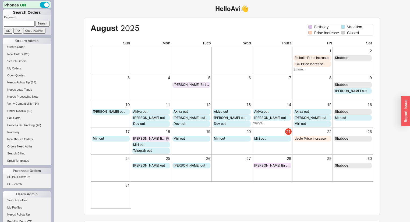
click at [21, 22] on input at bounding box center [19, 24] width 31 height 6
type input "935426"
click at [35, 21] on input "Search" at bounding box center [42, 24] width 14 height 6
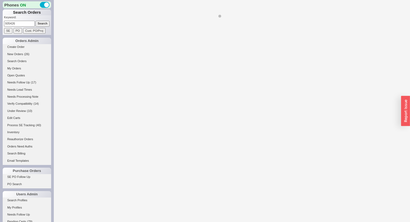
select select "LOW"
select select "3"
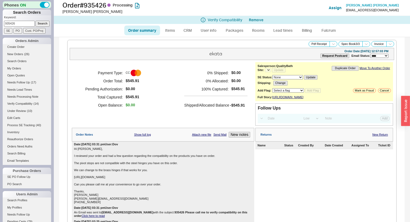
select select "*"
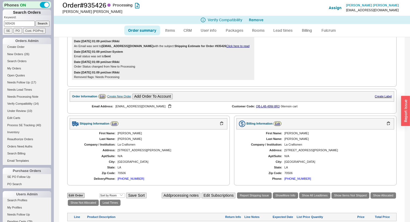
scroll to position [204, 0]
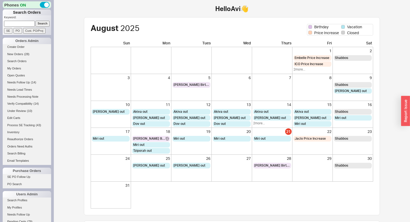
click at [25, 24] on input at bounding box center [19, 24] width 31 height 6
type input "934282"
click at [35, 21] on input "Search" at bounding box center [42, 24] width 14 height 6
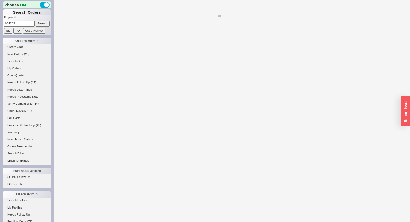
select select "*"
select select "LOW"
select select "3"
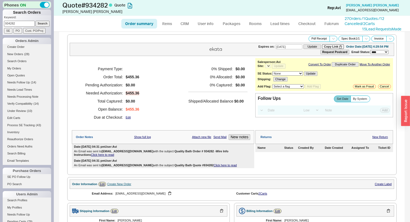
select select "*"
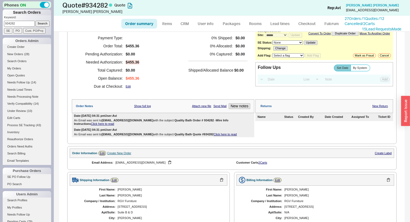
scroll to position [9, 0]
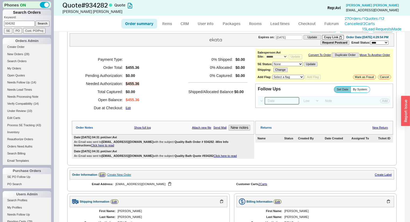
click at [272, 104] on input at bounding box center [282, 100] width 34 height 7
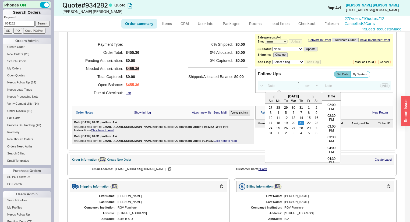
scroll to position [31, 0]
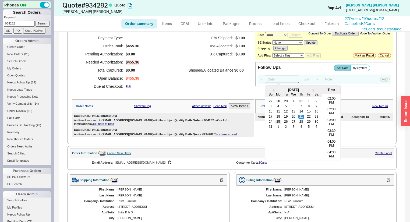
click at [276, 123] on div "25" at bounding box center [278, 122] width 6 height 4
type input "08/25/25 12:00 am"
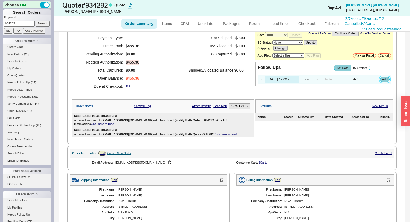
click at [382, 81] on button "Add" at bounding box center [384, 79] width 9 height 5
select select "LOW"
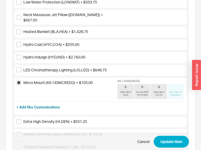
scroll to position [237, 0]
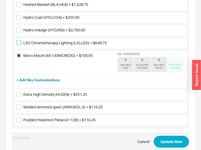
click at [20, 40] on input "LED Chromatherapy Lighting (LIG.LED) + $648.75" at bounding box center [18, 42] width 5 height 5
checkbox input "true"
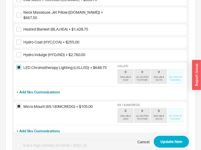
scroll to position [272, 0]
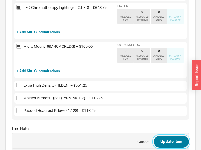
click at [172, 136] on button "Update Item" at bounding box center [171, 142] width 35 height 12
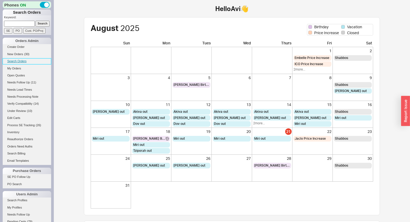
click at [20, 62] on link "Search Orders" at bounding box center [27, 61] width 48 height 6
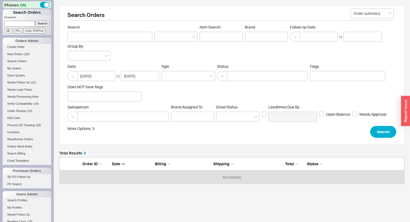
scroll to position [23, 342]
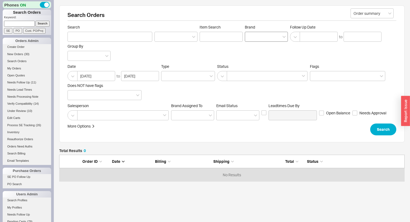
click at [256, 38] on div at bounding box center [266, 37] width 43 height 10
click at [251, 38] on input "Brand" at bounding box center [250, 37] width 4 height 6
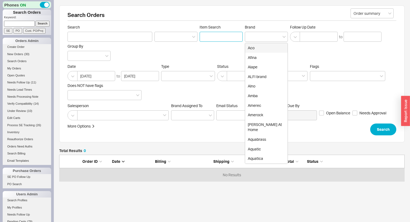
click at [228, 37] on input "Item Search" at bounding box center [221, 37] width 43 height 10
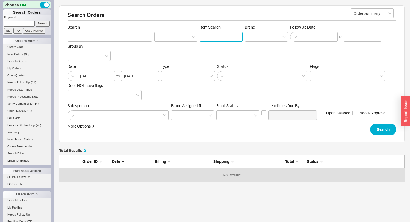
paste input "MS902CUMFG#01"
type input "MS902CUMFG#01"
click at [254, 36] on div at bounding box center [266, 37] width 43 height 10
click at [251, 36] on input "Brand" at bounding box center [250, 37] width 4 height 6
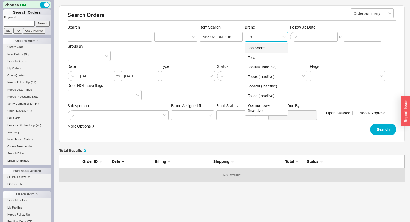
type input "tot"
click at [257, 50] on div "Toto" at bounding box center [266, 48] width 42 height 10
type input "Brand"
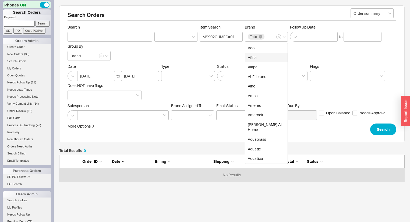
click at [395, 136] on div "Search Orders Order summary Search Item Search MS902CUMFG#01 Brand Toto Aco Afi…" at bounding box center [231, 73] width 345 height 137
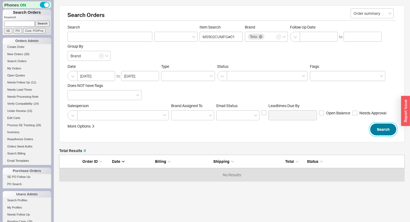
click at [390, 131] on button "Search" at bounding box center [383, 129] width 26 height 12
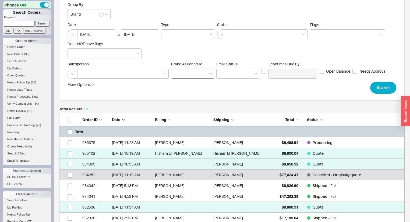
scroll to position [43, 0]
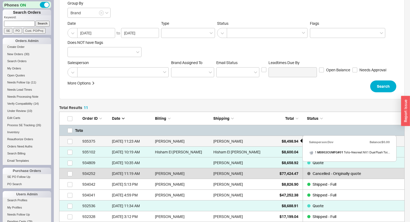
click at [289, 141] on span "$8,498.94" at bounding box center [290, 141] width 17 height 5
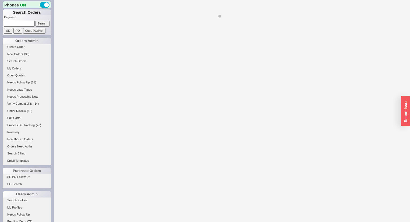
select select "*"
select select "LOW"
select select "3"
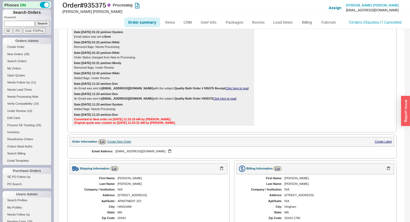
scroll to position [88, 0]
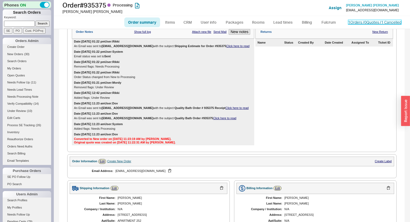
click at [368, 23] on link "1 Orders / 0 Quotes / 1 Cancelled" at bounding box center [374, 22] width 53 height 5
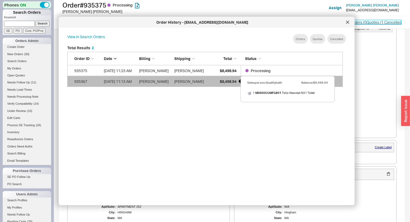
scroll to position [110, 0]
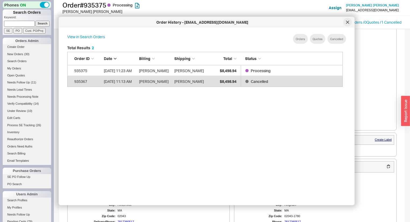
click at [347, 21] on icon at bounding box center [347, 22] width 3 height 3
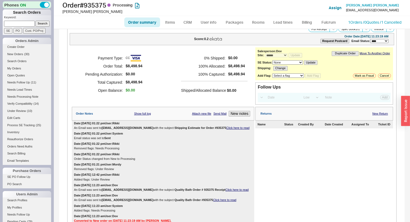
scroll to position [2, 0]
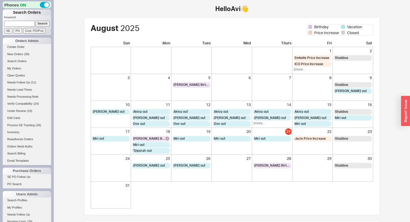
click at [26, 22] on input at bounding box center [19, 24] width 31 height 6
type input "920274"
click at [35, 21] on input "Search" at bounding box center [42, 24] width 14 height 6
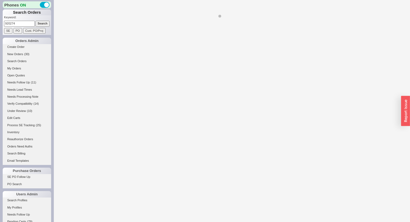
select select "*"
select select "LOW"
select select "3"
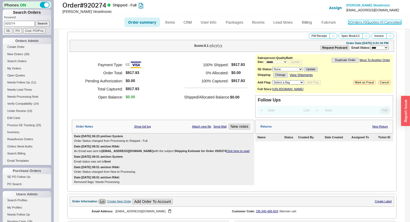
click at [375, 22] on link "2 Orders / 0 Quotes / 0 Cancelled" at bounding box center [374, 22] width 53 height 5
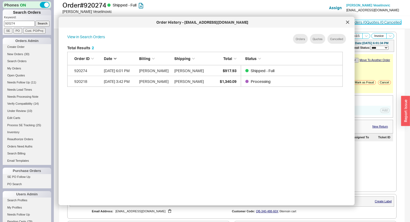
scroll to position [161, 281]
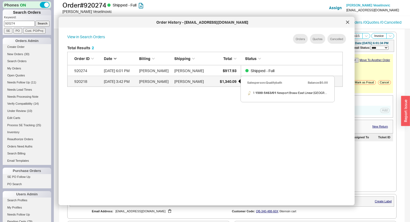
click at [226, 81] on span "$1,340.09" at bounding box center [228, 81] width 17 height 5
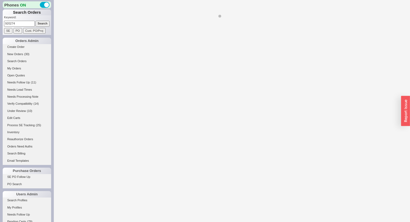
select select "*"
select select "LOW"
select select "3"
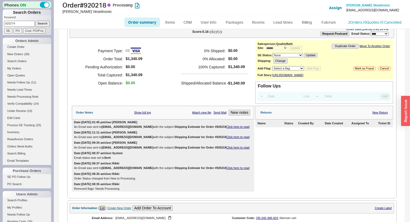
scroll to position [22, 0]
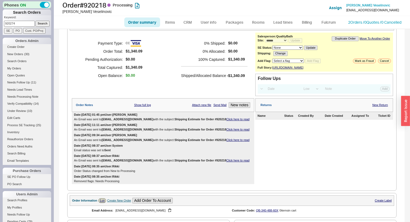
click at [226, 121] on link "Click here to read" at bounding box center [237, 119] width 23 height 3
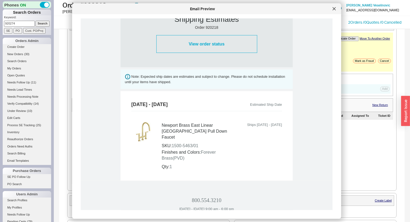
scroll to position [254, 0]
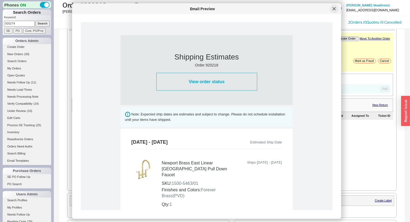
click at [337, 9] on div at bounding box center [334, 9] width 9 height 9
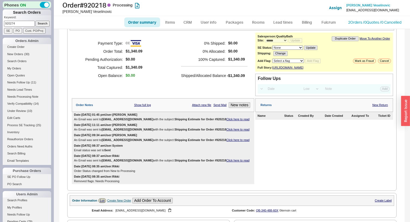
scroll to position [0, 0]
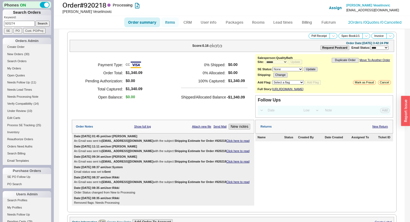
click at [168, 21] on link "Items" at bounding box center [169, 22] width 17 height 10
select select "3"
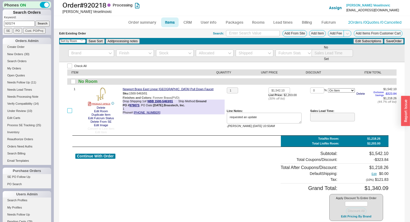
click at [68, 111] on input "checkbox" at bounding box center [69, 110] width 5 height 5
checkbox input "true"
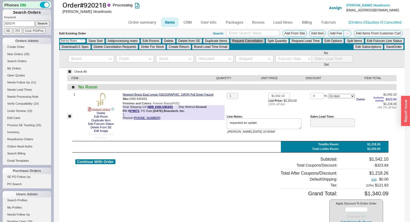
click at [244, 40] on button "Request Cancellation" at bounding box center [247, 40] width 34 height 5
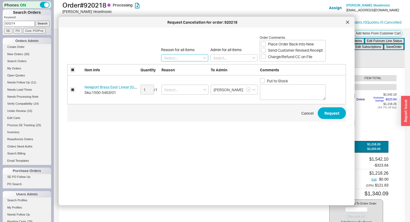
click at [187, 54] on input at bounding box center [184, 57] width 47 height 7
click at [193, 70] on div "Lead Time" at bounding box center [184, 68] width 47 height 10
type input "Lead Time"
click at [264, 54] on input "Charge/Refund CC on File" at bounding box center [263, 56] width 5 height 5
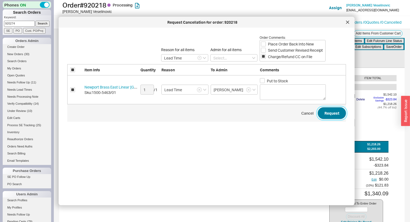
drag, startPoint x: 322, startPoint y: 113, endPoint x: 322, endPoint y: 110, distance: 3.5
click at [322, 113] on button "Request" at bounding box center [332, 113] width 28 height 12
checkbox input "false"
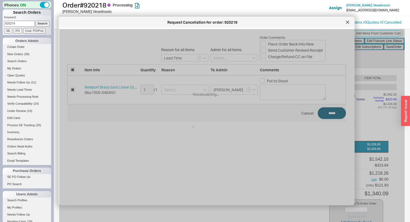
checkbox input "false"
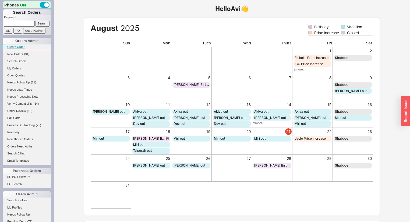
click at [14, 46] on link "Create Order" at bounding box center [27, 47] width 48 height 6
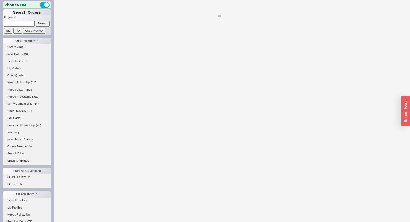
select select "3"
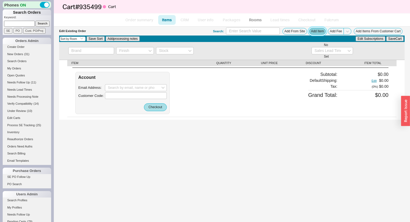
click at [322, 31] on button "Add Item" at bounding box center [317, 31] width 17 height 7
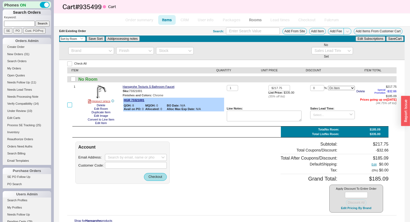
click at [69, 105] on input "checkbox" at bounding box center [69, 104] width 5 height 5
checkbox input "true"
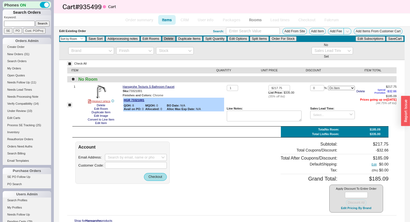
click at [167, 40] on button "Delete" at bounding box center [168, 38] width 13 height 5
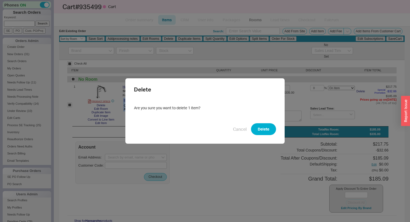
click at [269, 129] on button "Delete" at bounding box center [263, 129] width 25 height 12
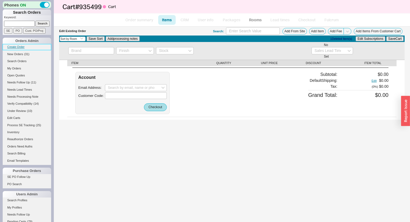
click at [19, 44] on link "Create Order" at bounding box center [27, 47] width 48 height 6
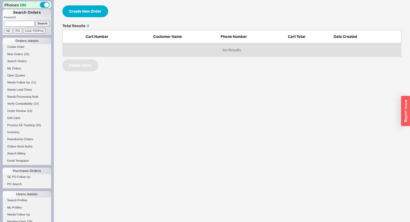
scroll to position [29, 336]
select select "3"
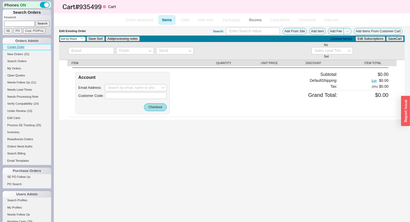
click at [17, 44] on link "Create Order" at bounding box center [27, 47] width 48 height 6
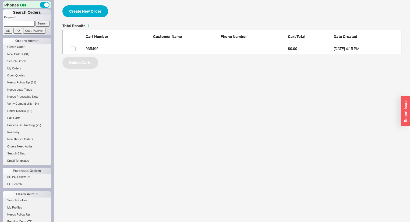
scroll to position [27, 336]
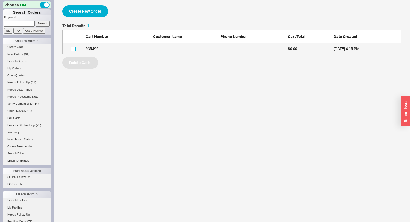
click at [73, 49] on input "grid" at bounding box center [73, 49] width 5 height 5
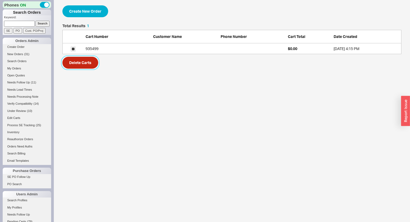
click at [76, 66] on button "Delete Carts" at bounding box center [80, 63] width 36 height 12
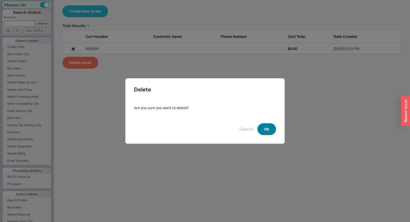
click at [264, 124] on button "Ok" at bounding box center [266, 129] width 19 height 12
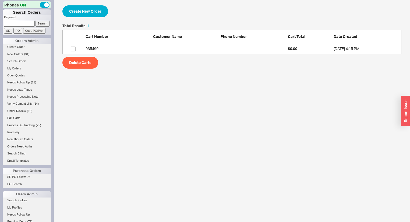
checkbox input "false"
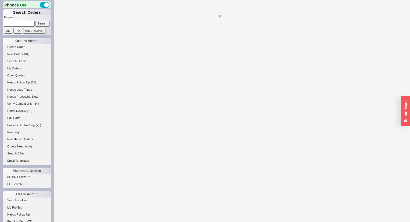
select select "3"
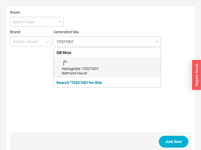
click at [84, 60] on div "Hansgrohe 73321001 Bathroom Faucet" at bounding box center [110, 68] width 96 height 16
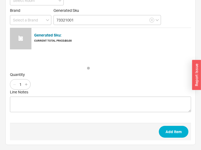
scroll to position [22, 0]
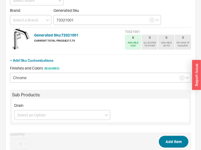
type input "73321001"
click at [168, 141] on button "Add Item" at bounding box center [174, 142] width 30 height 12
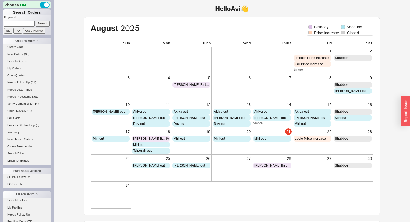
click at [18, 23] on input at bounding box center [19, 24] width 31 height 6
click at [35, 21] on input "Search" at bounding box center [42, 24] width 14 height 6
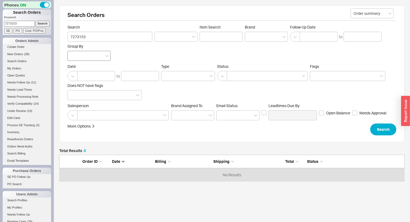
scroll to position [23, 342]
click at [5, 21] on input "7273153" at bounding box center [19, 24] width 31 height 6
type input "7867273153"
click at [35, 21] on input "Search" at bounding box center [42, 24] width 14 height 6
type input "7867273153"
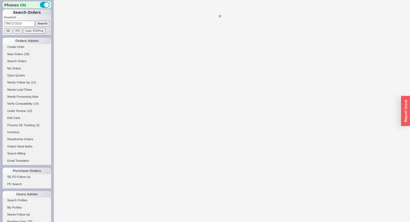
select select "*"
select select "LOW"
select select "3"
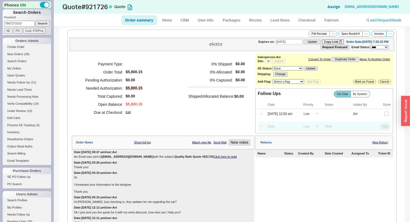
select select "*"
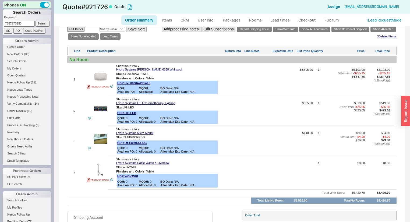
scroll to position [443, 0]
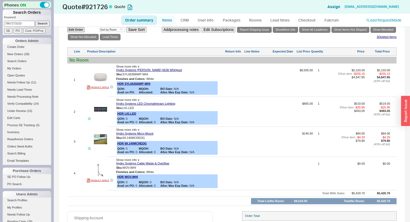
click at [167, 17] on link "Items" at bounding box center [166, 20] width 17 height 10
select select "3"
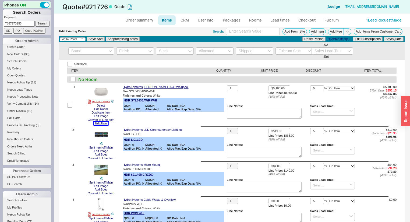
click at [103, 123] on button "Edit Item" at bounding box center [101, 123] width 15 height 3
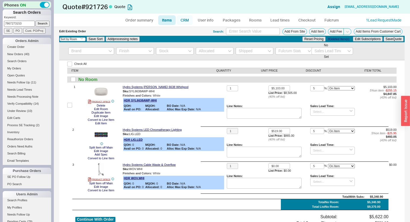
click at [181, 17] on link "CRM" at bounding box center [185, 20] width 16 height 10
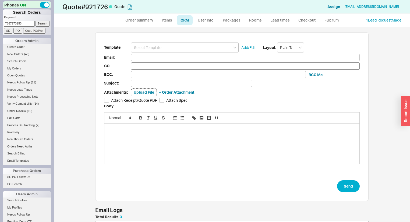
scroll to position [48, 270]
click at [172, 44] on input at bounding box center [185, 47] width 108 height 10
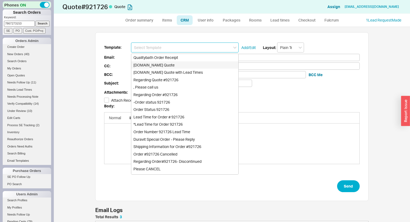
click at [175, 63] on div "Qualitybath.com Quote" at bounding box center [184, 65] width 107 height 8
type input "Receipt"
type input "tfb3pets@gmail.com"
type input "assistant@contractoraventura.com"
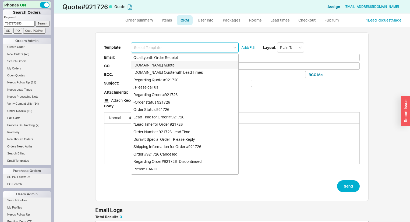
type input "assistant@contractoraventura.com"
type input "Quality Bath Quote #921726"
checkbox input "true"
type input "Qualitybath.com Quote"
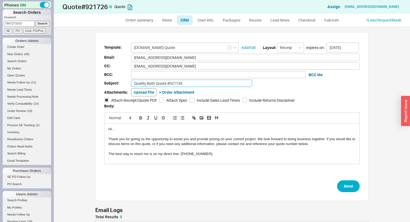
click at [196, 81] on input "Quality Bath Quote #921726" at bounding box center [191, 83] width 121 height 7
type input "Quality Bath Quote #921726 Revised"
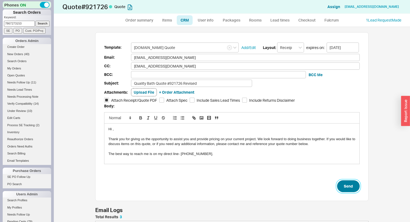
click at [341, 184] on button "Send" at bounding box center [348, 186] width 23 height 12
select select "*"
select select "LOW"
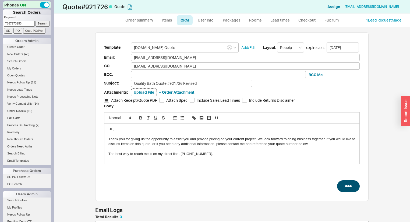
select select "3"
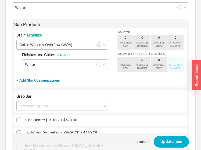
scroll to position [129, 0]
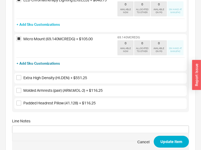
drag, startPoint x: 18, startPoint y: 33, endPoint x: 19, endPoint y: 28, distance: 5.2
click at [18, 36] on label "Micro Mount (69.140MCREDG) + $105.00" at bounding box center [54, 38] width 76 height 5
click at [18, 36] on input "Micro Mount (69.140MCREDG) + $105.00" at bounding box center [18, 38] width 5 height 5
checkbox input "false"
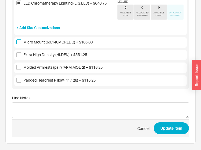
scroll to position [267, 0]
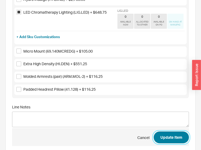
click at [181, 132] on button "Update Item" at bounding box center [171, 138] width 35 height 12
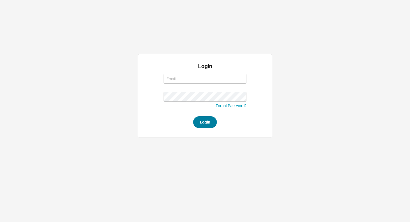
type input "[EMAIL_ADDRESS][DOMAIN_NAME]"
click at [212, 123] on button "Login" at bounding box center [205, 122] width 24 height 12
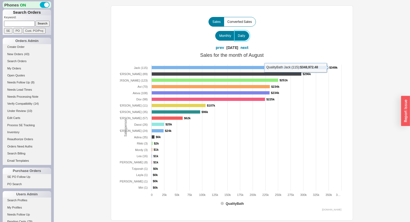
click at [236, 34] on label "Daily" at bounding box center [241, 36] width 15 height 10
click at [0, 0] on input "Daily" at bounding box center [0, 0] width 0 height 0
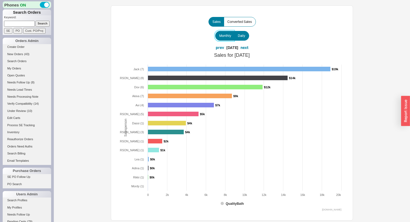
click at [229, 38] on span "Monthly" at bounding box center [225, 36] width 12 height 4
click at [0, 0] on input "Monthly" at bounding box center [0, 0] width 0 height 0
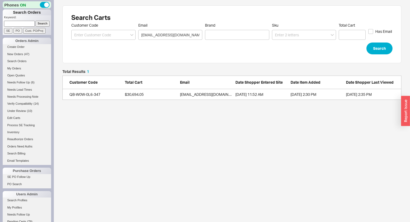
scroll to position [27, 336]
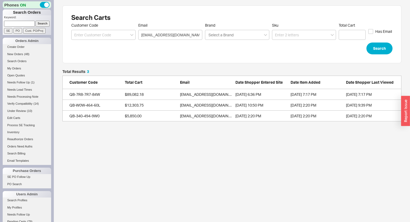
scroll to position [48, 336]
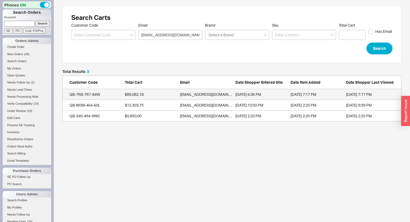
click at [93, 91] on link "QB-7R8-7R7-84W $89,082.18 sny24x8y@me.com 3/17/25 6:36 PM 8/18/25 7:17 PM 8/18/…" at bounding box center [231, 94] width 339 height 11
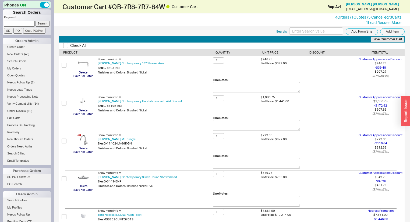
click at [104, 58] on span "Show more info ∨" at bounding box center [109, 59] width 23 height 4
click at [104, 58] on span "Hide more info ∧" at bounding box center [109, 59] width 22 height 4
click at [101, 96] on span "Show more info ∨" at bounding box center [109, 97] width 23 height 4
click at [103, 96] on span "Hide more info ∧" at bounding box center [109, 97] width 22 height 4
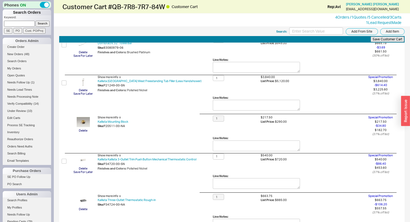
scroll to position [237, 0]
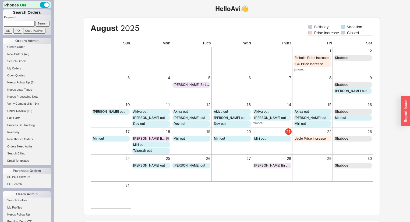
click at [15, 24] on input at bounding box center [19, 24] width 31 height 6
paste input "[EMAIL_ADDRESS][DOMAIN_NAME]"
type input "[EMAIL_ADDRESS][DOMAIN_NAME]"
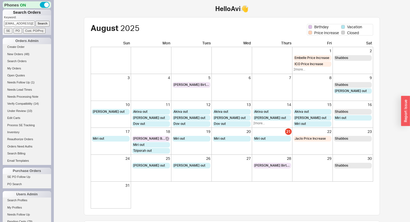
click at [35, 22] on input "Search" at bounding box center [42, 24] width 14 height 6
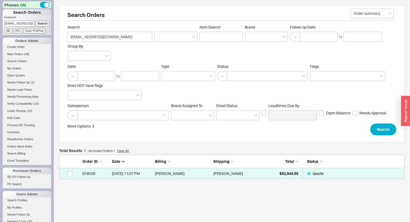
scroll to position [21, 342]
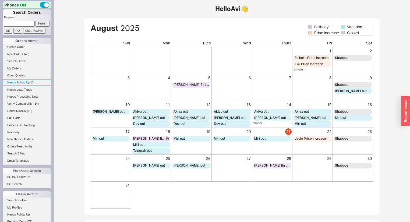
click at [29, 83] on span "Needs Follow Up" at bounding box center [18, 82] width 23 height 3
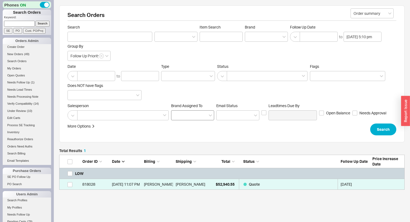
scroll to position [31, 342]
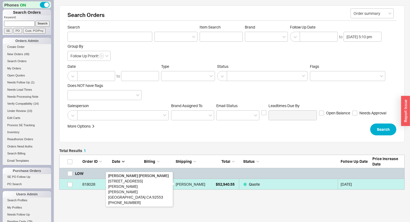
click at [188, 183] on div "[PERSON_NAME]" at bounding box center [191, 184] width 30 height 11
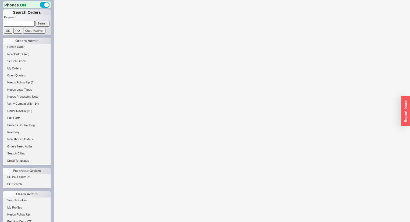
select select "*"
select select "LOW"
select select "3"
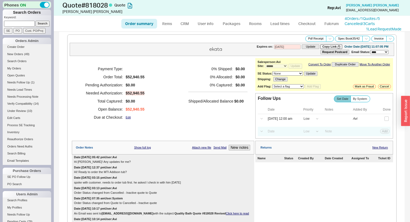
select select "*"
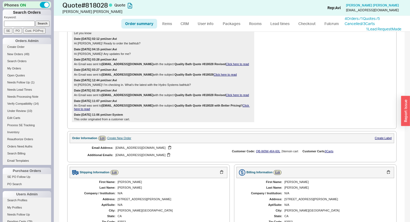
scroll to position [946, 0]
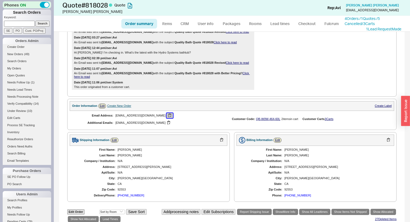
click at [166, 113] on button "button" at bounding box center [169, 115] width 6 height 5
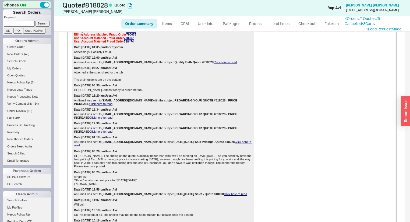
scroll to position [237, 0]
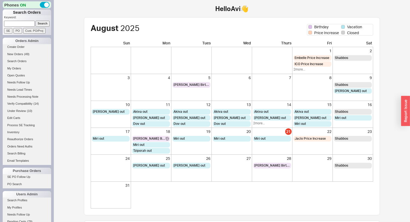
click at [20, 23] on input at bounding box center [19, 24] width 31 height 6
type input "932350"
click at [35, 21] on input "Search" at bounding box center [42, 24] width 14 height 6
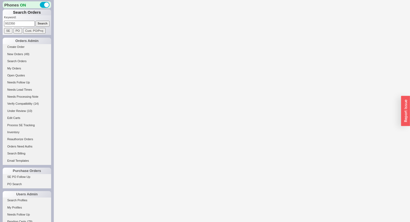
select select "*"
select select "LOW"
select select "3"
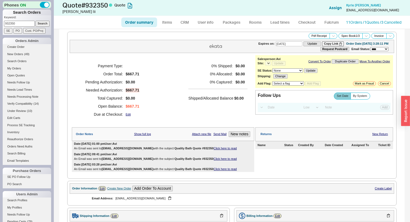
select select "*"
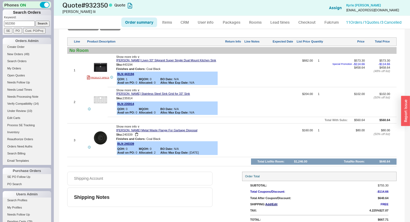
scroll to position [257, 0]
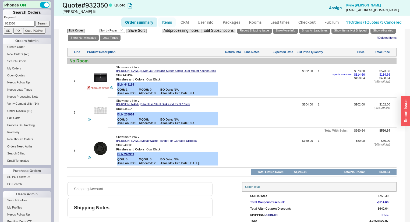
click at [166, 23] on link "Items" at bounding box center [166, 22] width 17 height 10
select select "3"
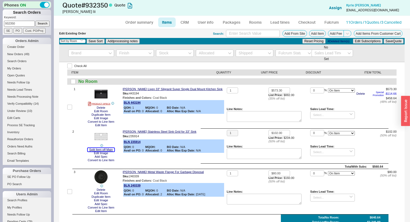
click at [92, 150] on button "Split Item off Main" at bounding box center [101, 149] width 27 height 3
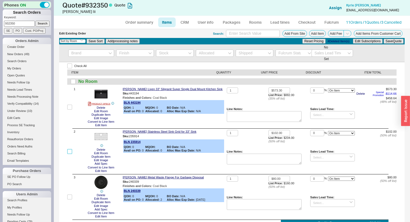
click at [71, 150] on input "checkbox" at bounding box center [69, 151] width 5 height 5
checkbox input "true"
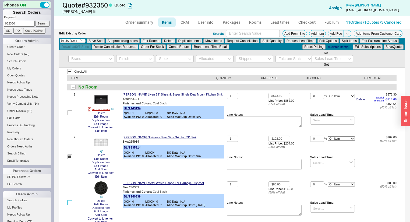
click at [70, 202] on input "checkbox" at bounding box center [69, 202] width 5 height 5
checkbox input "true"
click at [170, 39] on button "Delete" at bounding box center [168, 40] width 13 height 5
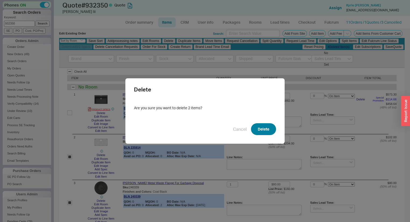
click at [261, 129] on button "Delete" at bounding box center [263, 129] width 25 height 12
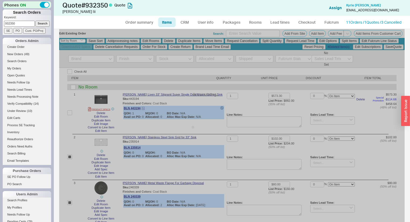
checkbox input "false"
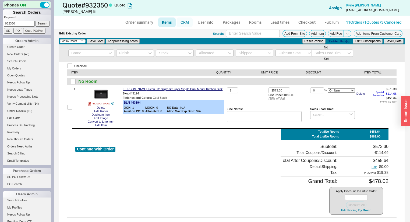
click at [177, 20] on li "CRM" at bounding box center [184, 22] width 17 height 10
click at [184, 22] on link "CRM" at bounding box center [185, 22] width 16 height 10
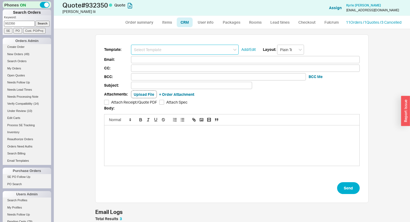
scroll to position [48, 270]
click at [201, 50] on input at bounding box center [185, 50] width 108 height 10
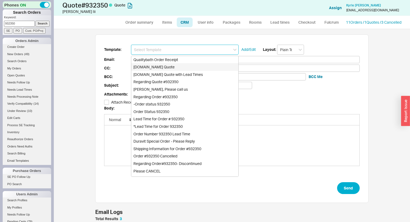
click at [205, 65] on div "[DOMAIN_NAME] Quote" at bounding box center [184, 67] width 107 height 8
type input "Receipt"
type input "[EMAIL_ADDRESS][DOMAIN_NAME]"
type input "Quality Bath Quote #932350"
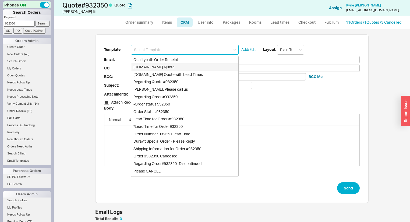
checkbox input "true"
type input "[DOMAIN_NAME] Quote"
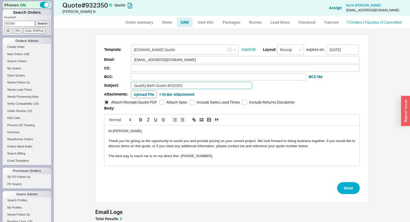
click at [221, 85] on input "Quality Bath Quote #932350" at bounding box center [191, 85] width 121 height 7
type input "Quality Bath Quote #932350 Revised"
click at [314, 76] on button "BCC Me" at bounding box center [315, 76] width 14 height 5
type input "[EMAIL_ADDRESS][DOMAIN_NAME]"
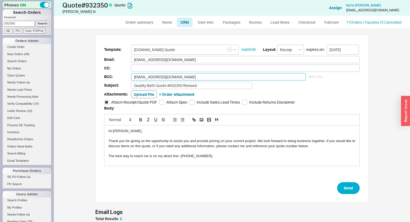
drag, startPoint x: 184, startPoint y: 74, endPoint x: 57, endPoint y: 67, distance: 127.1
click at [62, 67] on div "Template: [DOMAIN_NAME] Quote Add/Edit Layout: Receipt expires on: [DATE] Email…" at bounding box center [232, 125] width 356 height 193
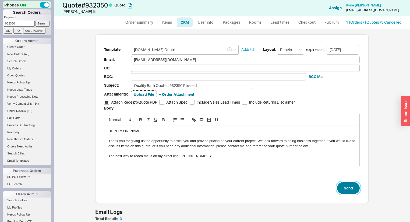
click at [343, 182] on button "Send" at bounding box center [348, 188] width 23 height 12
select select "*"
select select "LOW"
select select "3"
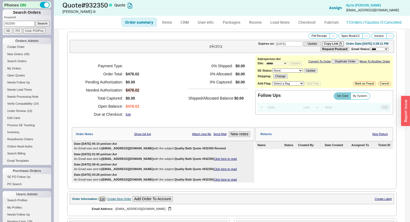
type input "[DATE]"
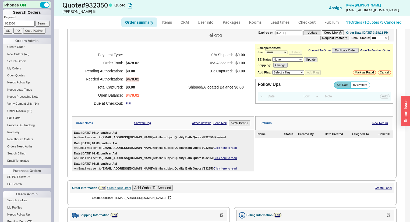
scroll to position [22, 0]
